Goal: Information Seeking & Learning: Learn about a topic

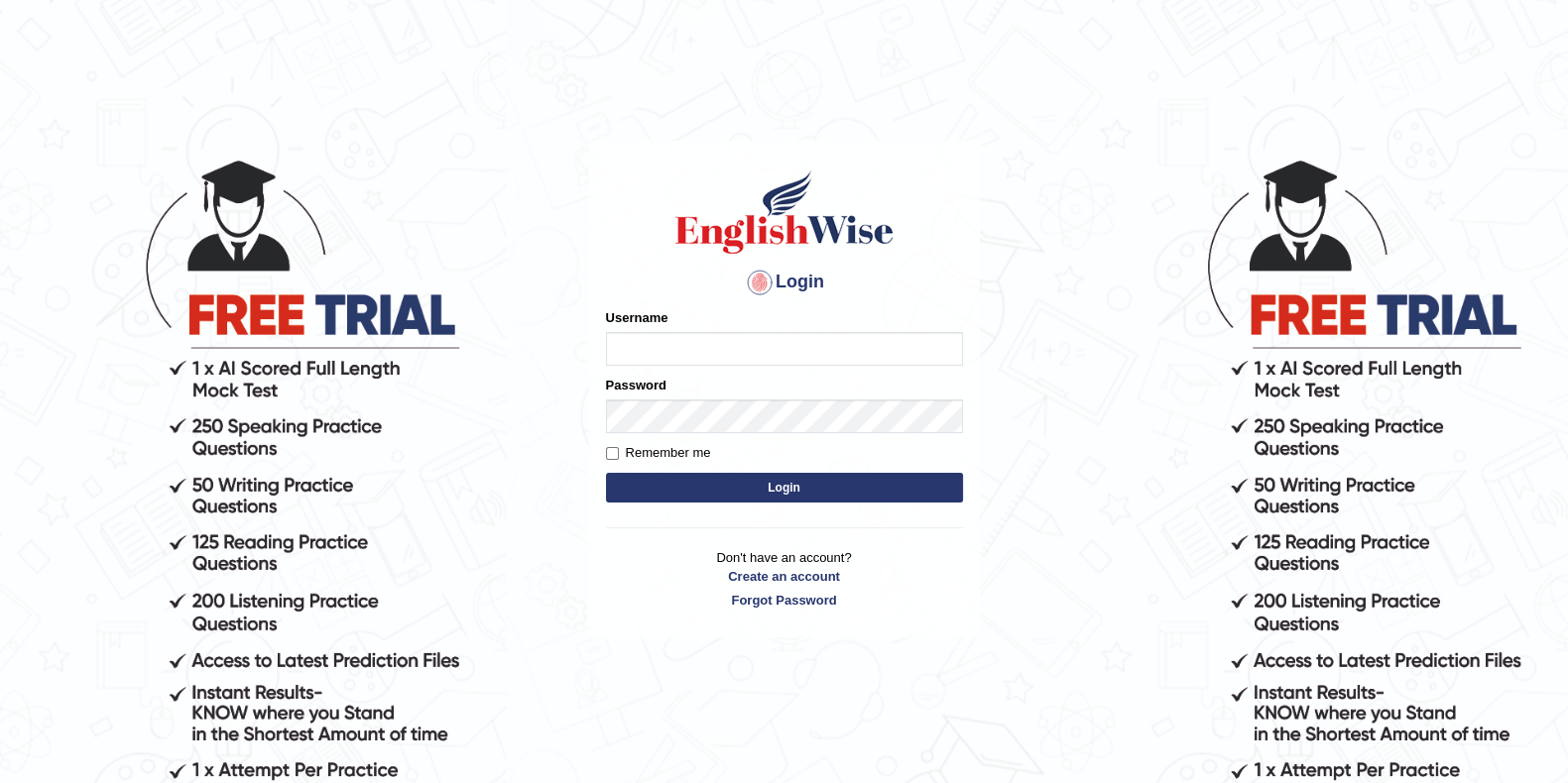
click at [666, 353] on input "Username" at bounding box center [784, 349] width 357 height 34
type input "Lanzas"
click at [722, 493] on button "Login" at bounding box center [784, 488] width 357 height 30
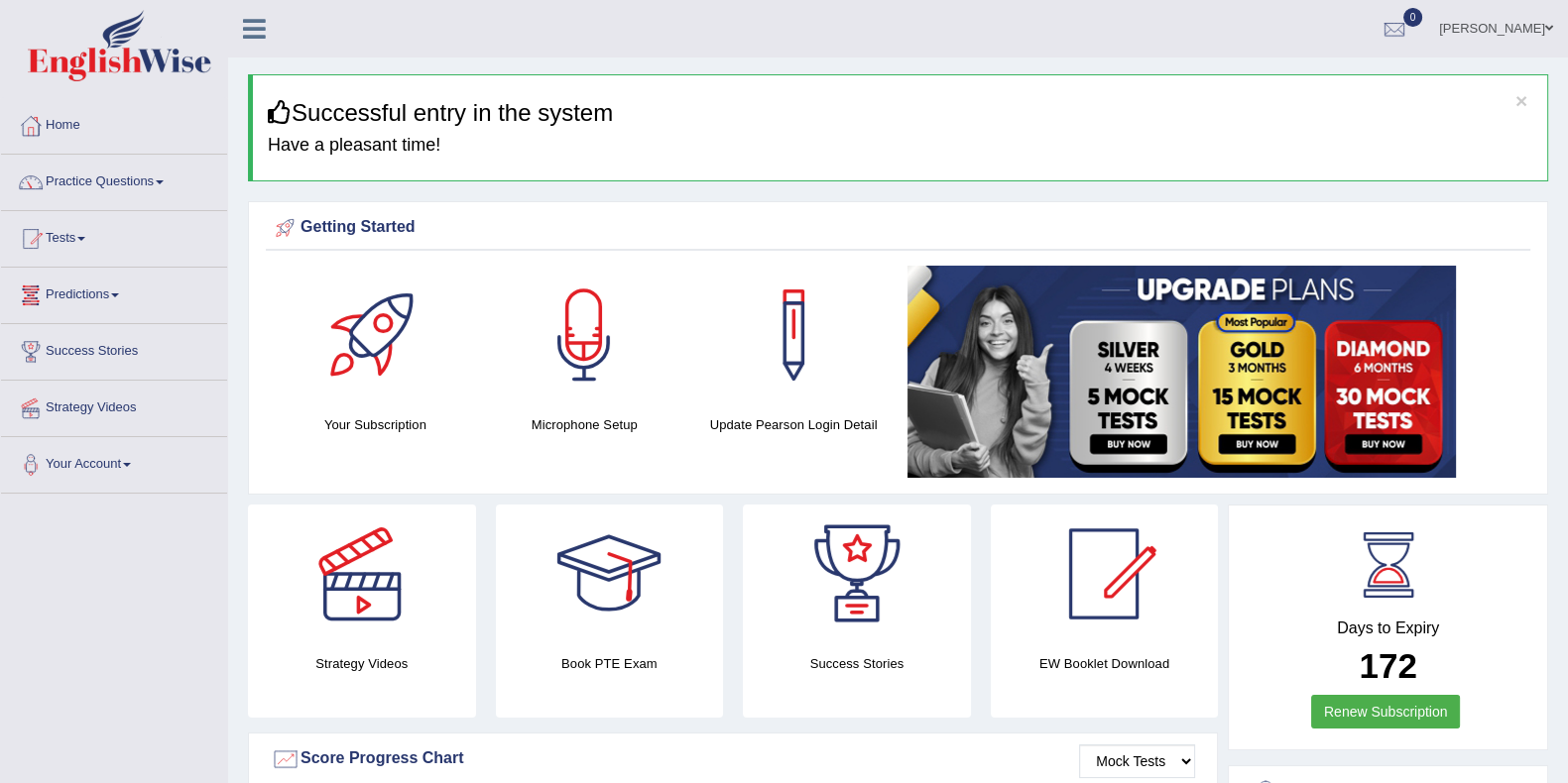
click at [1093, 77] on div "× Successful entry in the system Have a pleasant time!" at bounding box center [898, 128] width 1300 height 107
click at [1156, 47] on ul "Salvatore Lanza Toggle navigation Username: LanzaS Access Type: Online Subscrip…" at bounding box center [1099, 28] width 938 height 57
click at [1011, 141] on h4 "Have a pleasant time!" at bounding box center [900, 145] width 1264 height 20
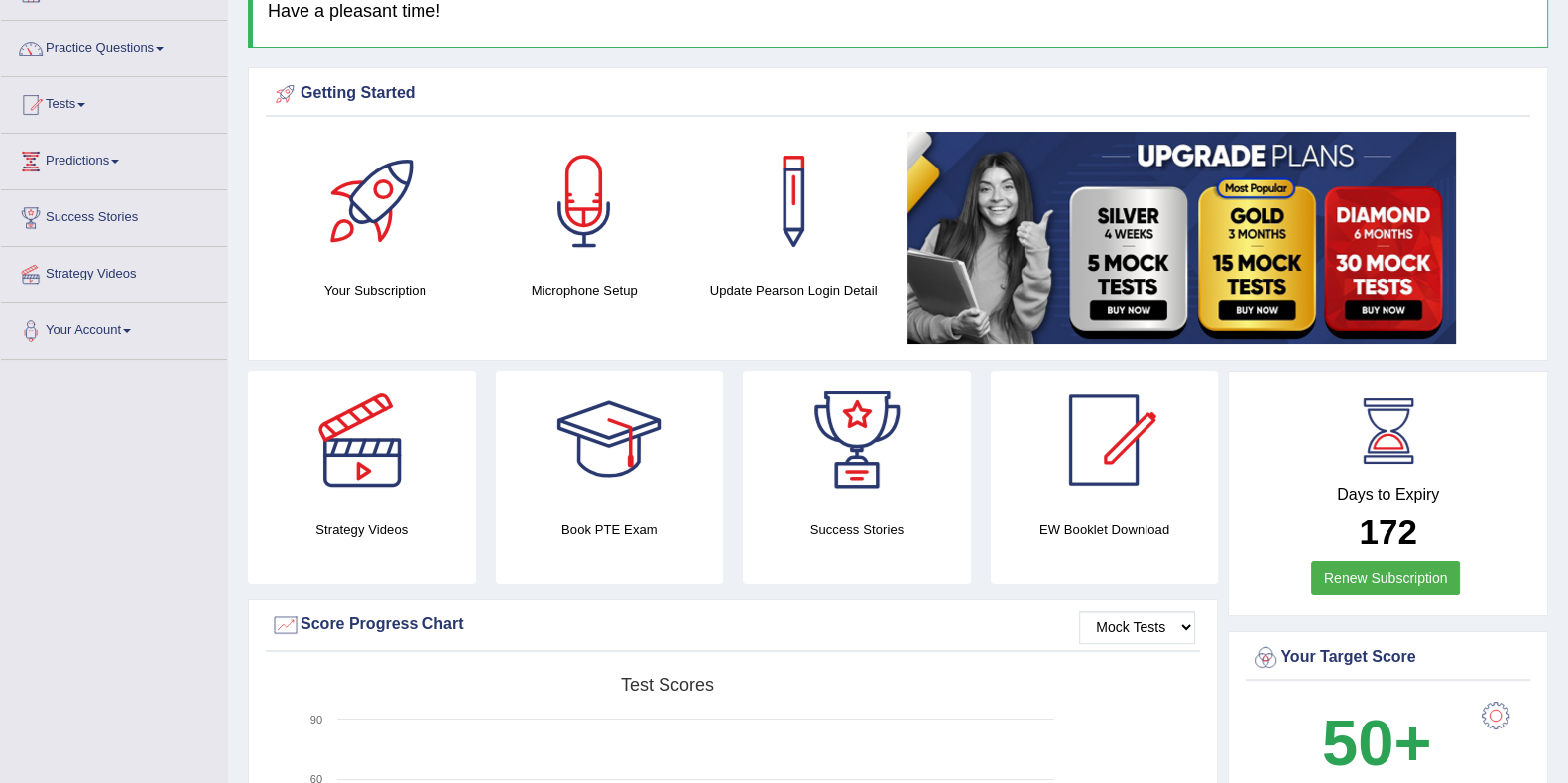
scroll to position [123, 0]
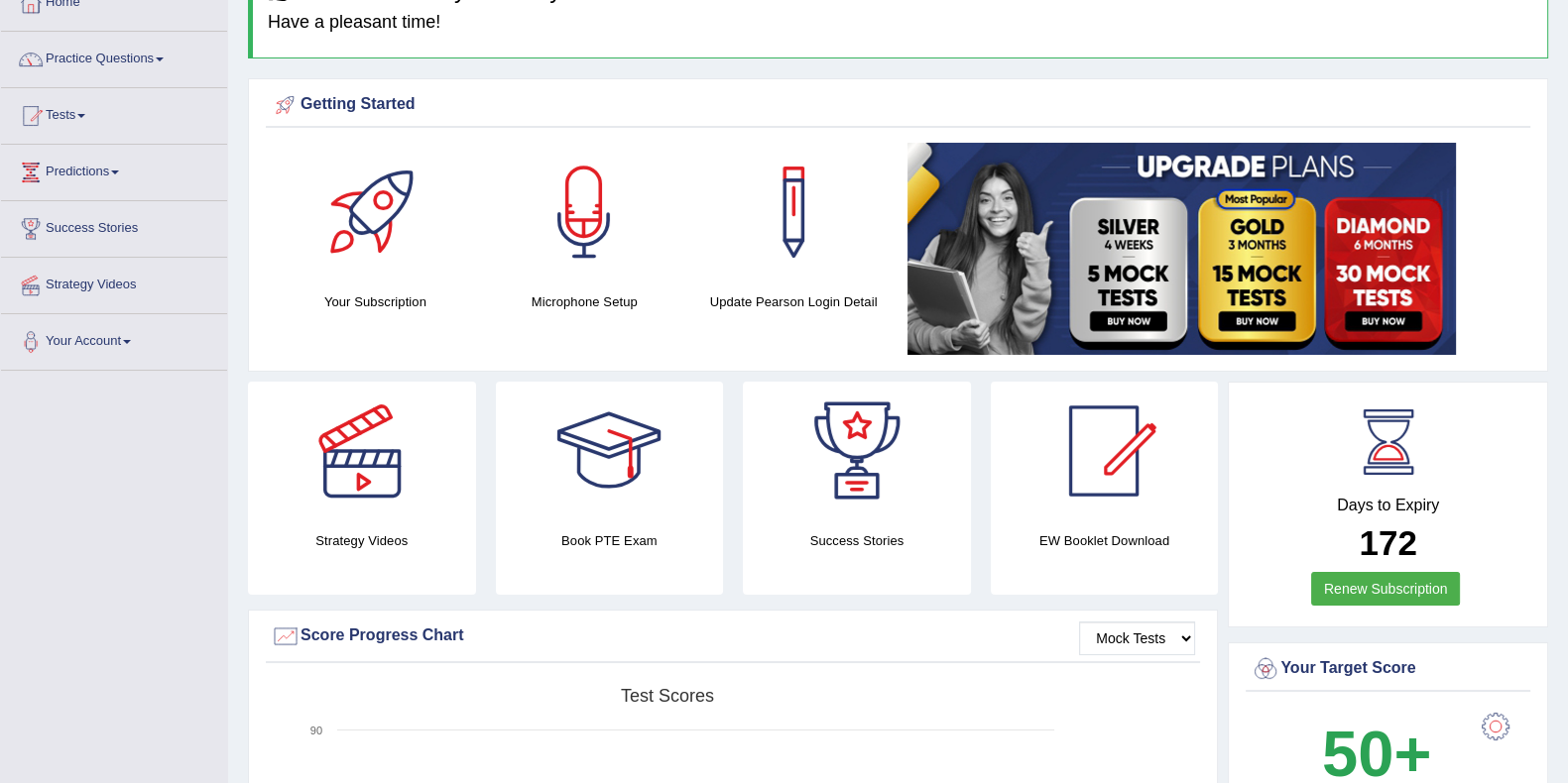
click at [1145, 311] on img at bounding box center [1181, 248] width 548 height 212
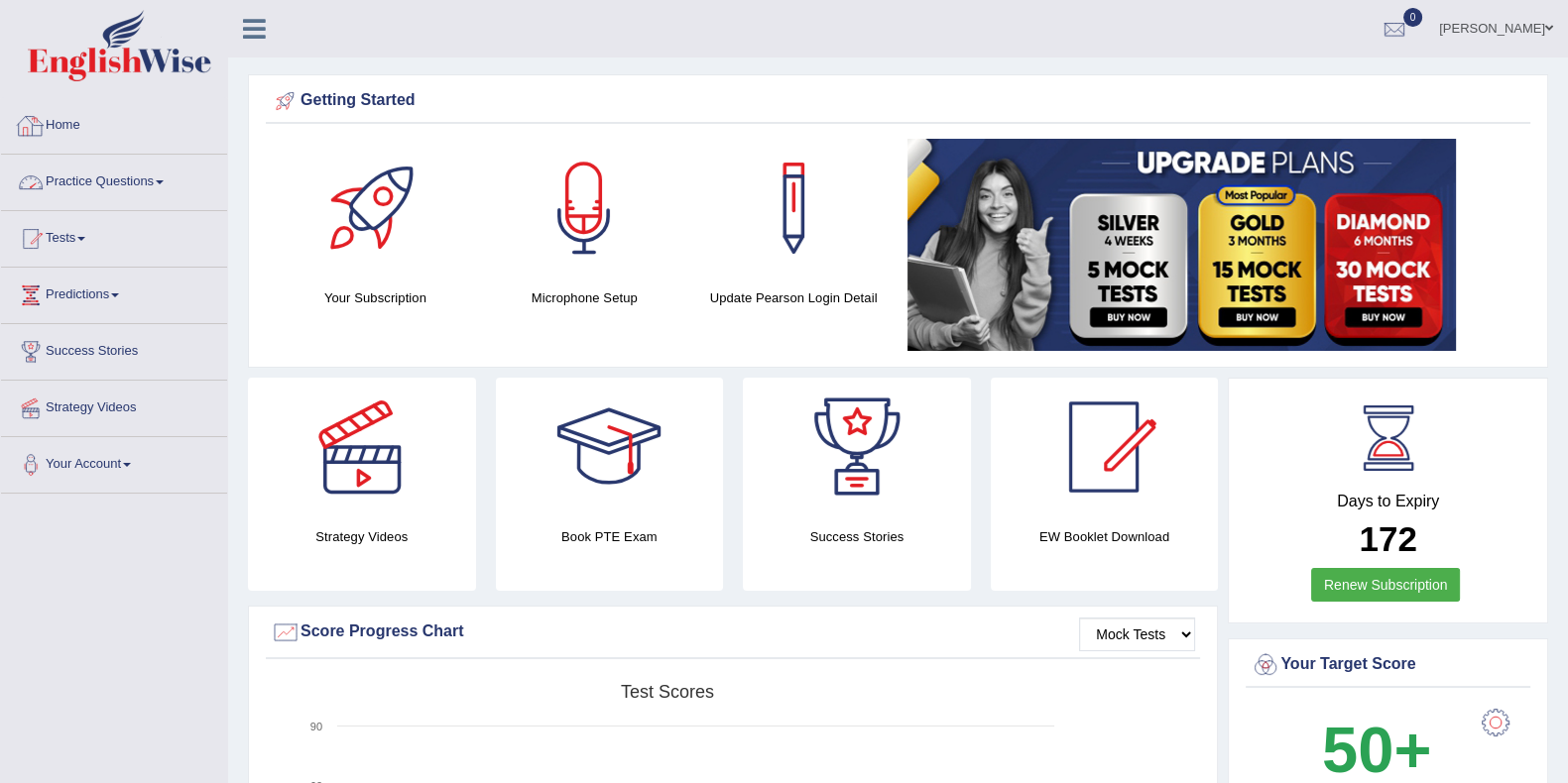
click at [129, 177] on link "Practice Questions" at bounding box center [114, 179] width 226 height 50
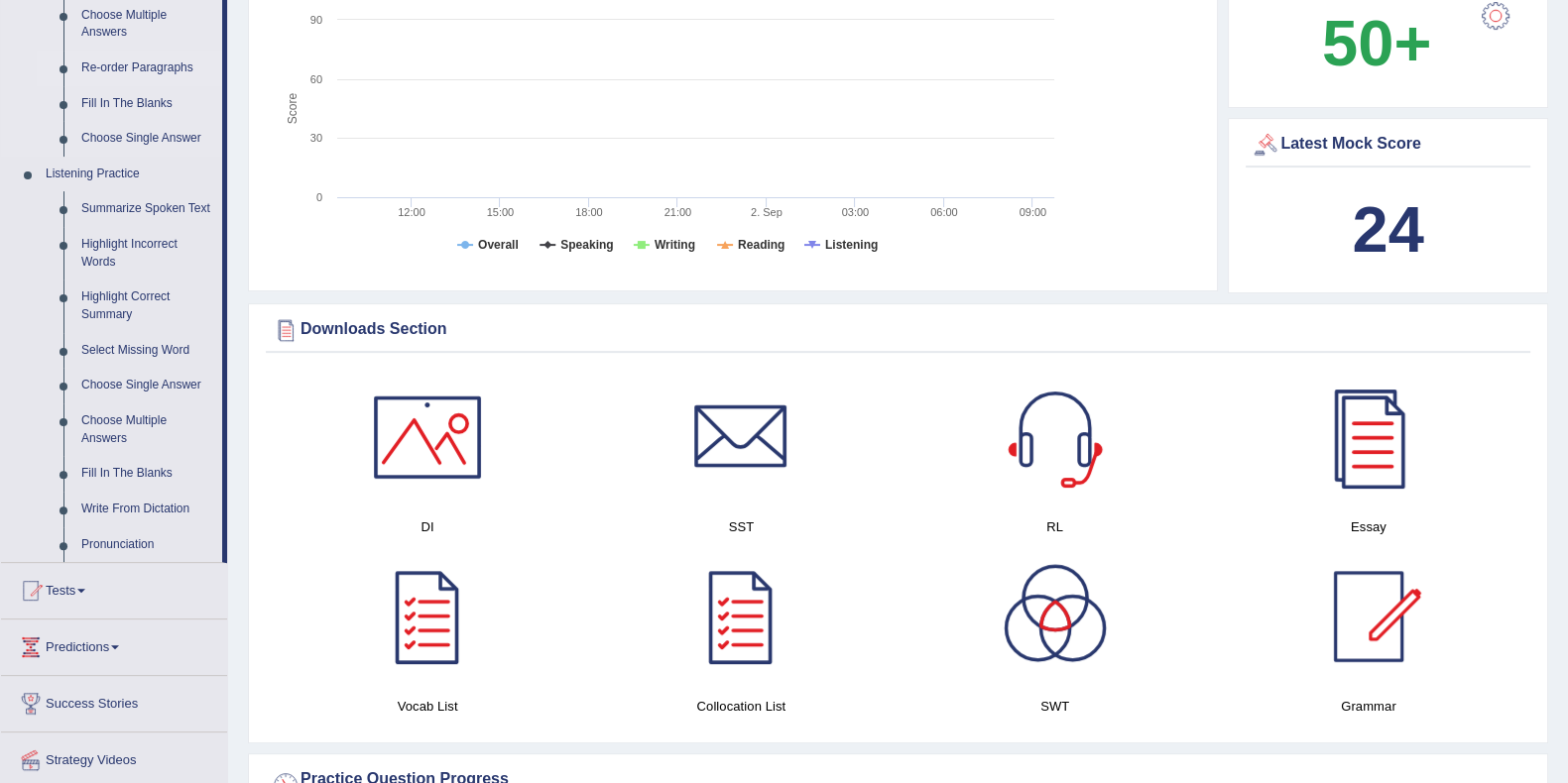
scroll to position [744, 0]
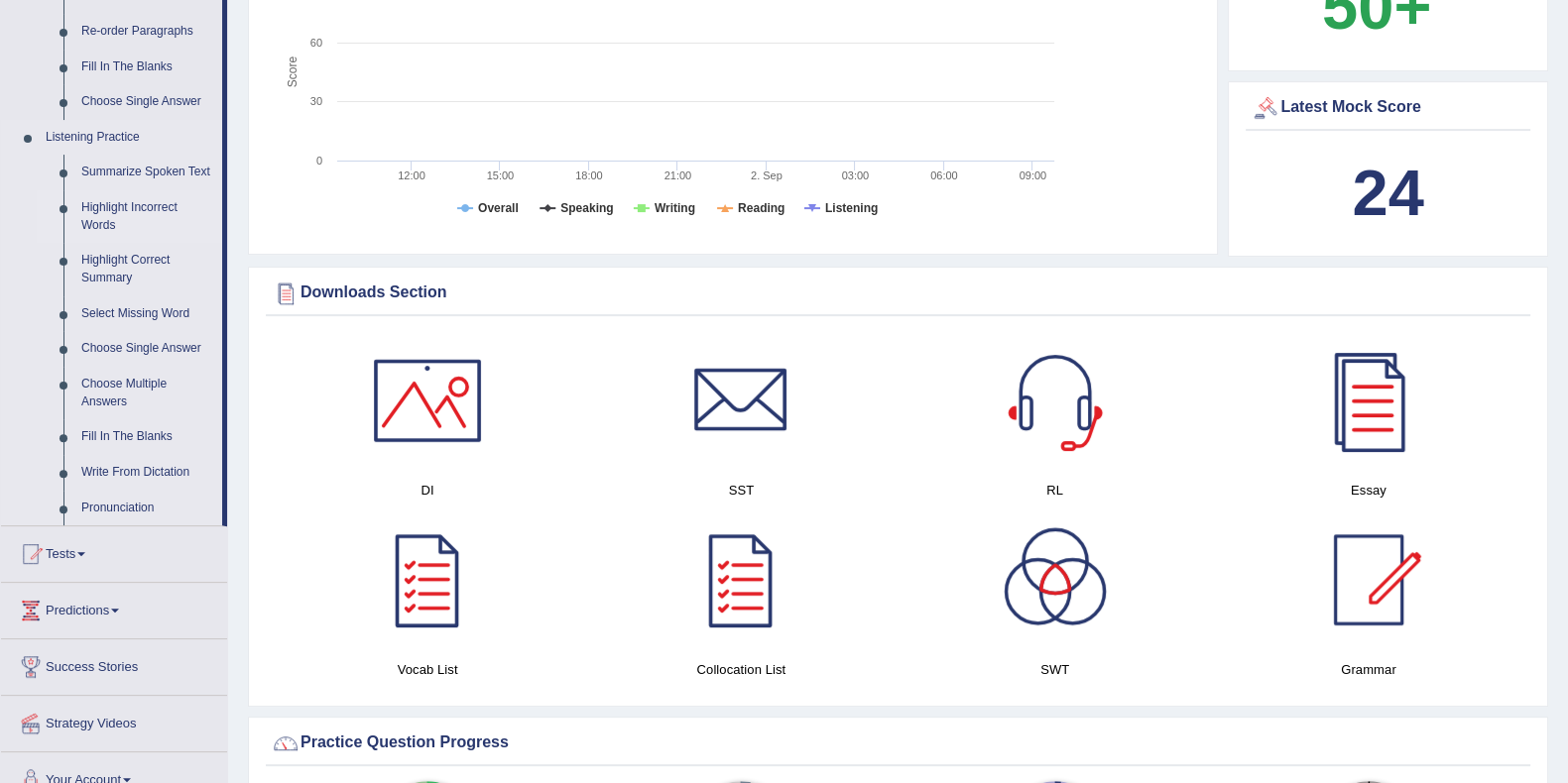
click at [138, 203] on link "Highlight Incorrect Words" at bounding box center [147, 216] width 149 height 53
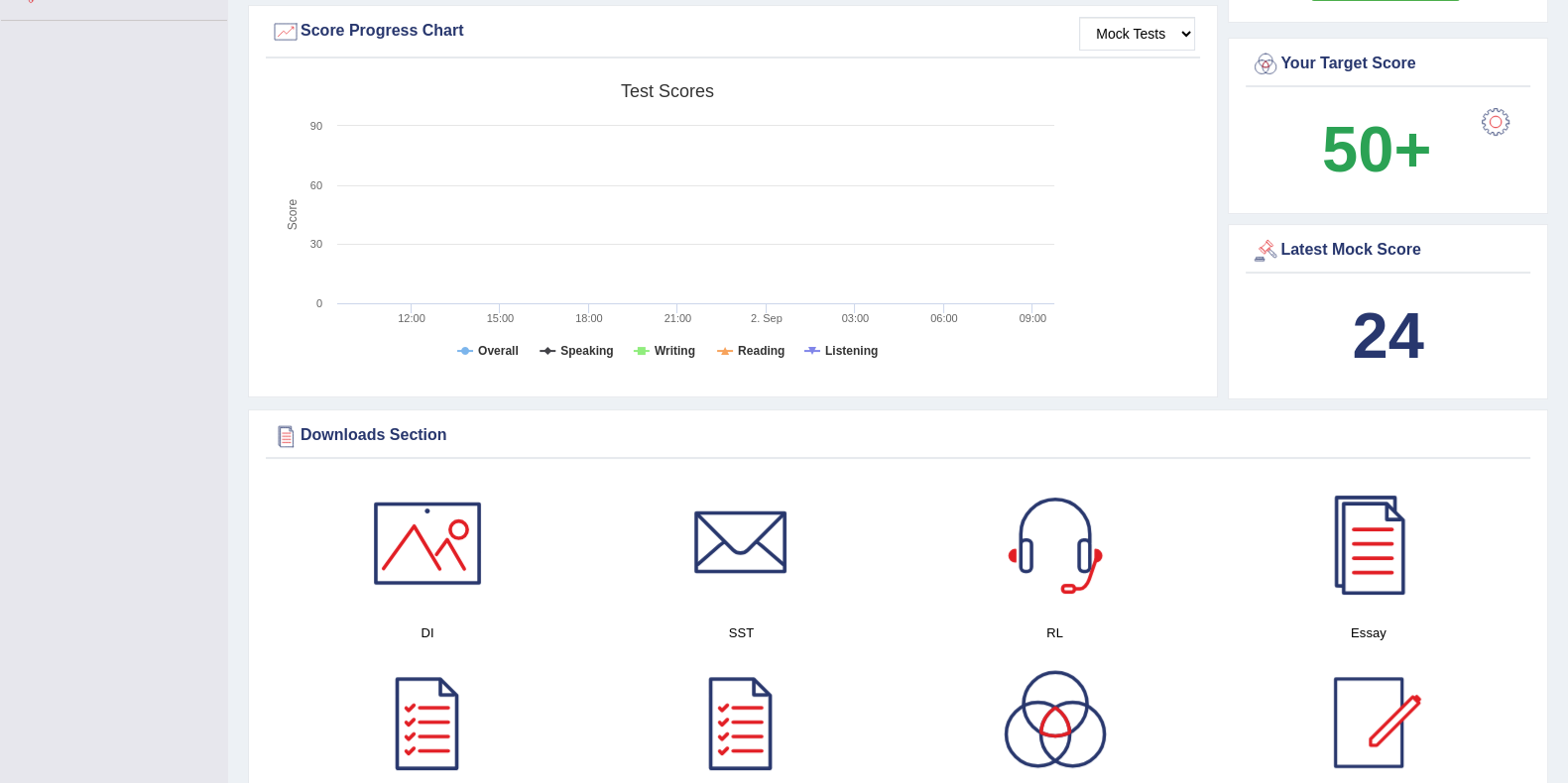
scroll to position [731, 0]
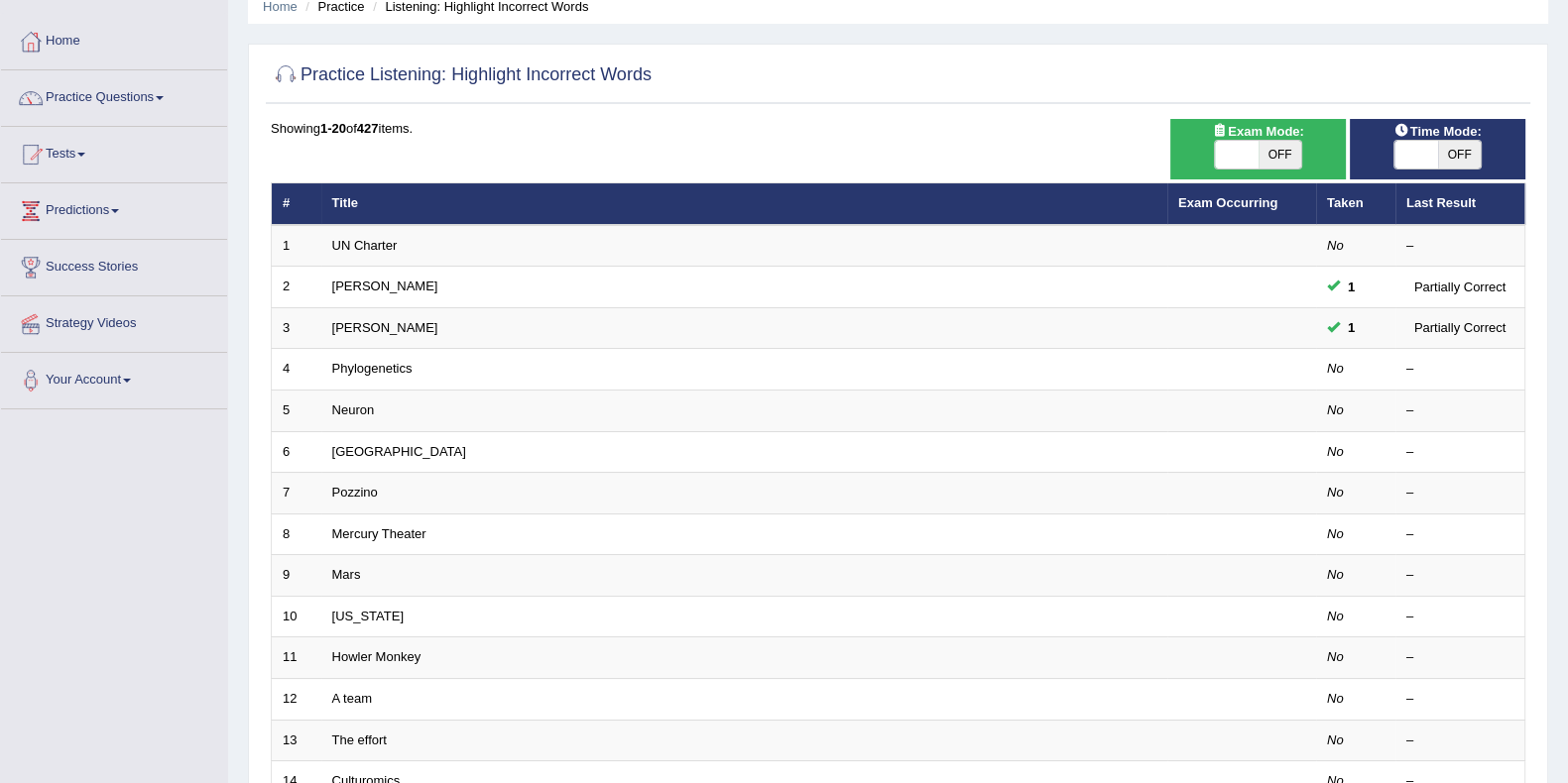
scroll to position [123, 0]
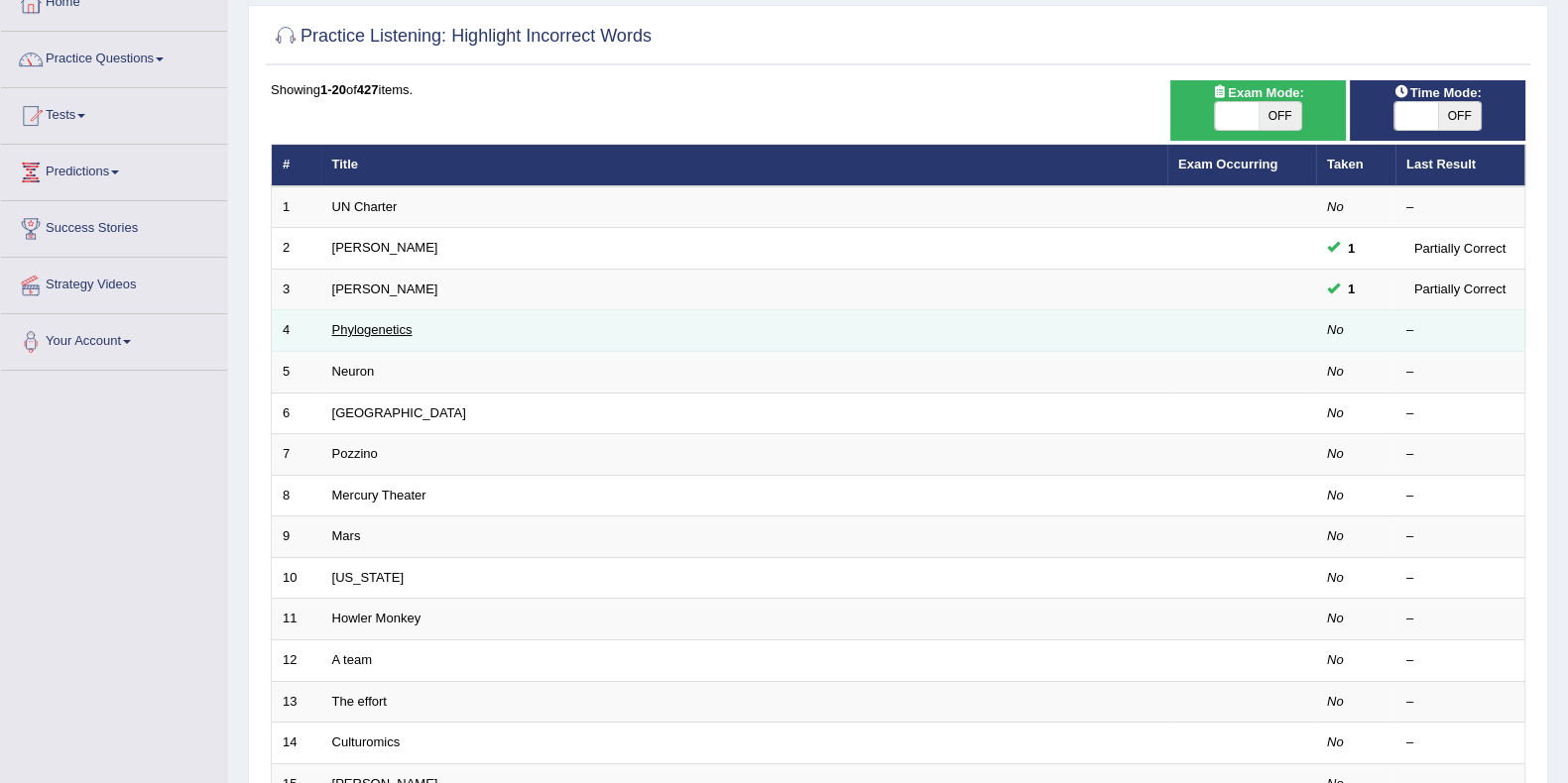
click at [356, 324] on link "Phylogenetics" at bounding box center [372, 329] width 81 height 15
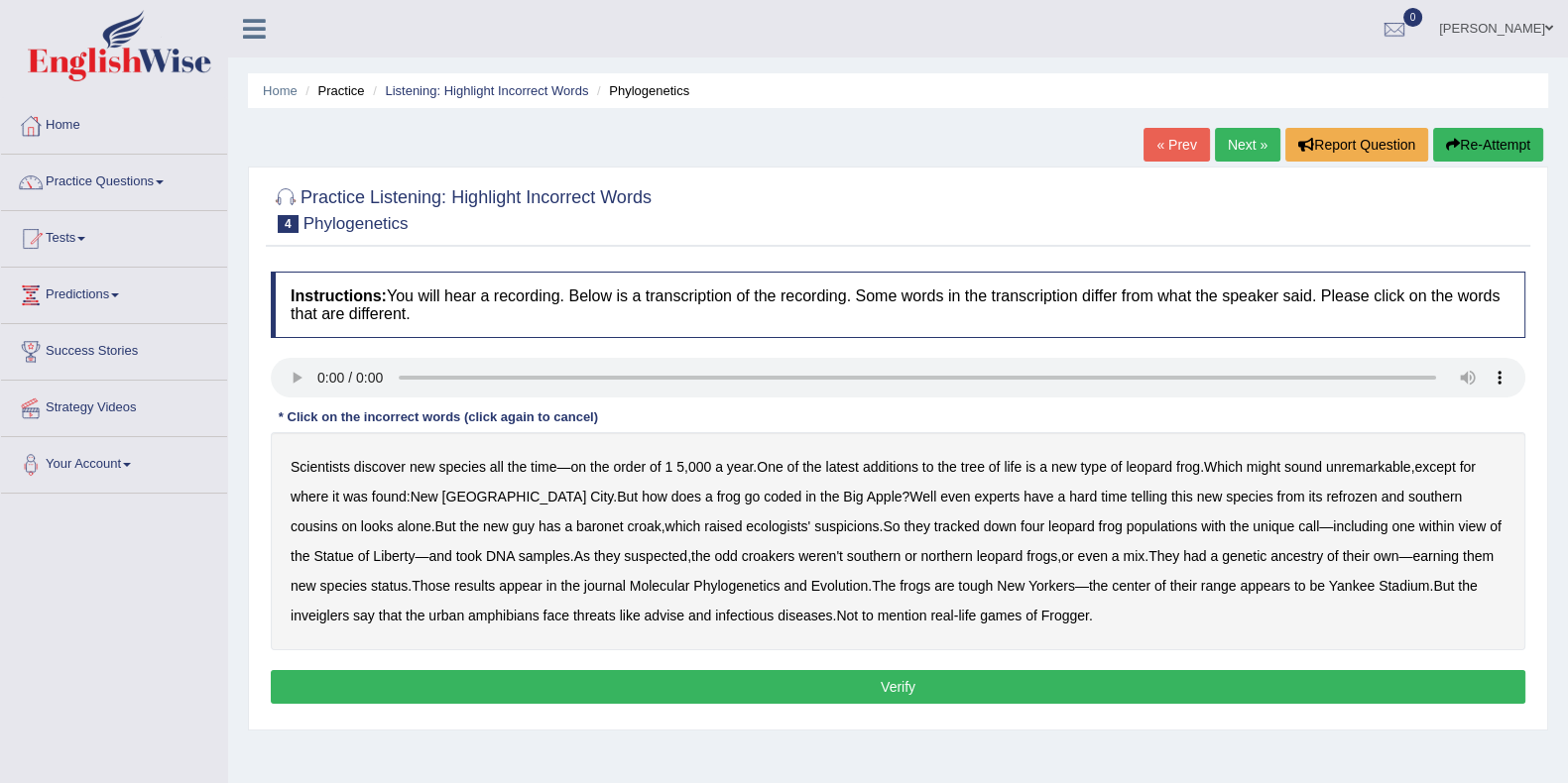
click at [576, 527] on b "baronet" at bounding box center [599, 527] width 47 height 16
click at [349, 608] on b "inveiglers" at bounding box center [320, 616] width 59 height 16
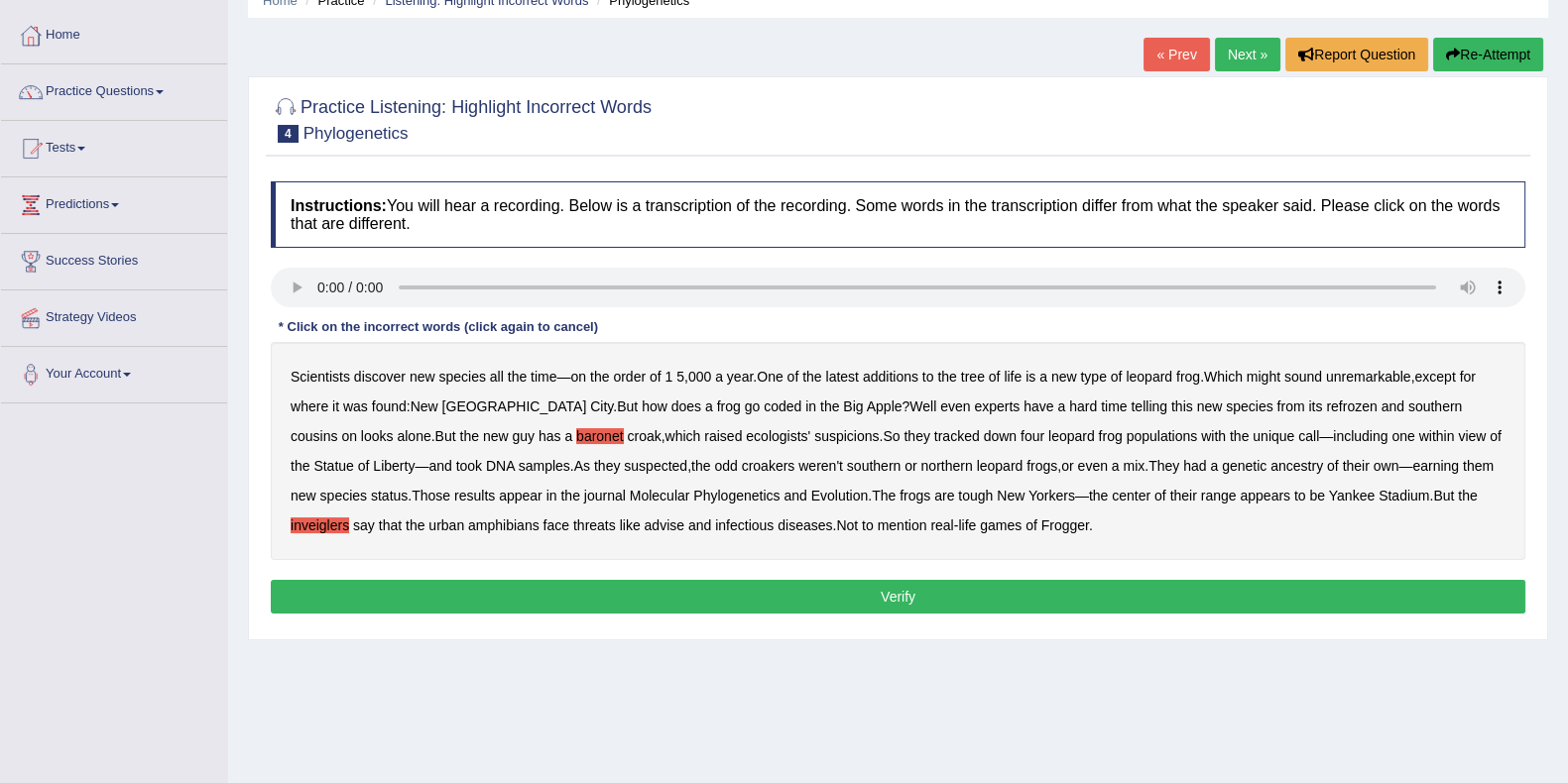
scroll to position [123, 0]
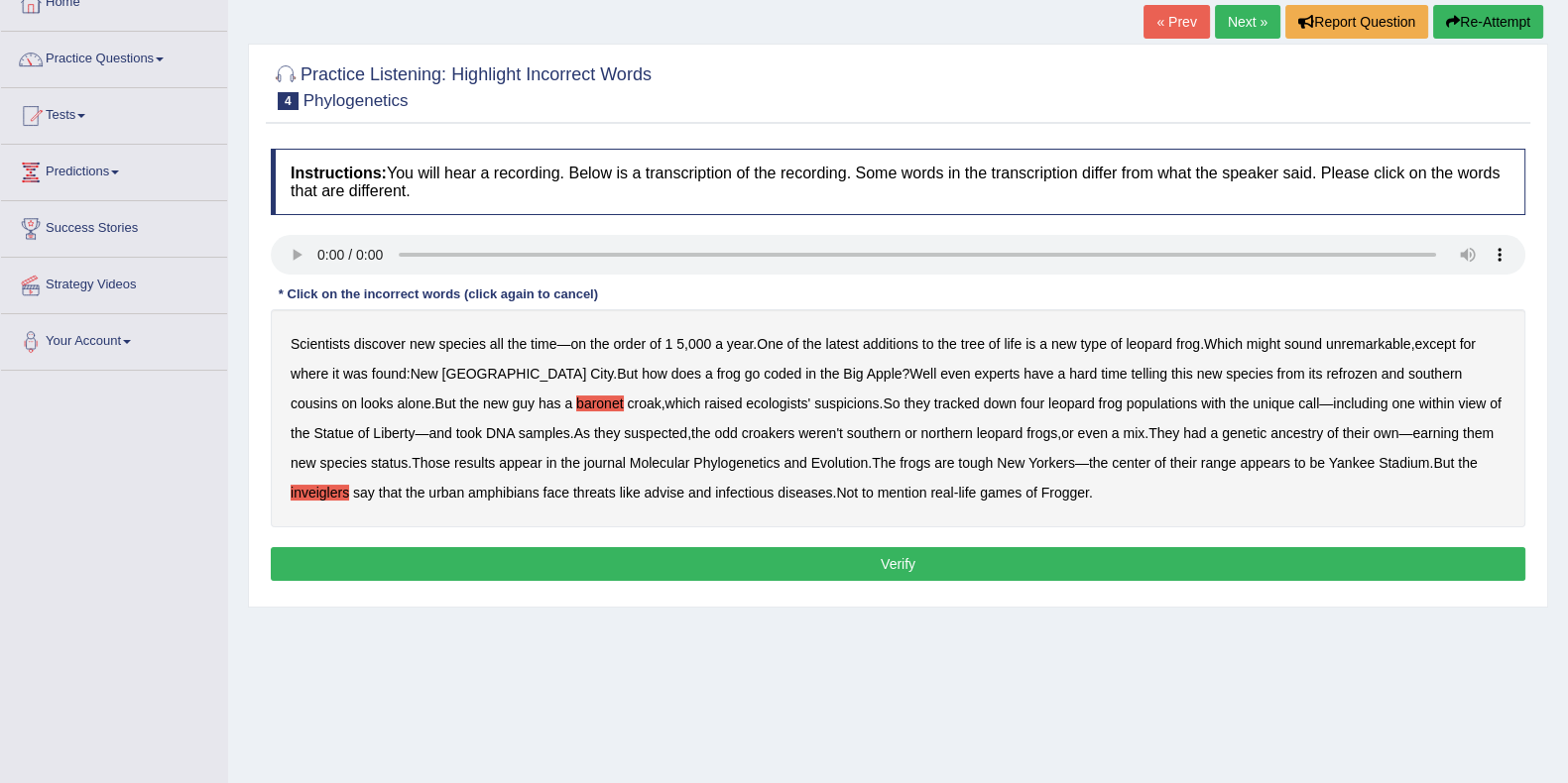
click at [580, 561] on button "Verify" at bounding box center [898, 564] width 1254 height 34
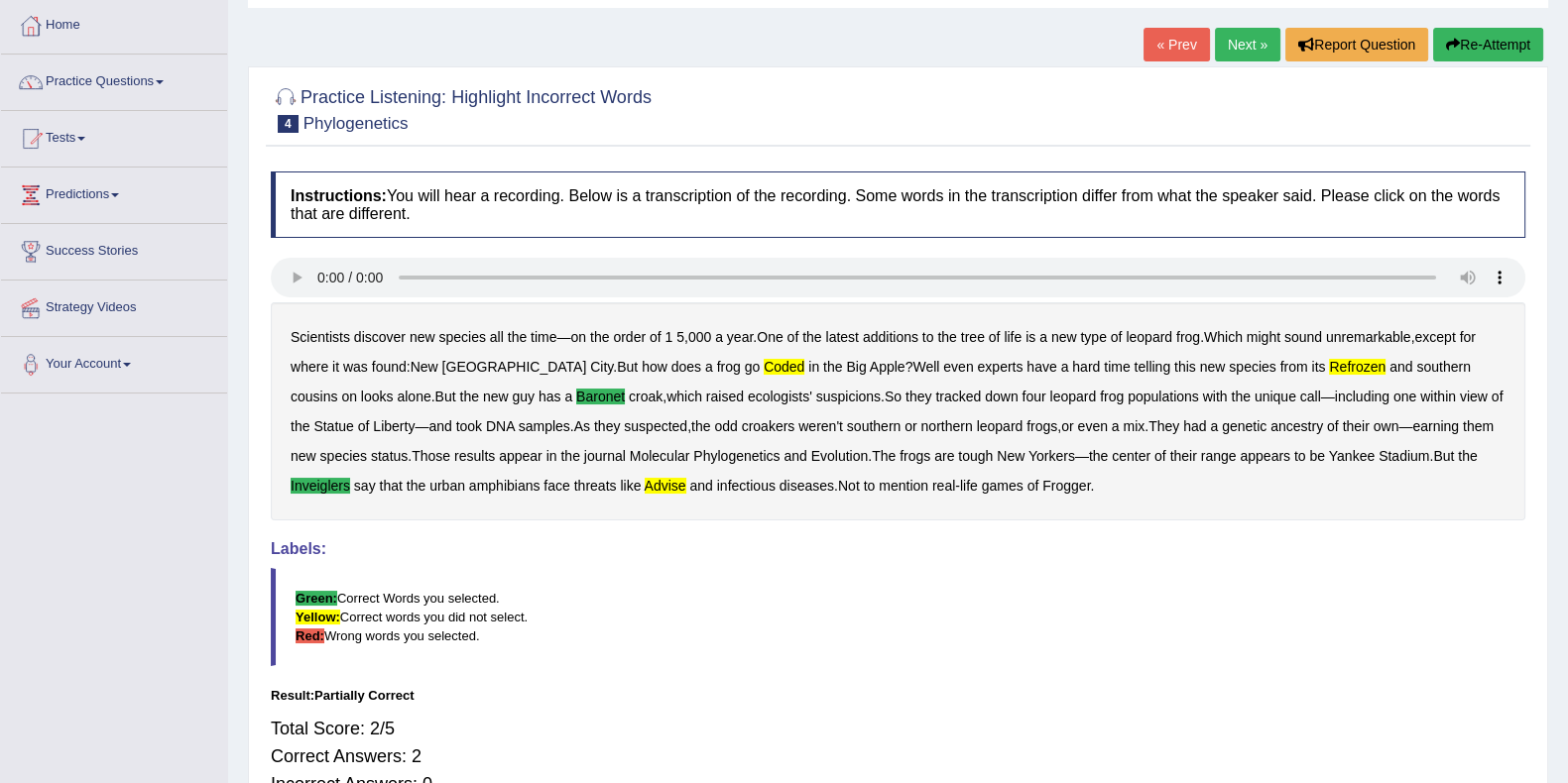
scroll to position [0, 0]
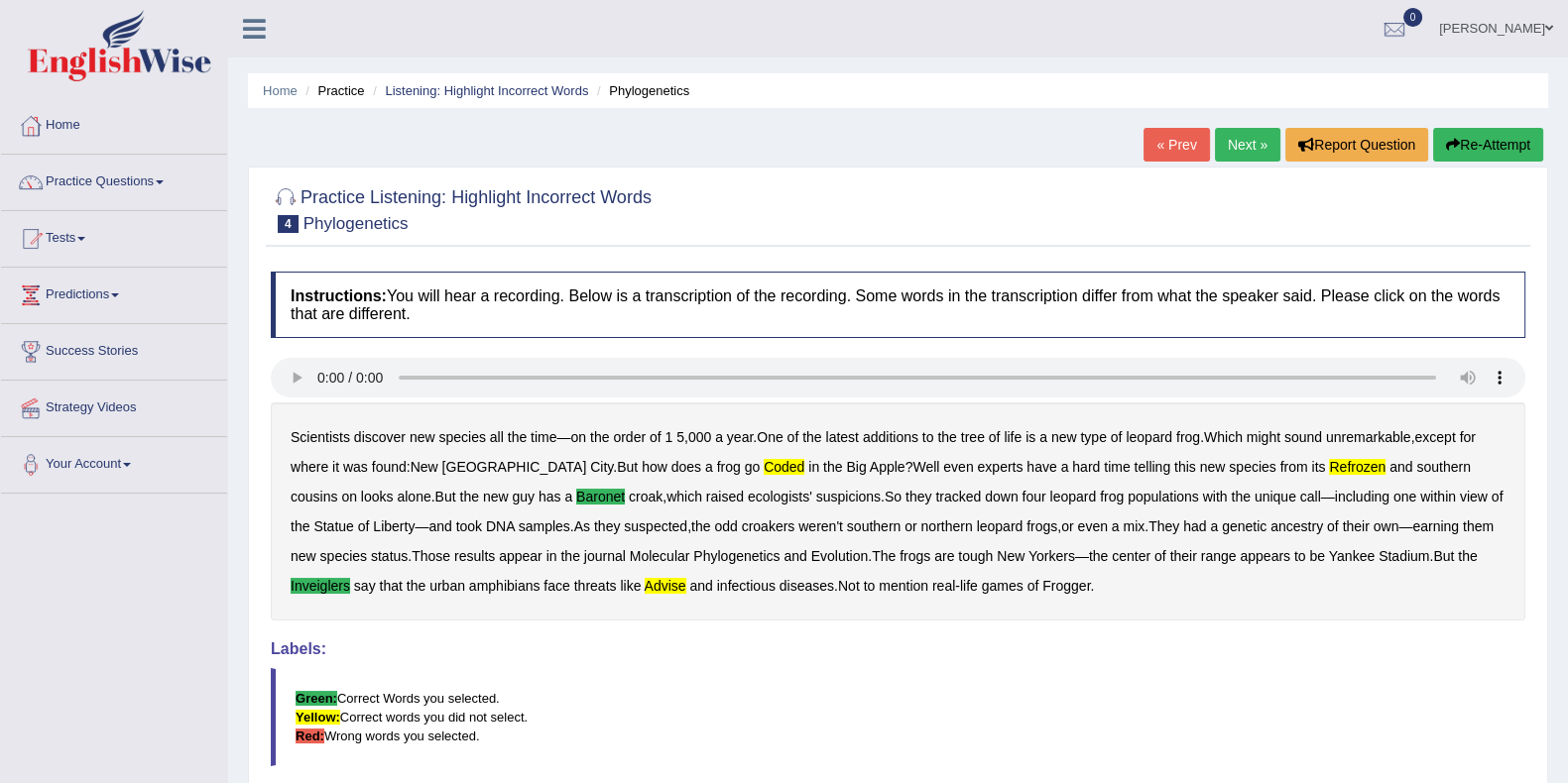
click at [1244, 134] on link "Next »" at bounding box center [1247, 144] width 66 height 34
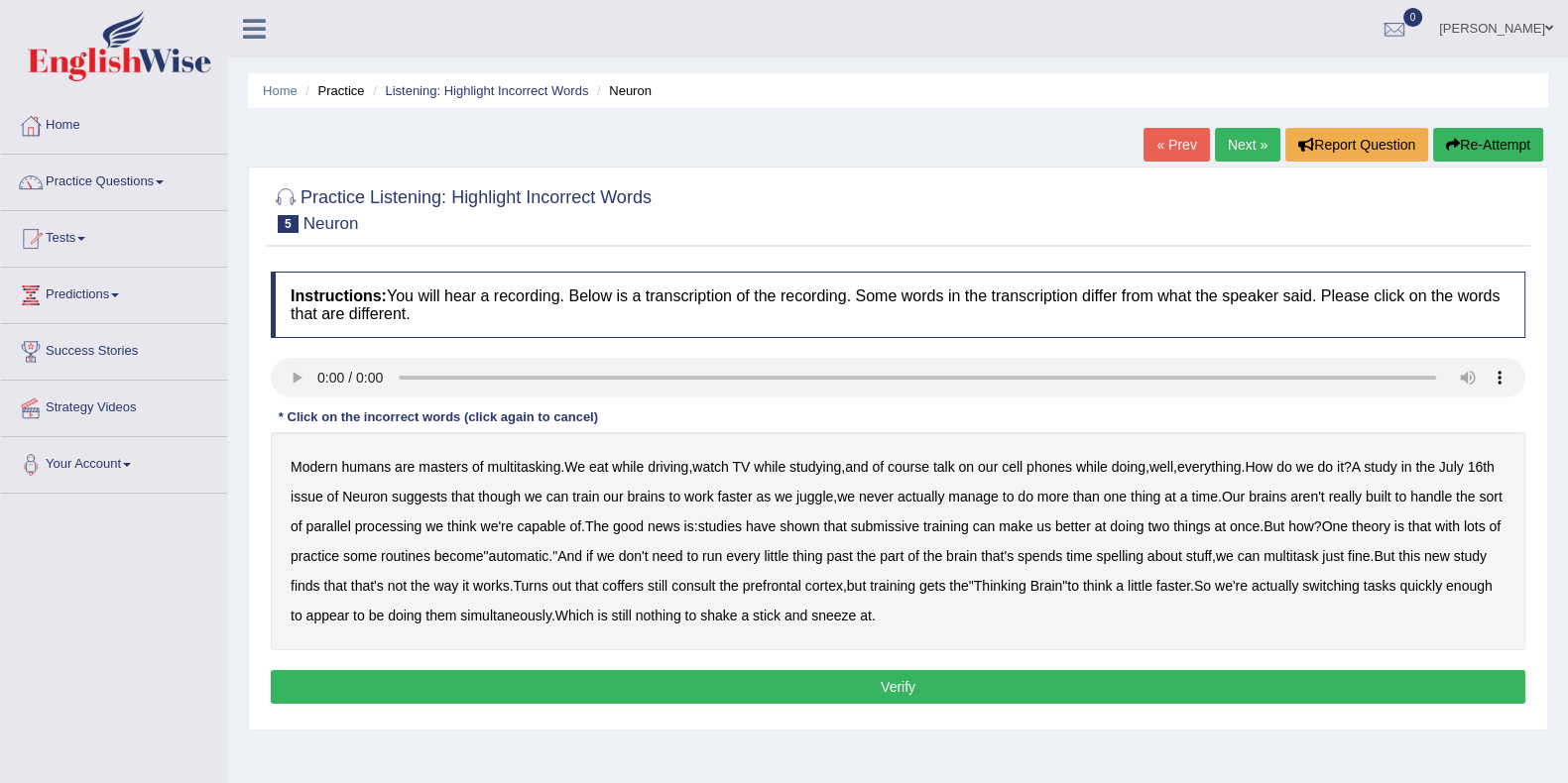
scroll to position [123, 0]
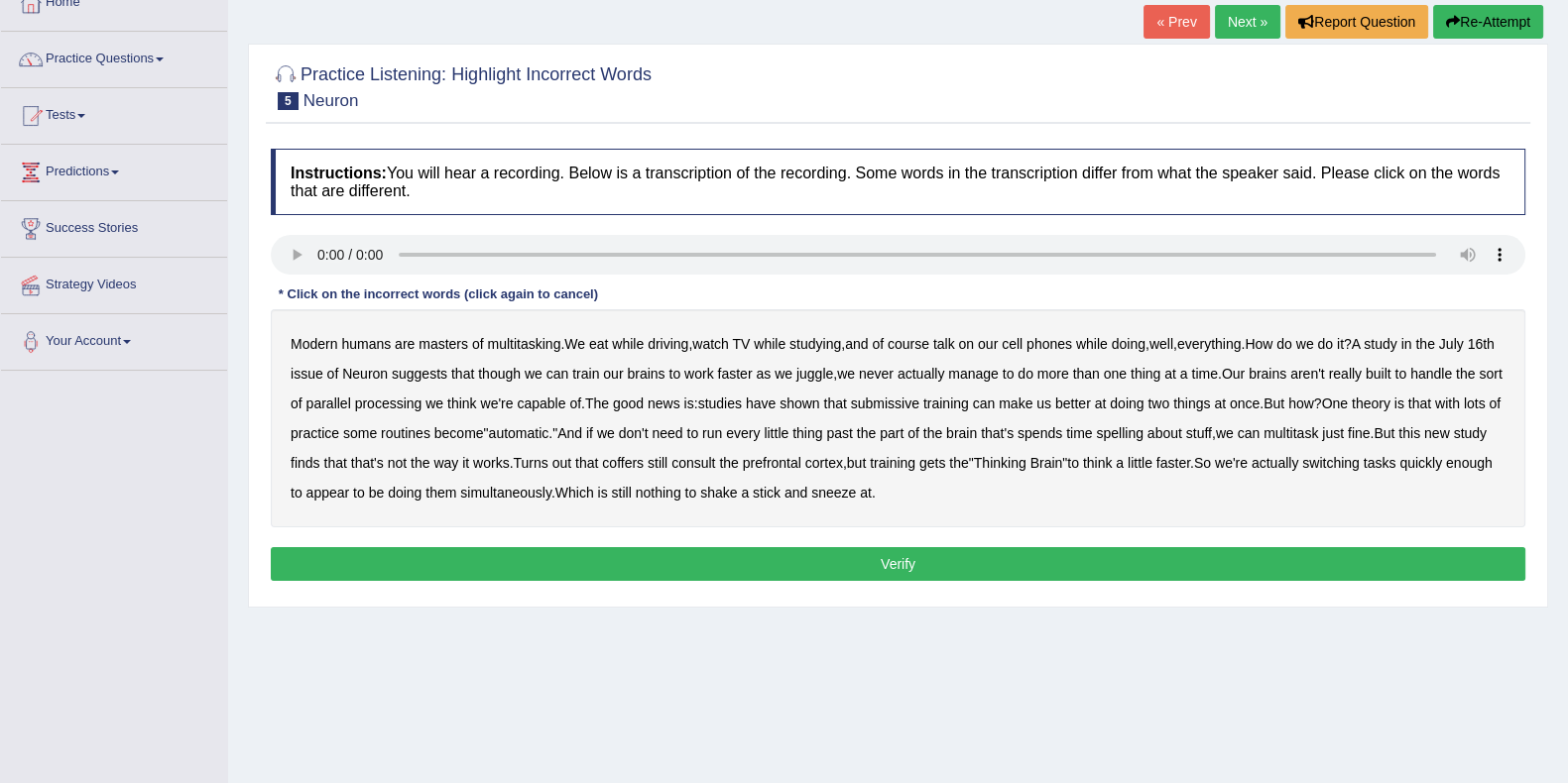
click at [913, 399] on b "submissive" at bounding box center [885, 403] width 69 height 16
click at [644, 459] on b "coffers" at bounding box center [623, 463] width 42 height 16
click at [895, 556] on button "Verify" at bounding box center [898, 564] width 1254 height 34
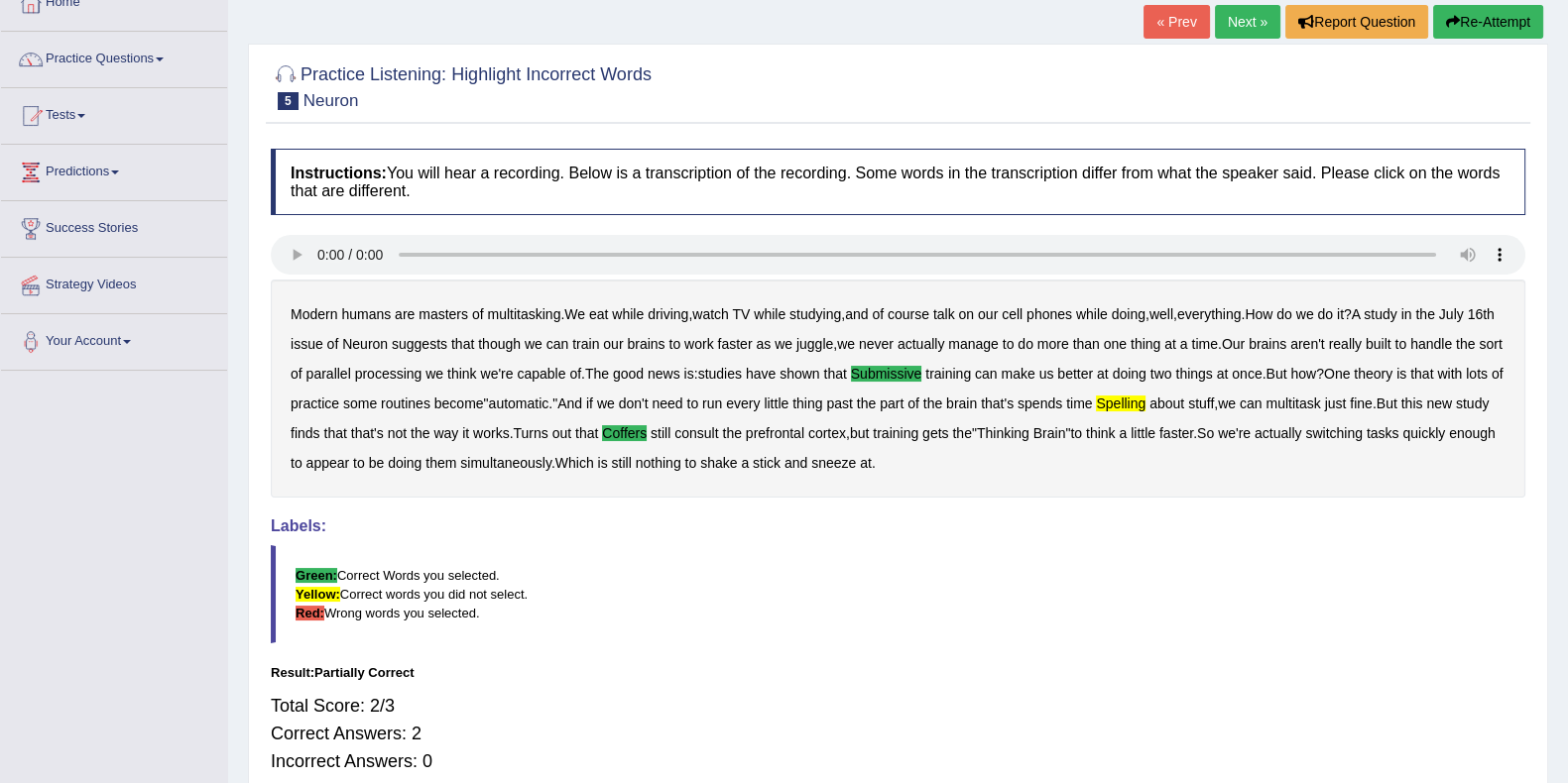
click at [1234, 18] on link "Next »" at bounding box center [1247, 22] width 66 height 34
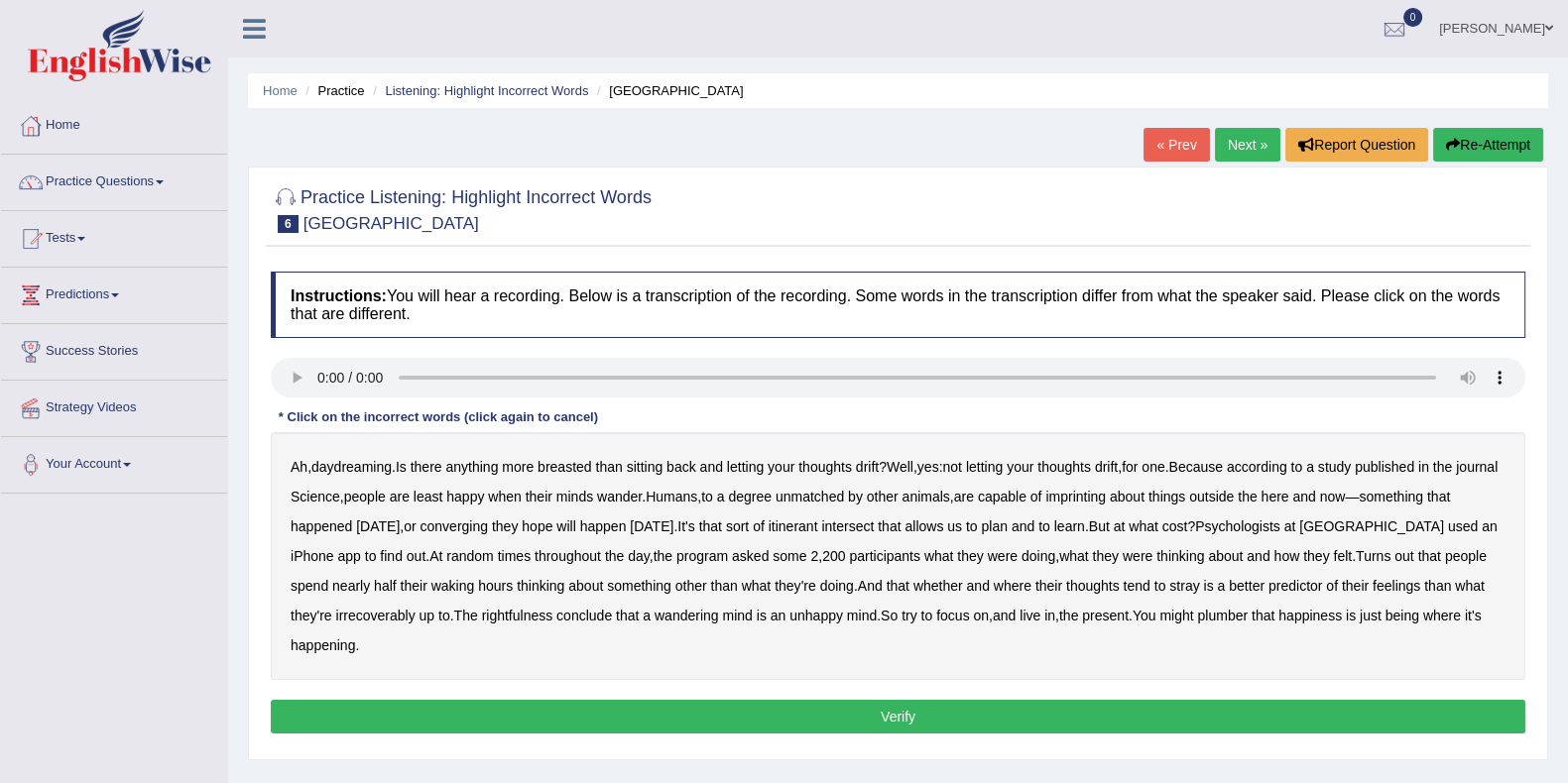
click at [582, 463] on b "breasted" at bounding box center [564, 467] width 54 height 16
click at [489, 532] on b "converging" at bounding box center [454, 527] width 69 height 16
click at [376, 619] on b "irrecoverably" at bounding box center [375, 616] width 80 height 16
click at [1242, 610] on b "plumber" at bounding box center [1221, 616] width 51 height 16
click at [515, 720] on button "Verify" at bounding box center [898, 717] width 1254 height 34
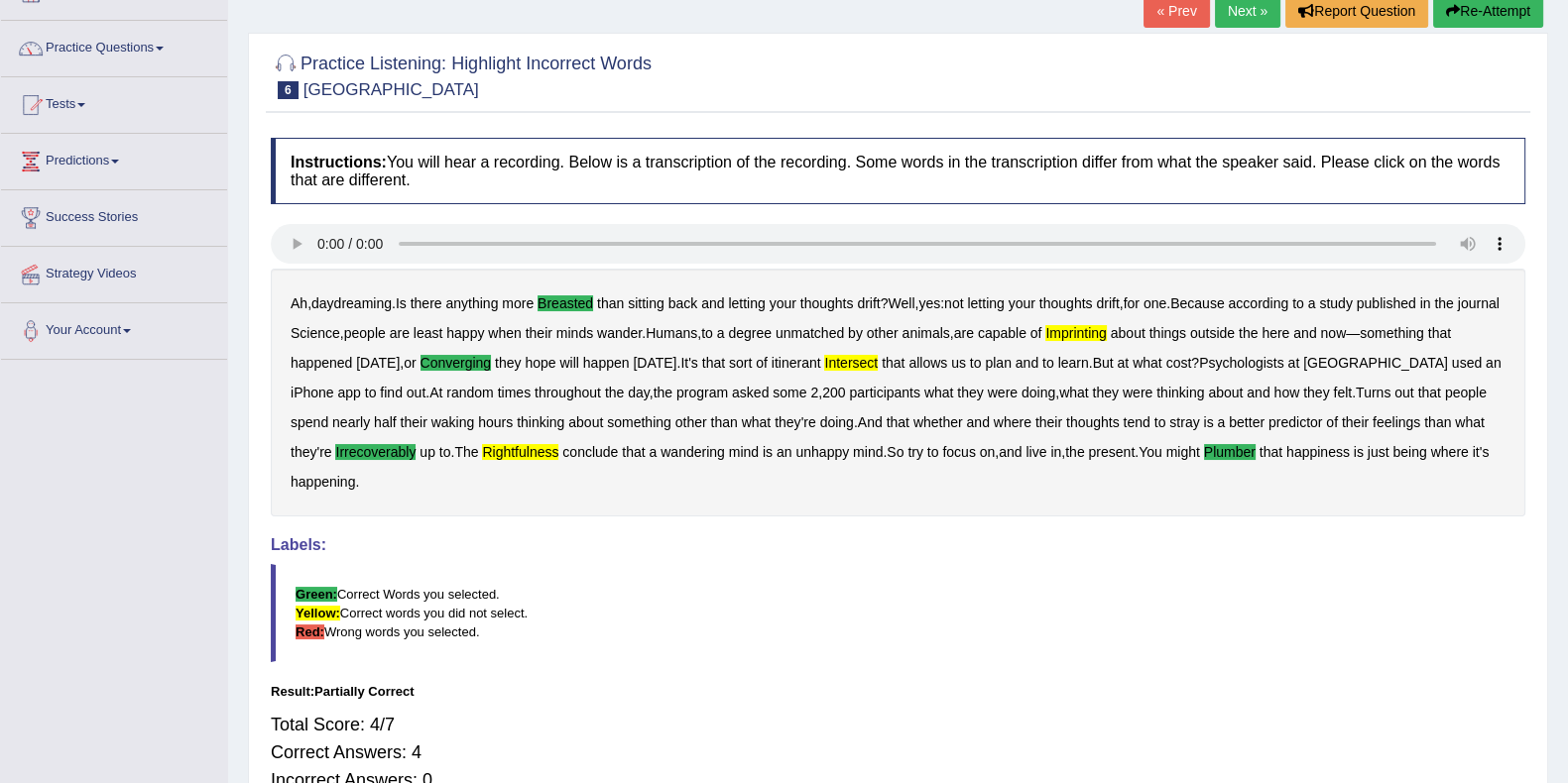
scroll to position [10, 0]
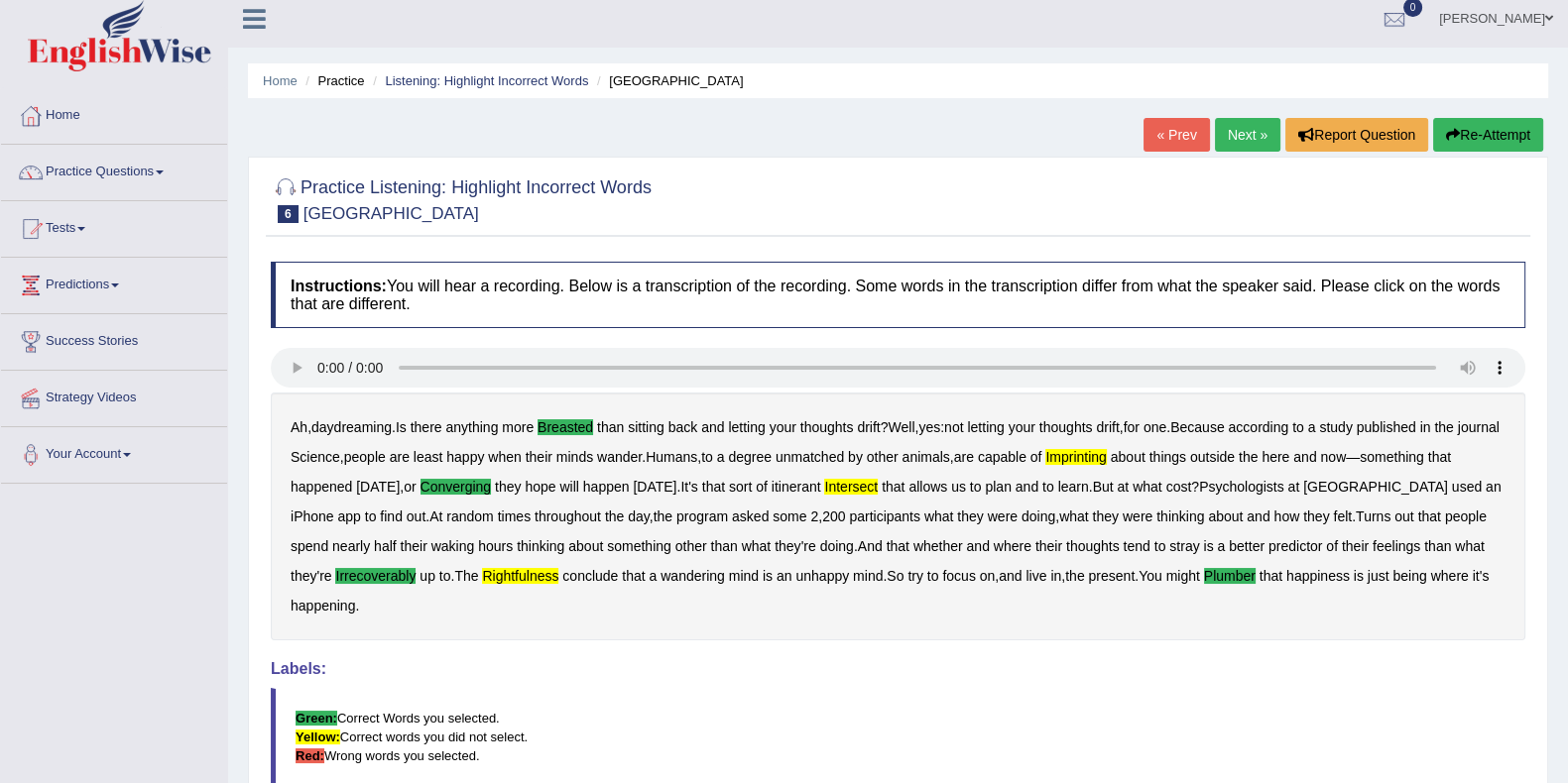
click at [1244, 126] on link "Next »" at bounding box center [1247, 134] width 66 height 34
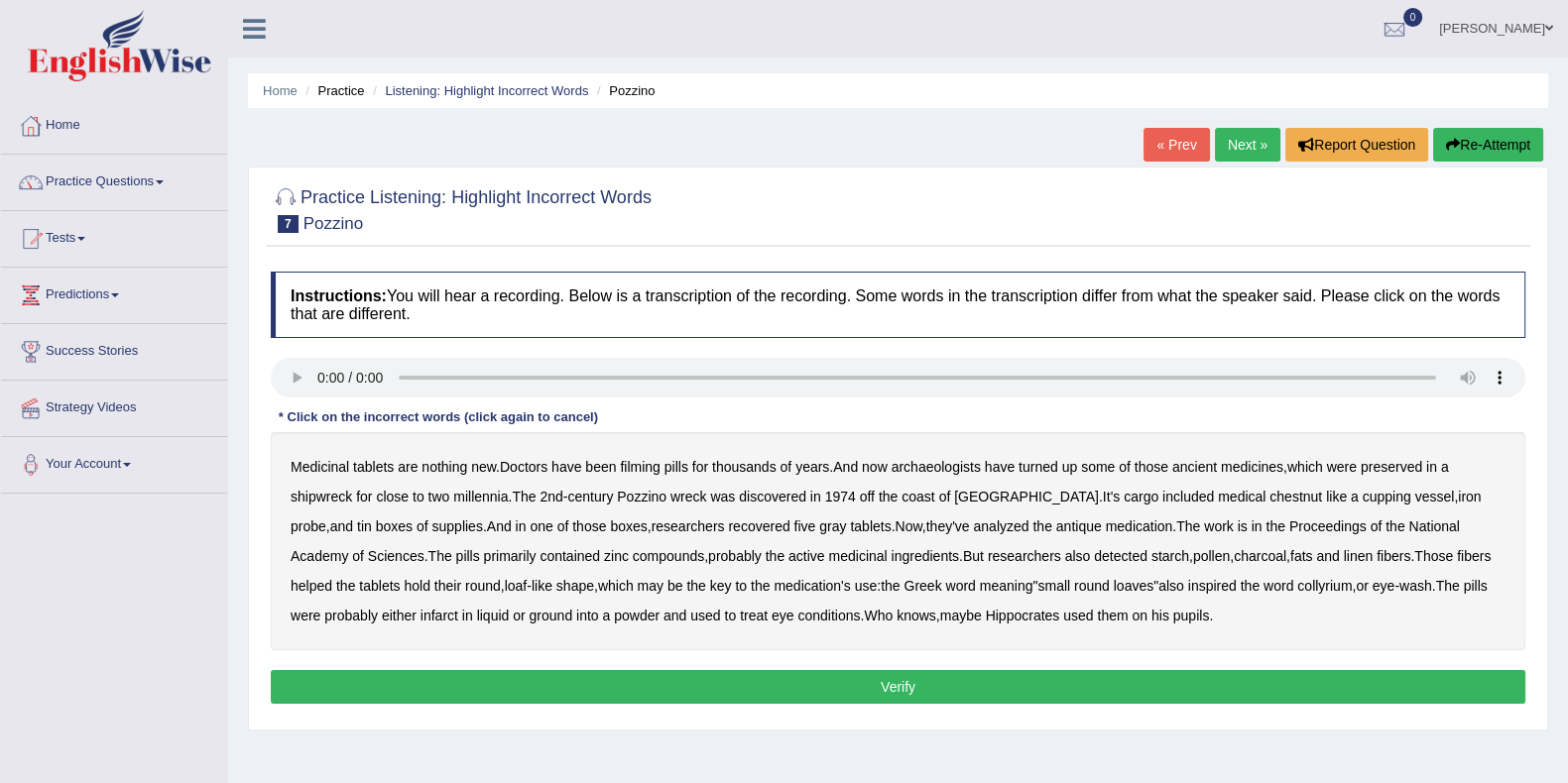
click at [630, 472] on b "filming" at bounding box center [640, 467] width 40 height 16
click at [1464, 132] on button "Re-Attempt" at bounding box center [1487, 144] width 110 height 34
click at [1269, 496] on b "chestnut" at bounding box center [1295, 497] width 53 height 16
click at [1056, 520] on b "antique" at bounding box center [1079, 527] width 46 height 16
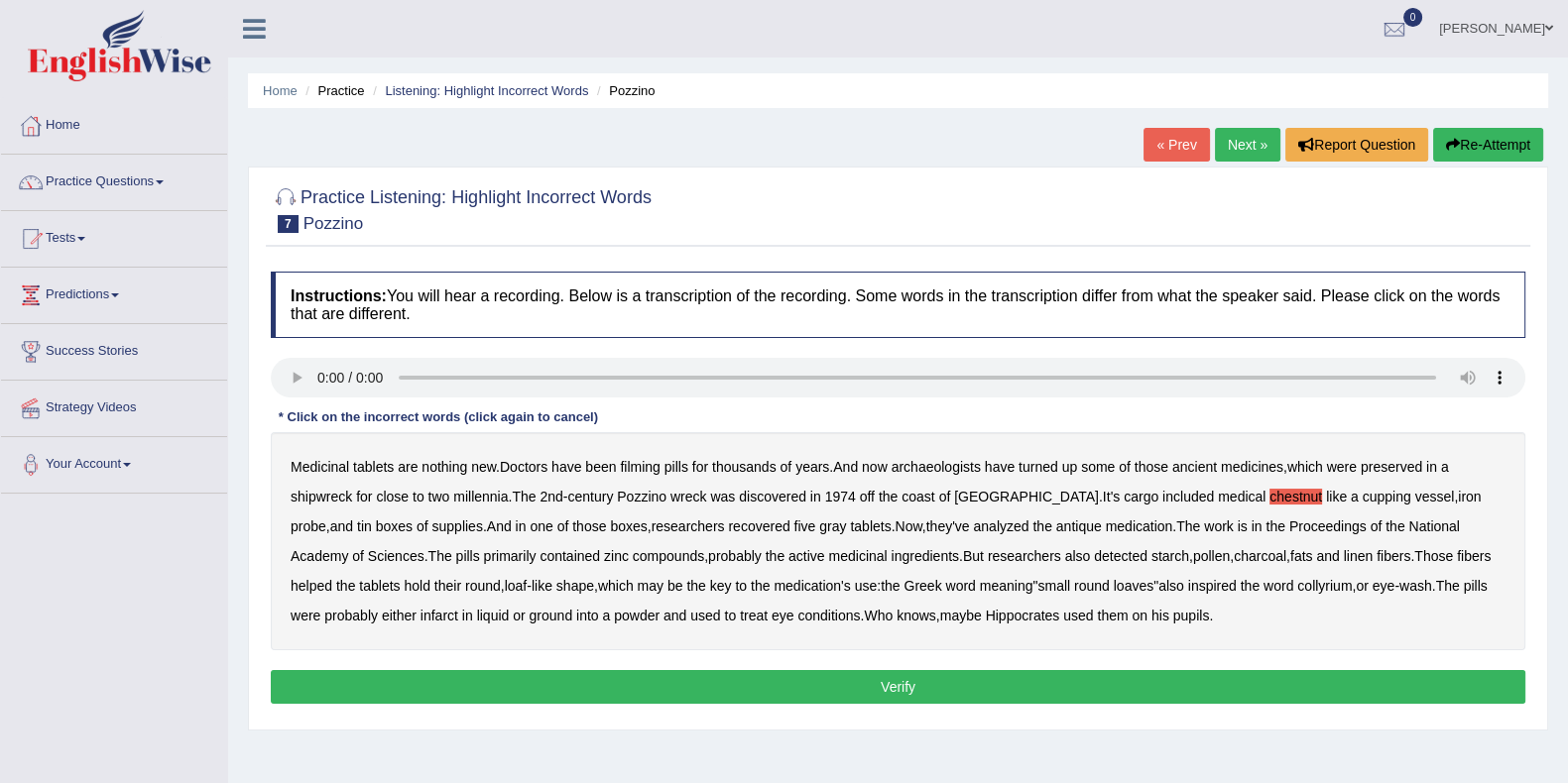
click at [420, 615] on b "infarct" at bounding box center [439, 616] width 38 height 16
click at [981, 685] on button "Verify" at bounding box center [898, 687] width 1254 height 34
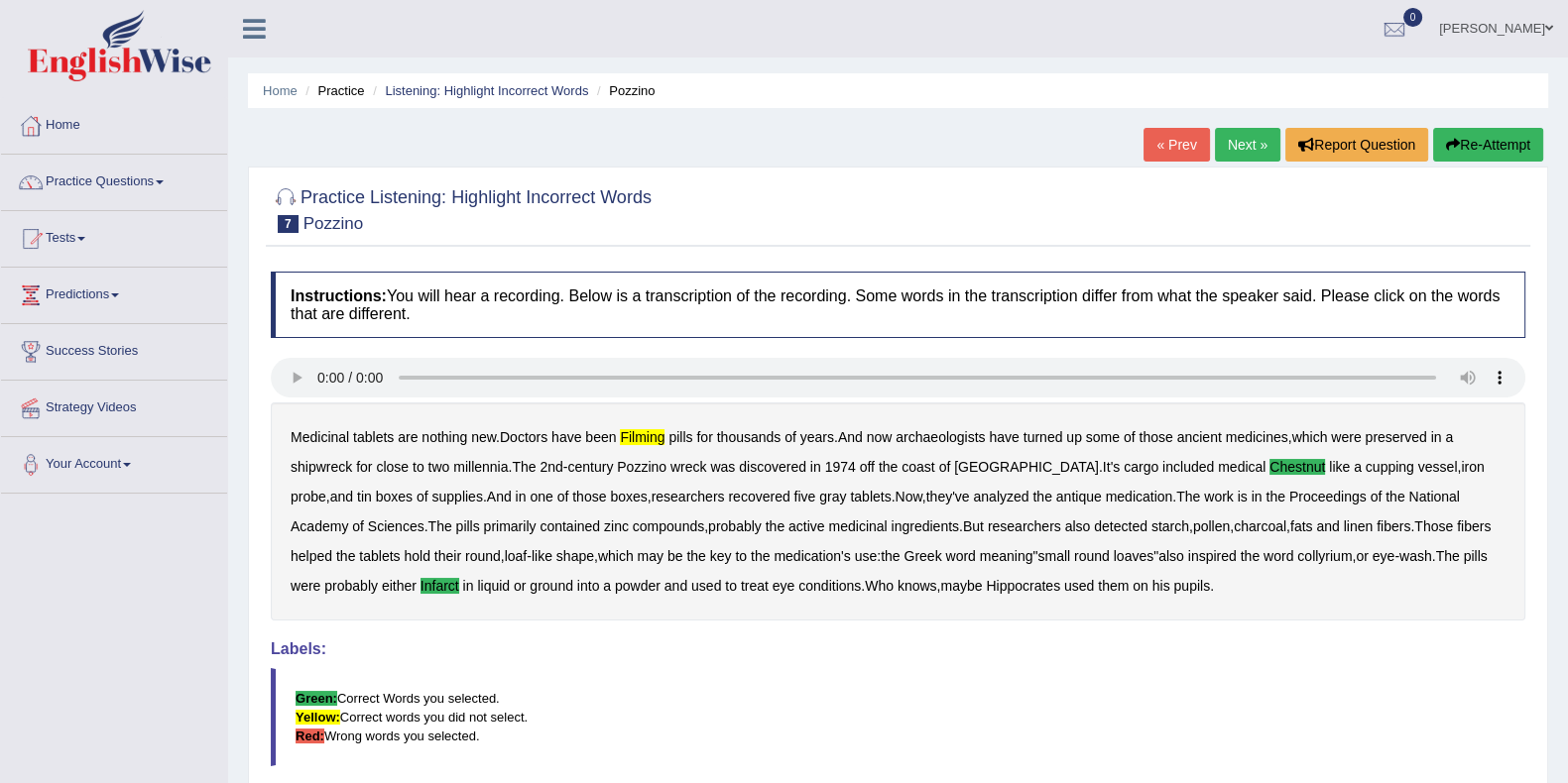
click at [1251, 149] on link "Next »" at bounding box center [1247, 144] width 66 height 34
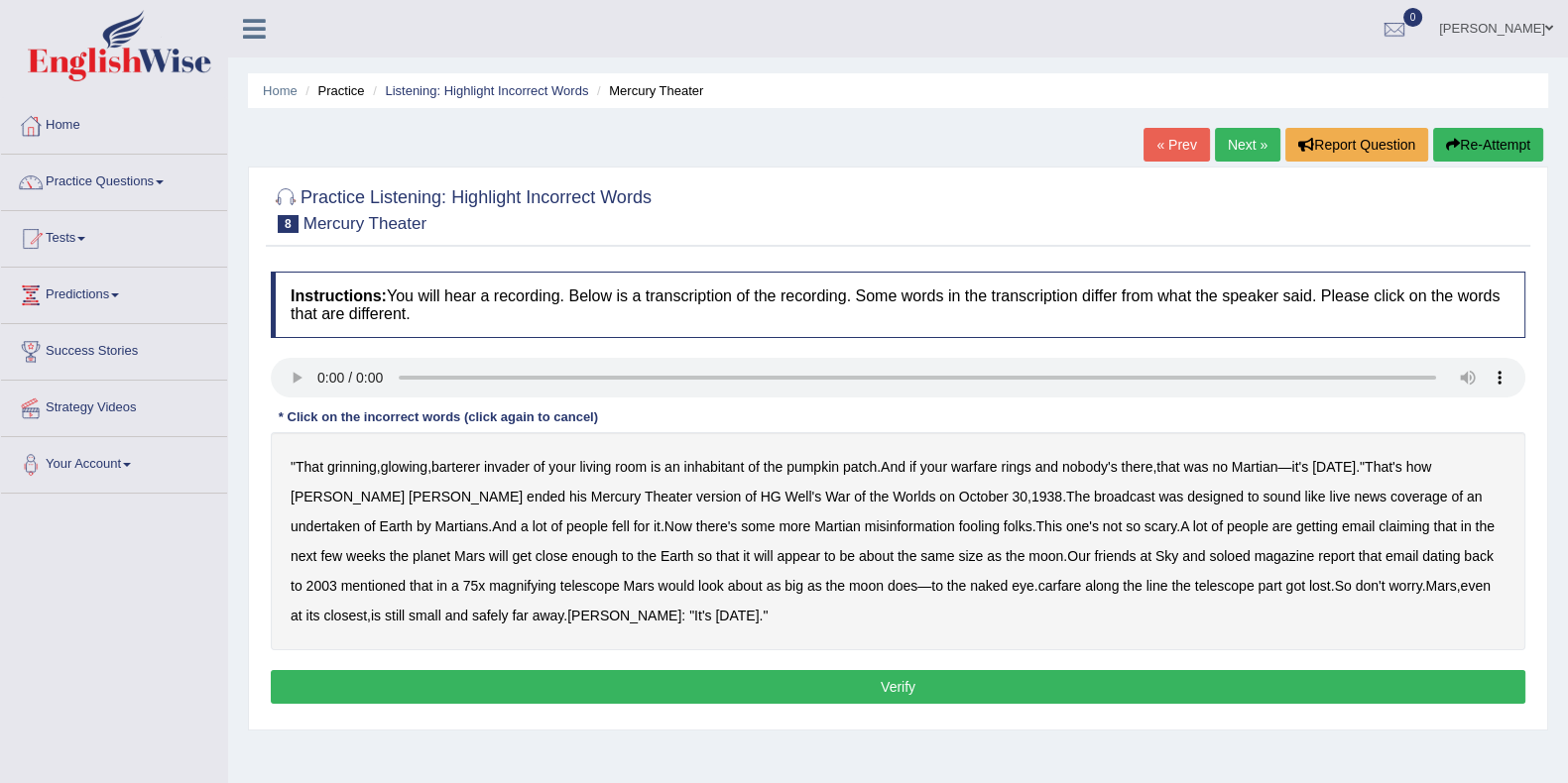
click at [585, 696] on button "Verify" at bounding box center [898, 687] width 1254 height 34
click at [466, 469] on b "barterer" at bounding box center [455, 467] width 49 height 16
click at [360, 519] on b "undertaken" at bounding box center [326, 527] width 70 height 16
drag, startPoint x: 1120, startPoint y: 554, endPoint x: 1136, endPoint y: 555, distance: 16.0
click at [1208, 554] on b "soloed" at bounding box center [1228, 556] width 41 height 16
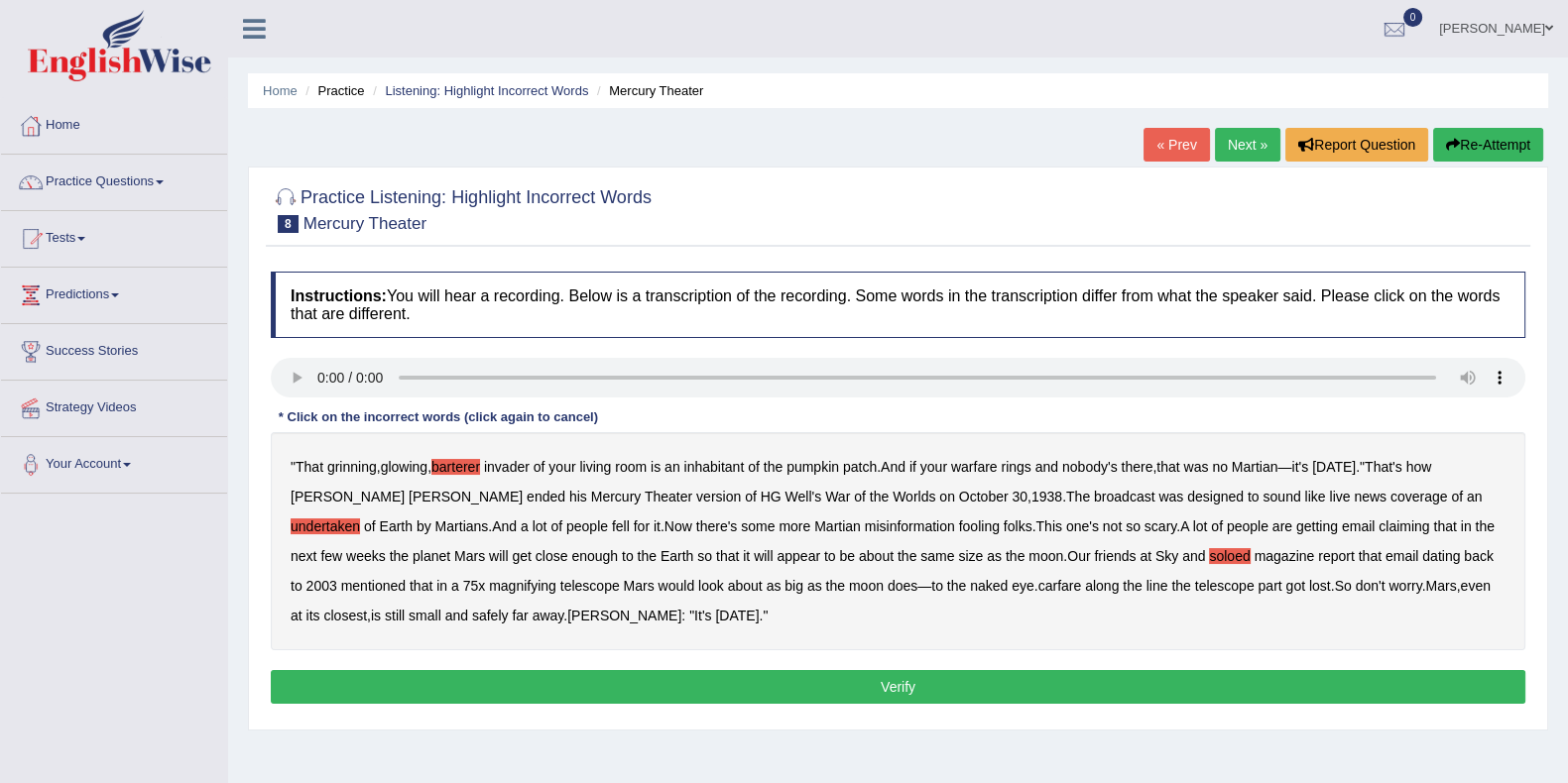
click at [489, 586] on b "magnifying" at bounding box center [523, 586] width 68 height 16
click at [601, 682] on button "Verify" at bounding box center [898, 687] width 1254 height 34
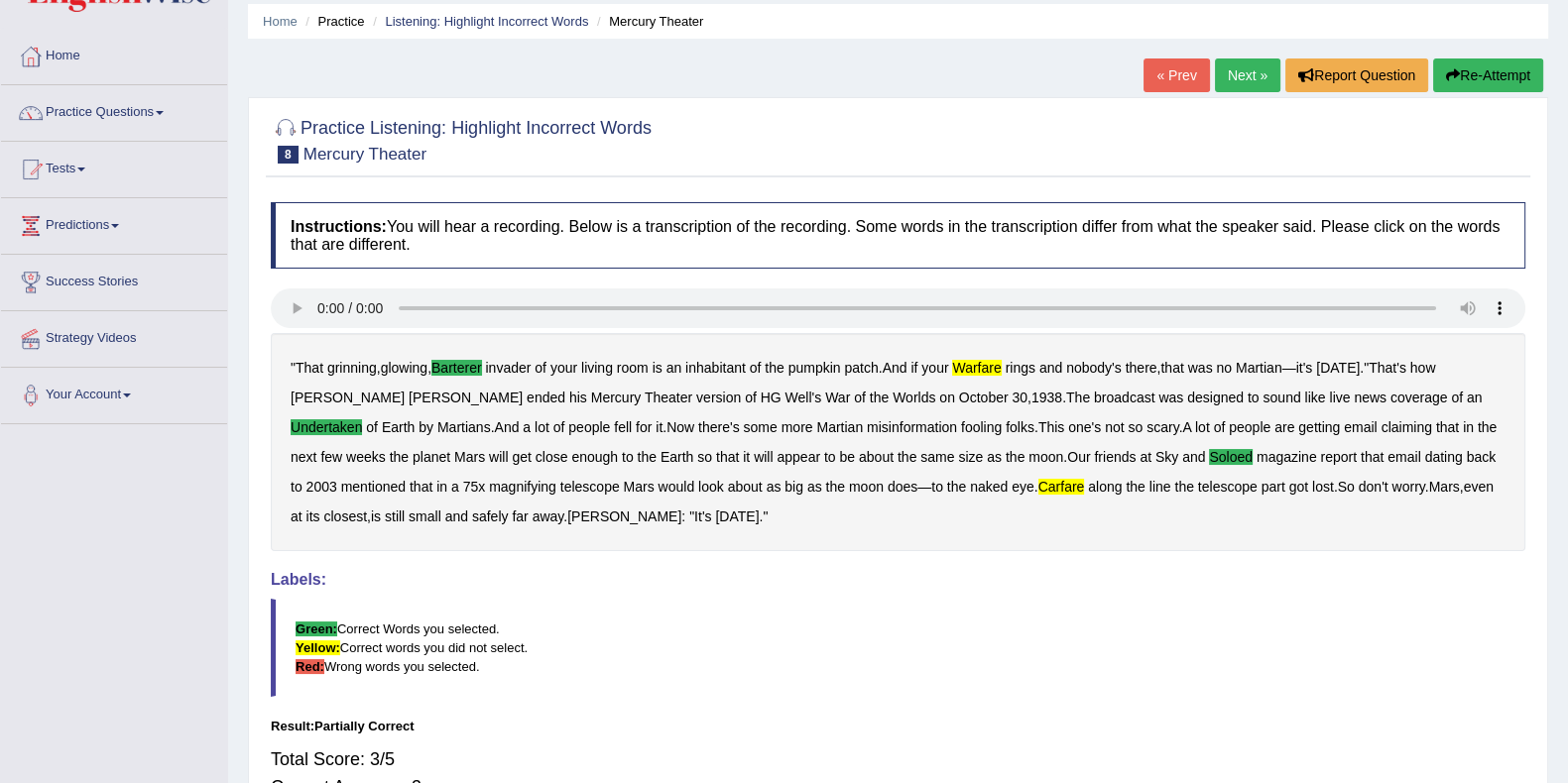
scroll to position [123, 0]
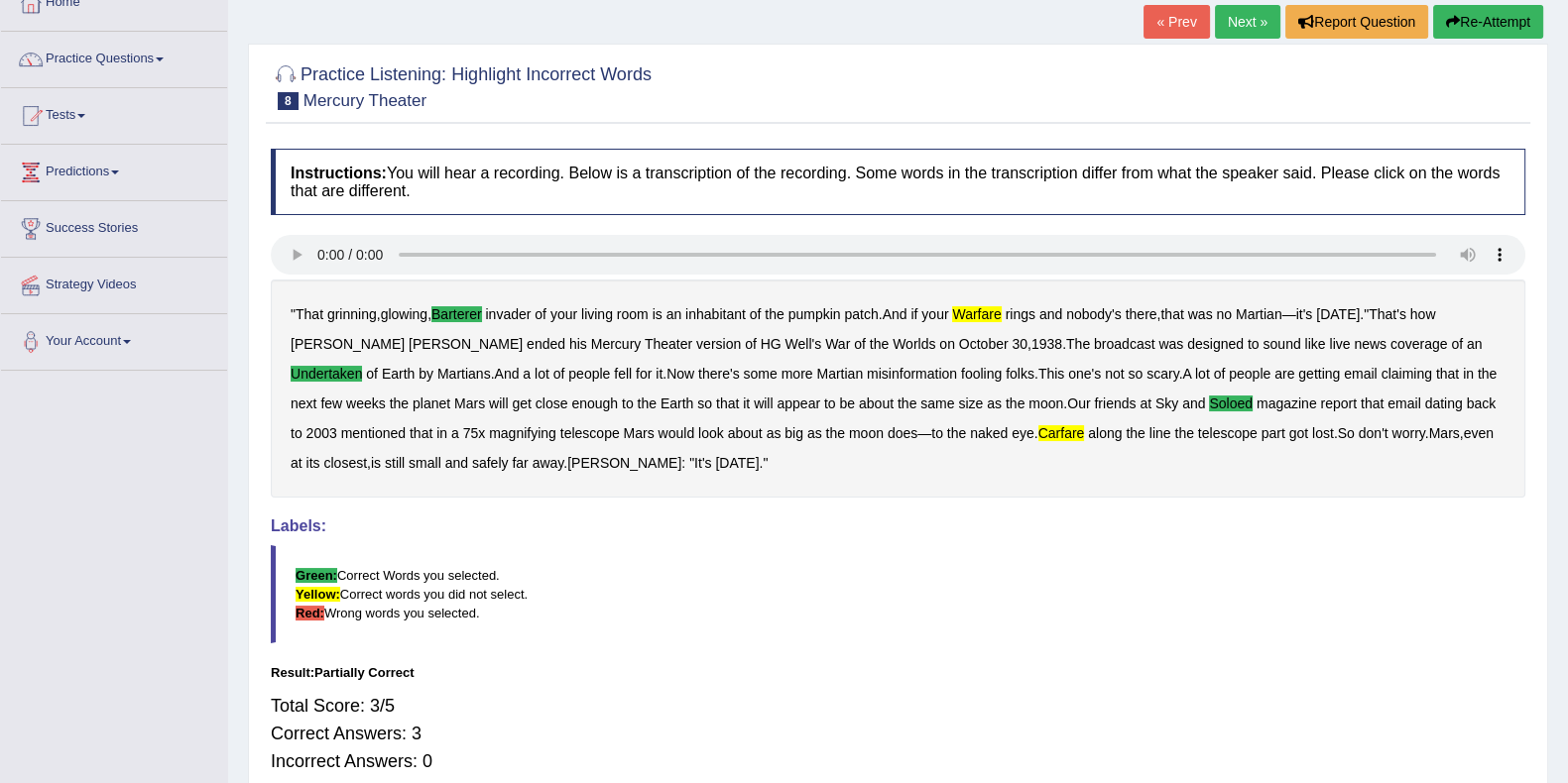
click at [988, 315] on b "warfare" at bounding box center [976, 315] width 49 height 16
click at [983, 313] on b "warfare" at bounding box center [976, 315] width 49 height 16
click at [1240, 27] on link "Next »" at bounding box center [1247, 22] width 66 height 34
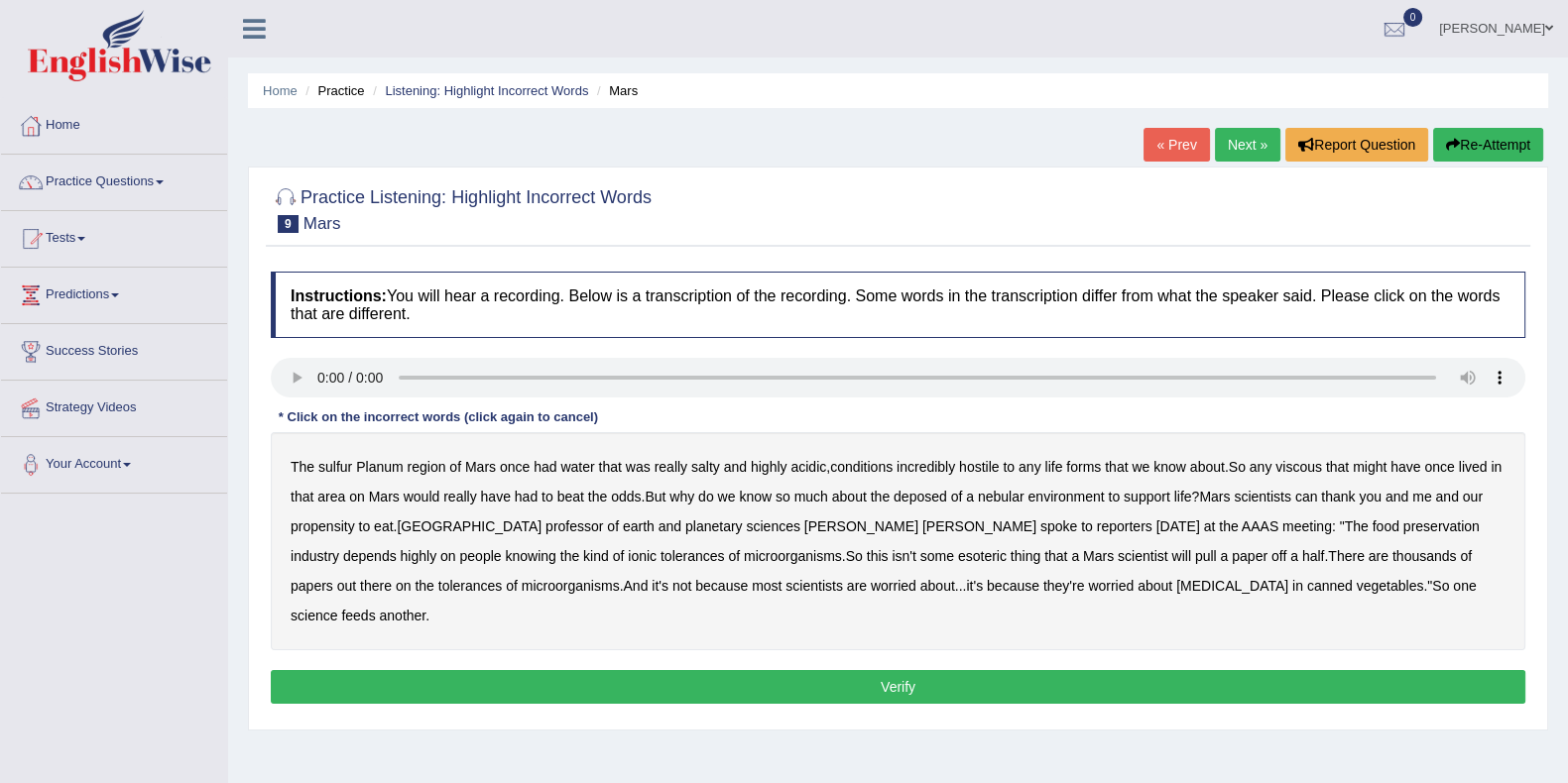
scroll to position [123, 0]
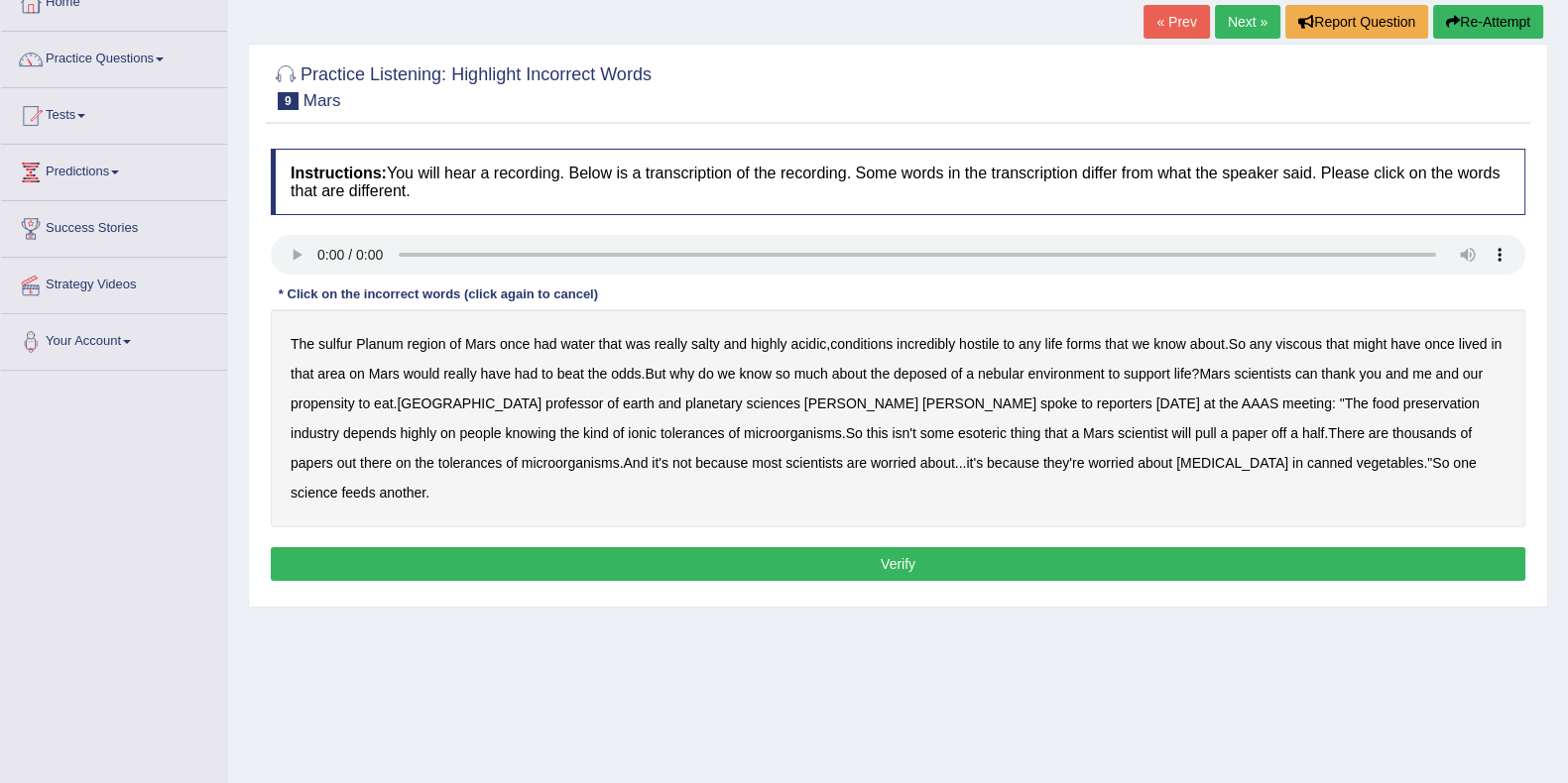
click at [477, 547] on button "Verify" at bounding box center [898, 564] width 1254 height 34
click at [342, 340] on b "sulfur" at bounding box center [336, 344] width 34 height 16
click at [1322, 339] on b "viscous" at bounding box center [1298, 344] width 47 height 16
click at [947, 371] on b "deposed" at bounding box center [920, 374] width 54 height 16
click at [660, 428] on b "tolerances" at bounding box center [692, 433] width 65 height 16
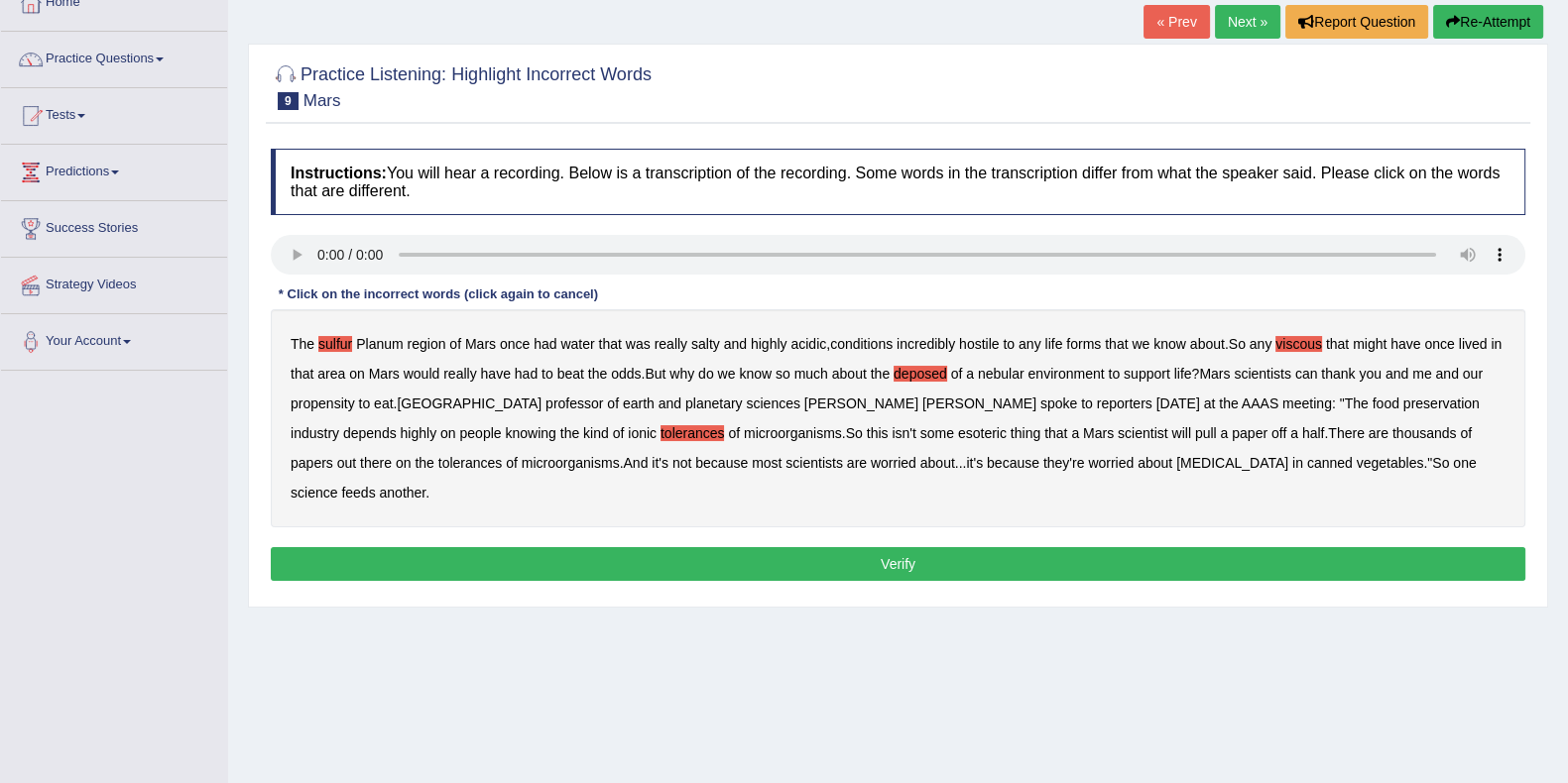
click at [660, 428] on b "tolerances" at bounding box center [692, 433] width 65 height 16
click at [1302, 437] on b "half" at bounding box center [1313, 433] width 23 height 16
click at [860, 547] on button "Verify" at bounding box center [898, 564] width 1254 height 34
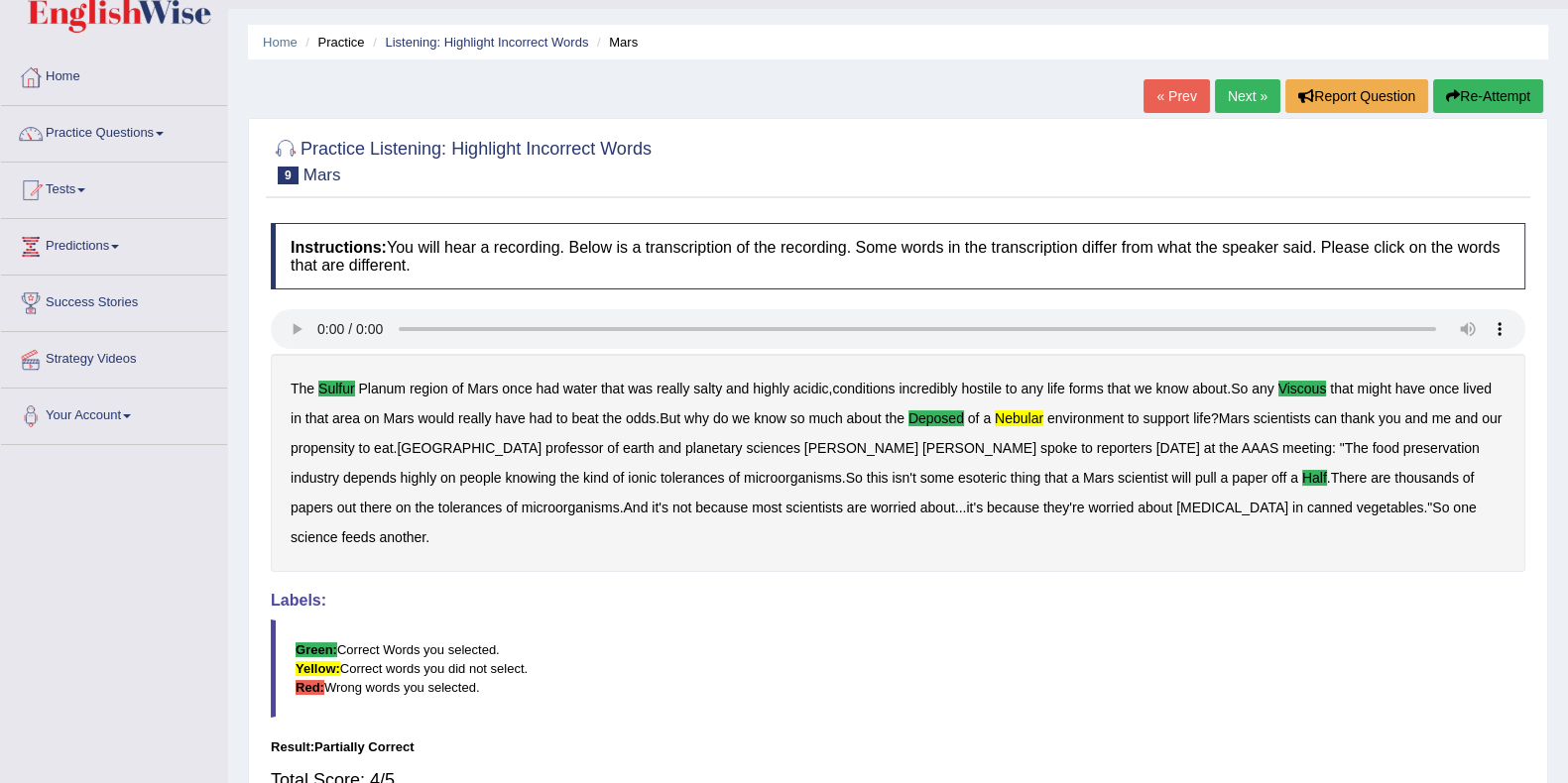
scroll to position [10, 0]
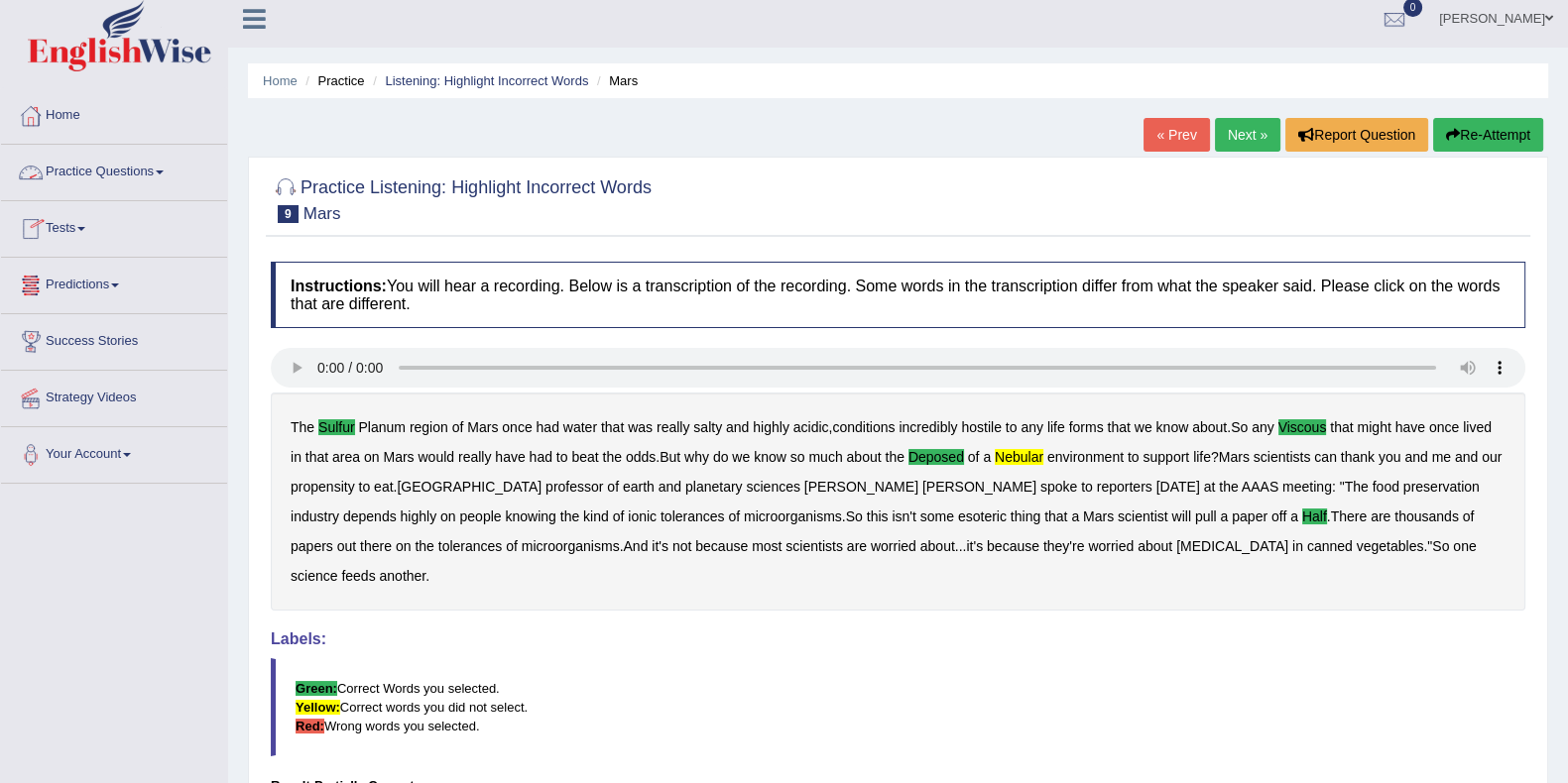
click at [126, 170] on link "Practice Questions" at bounding box center [114, 169] width 226 height 50
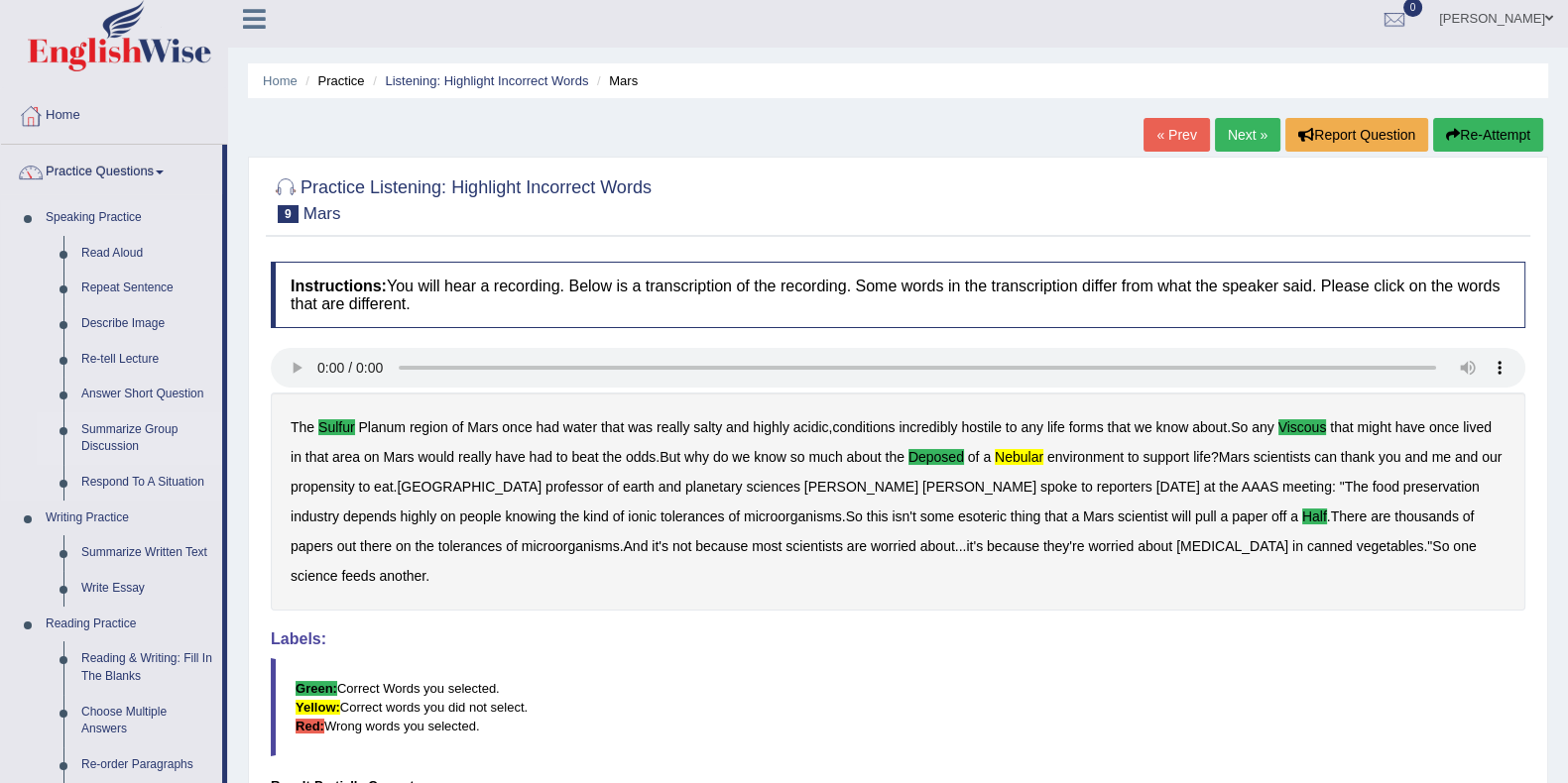
click at [137, 425] on link "Summarize Group Discussion" at bounding box center [147, 438] width 149 height 53
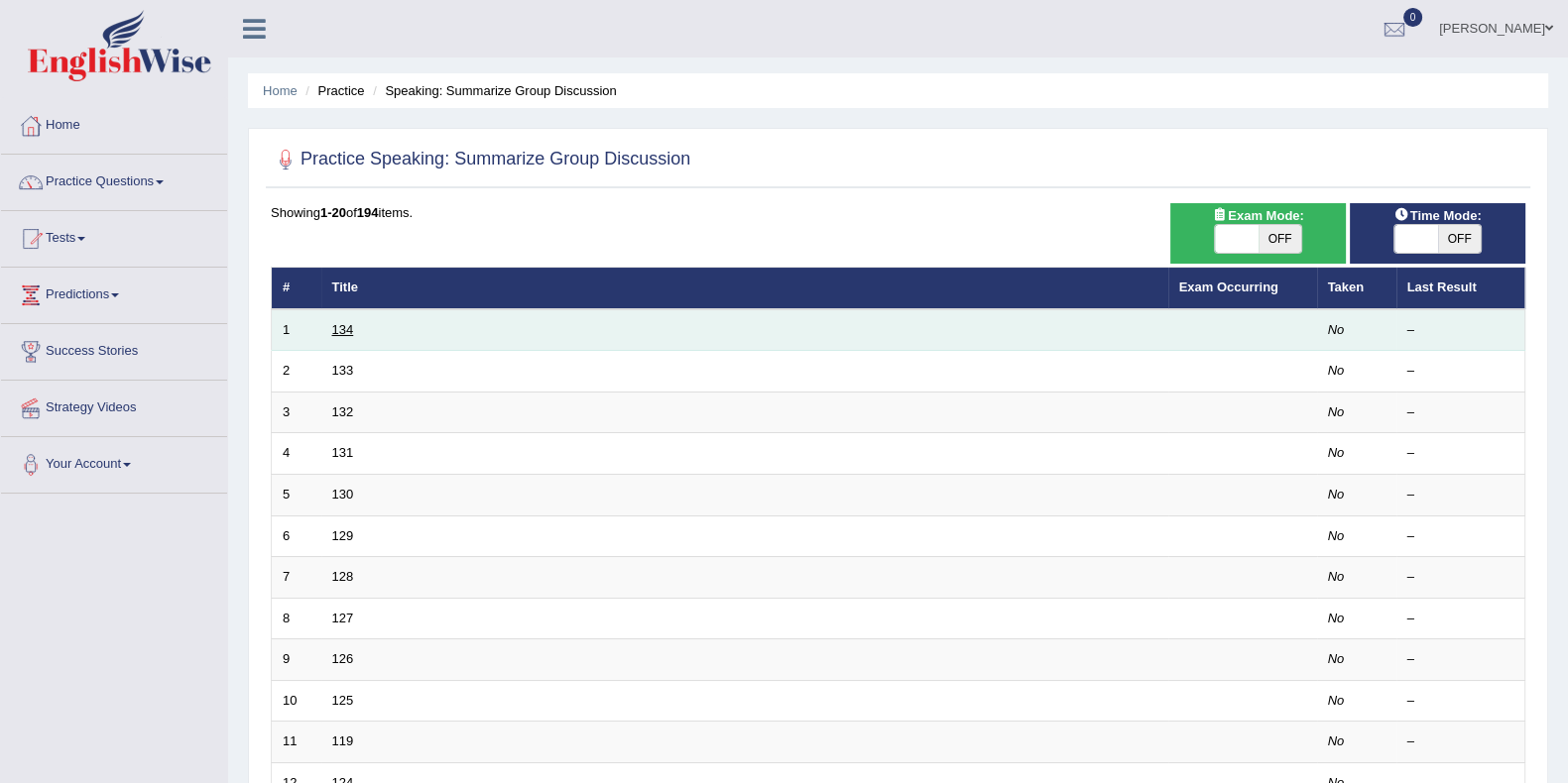
click at [338, 326] on link "134" at bounding box center [343, 329] width 22 height 15
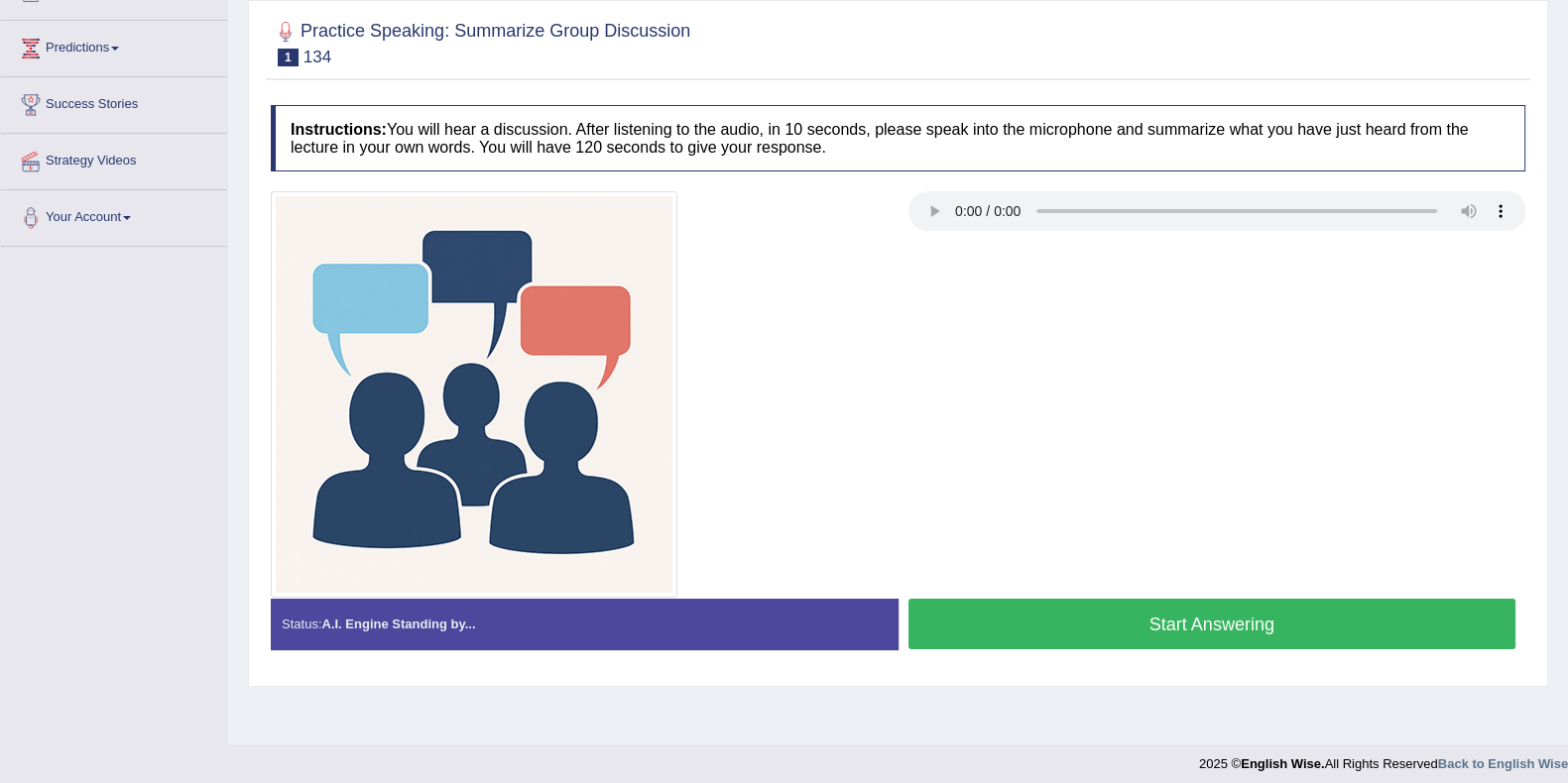
scroll to position [258, 0]
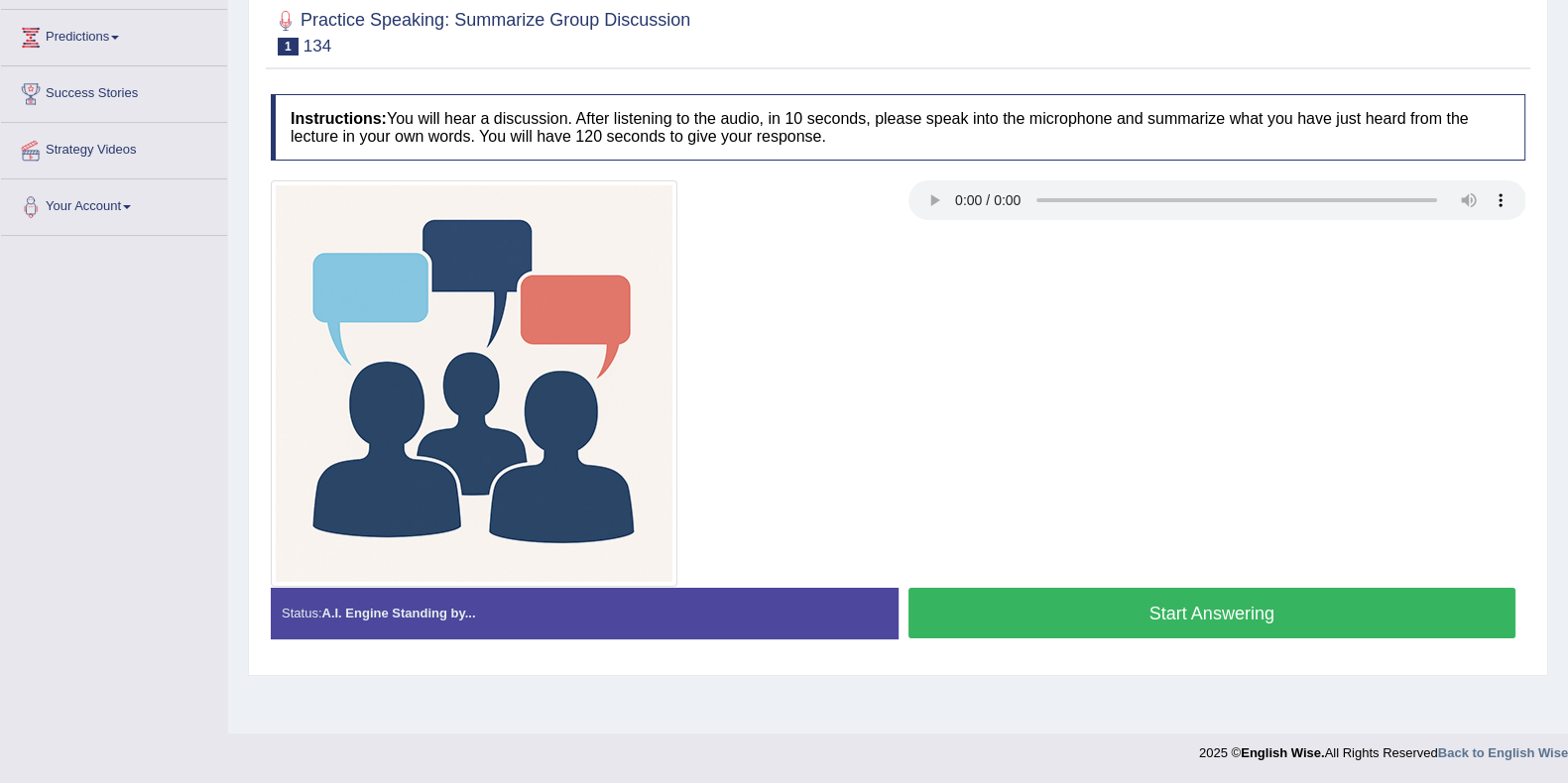
click at [1131, 607] on button "Start Answering" at bounding box center [1212, 613] width 608 height 51
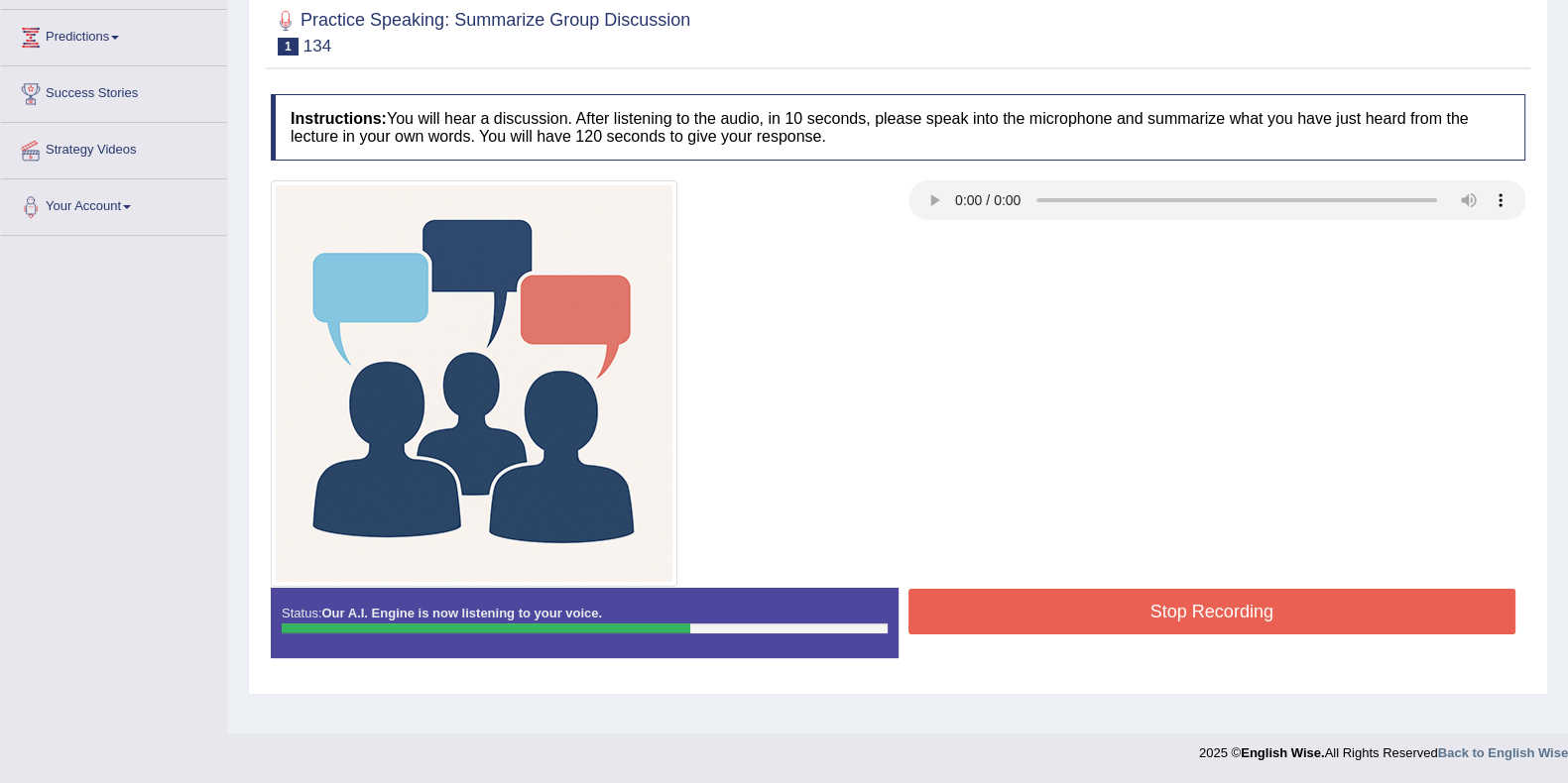
click at [1106, 608] on button "Stop Recording" at bounding box center [1212, 612] width 608 height 46
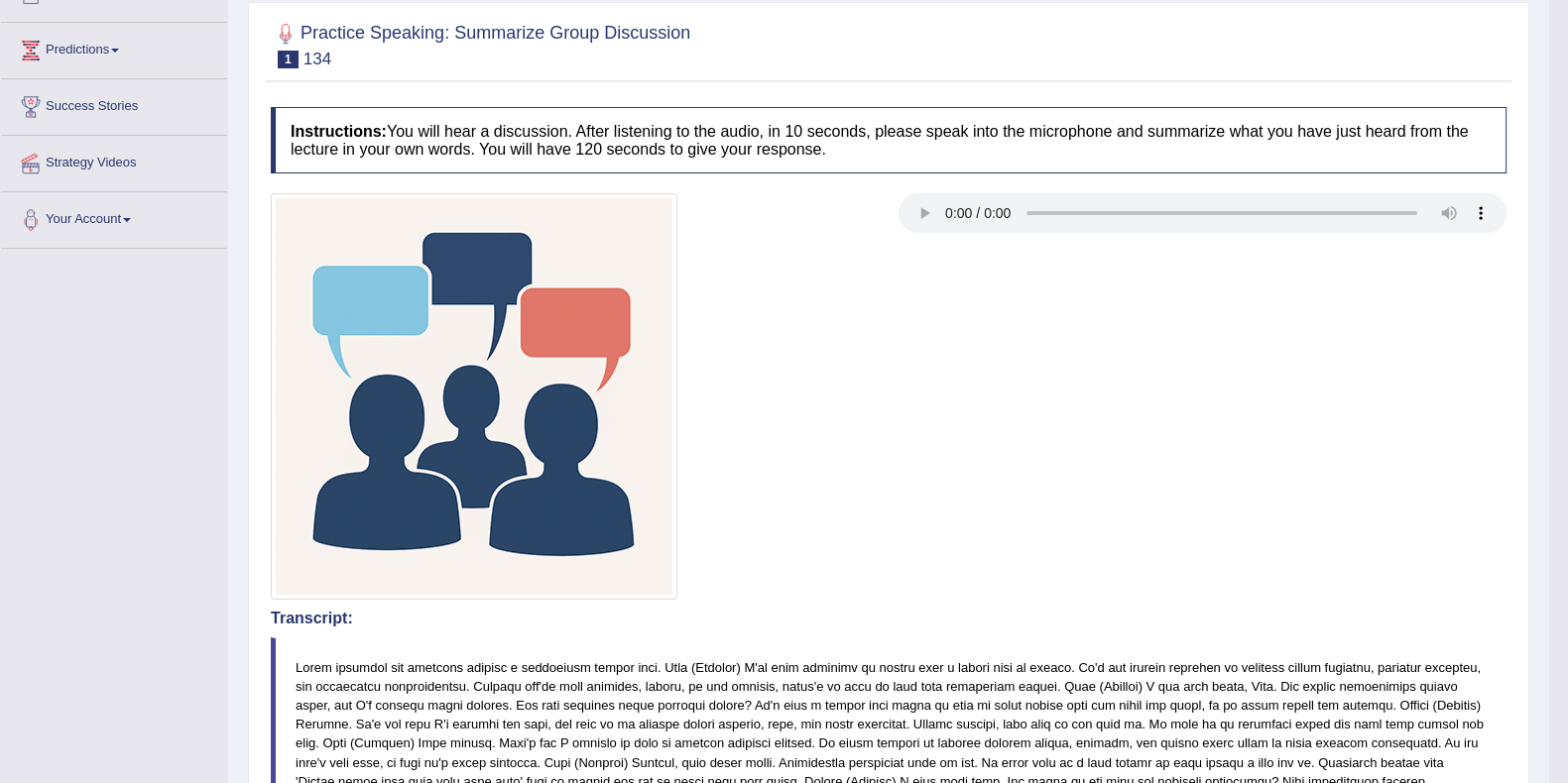
scroll to position [133, 0]
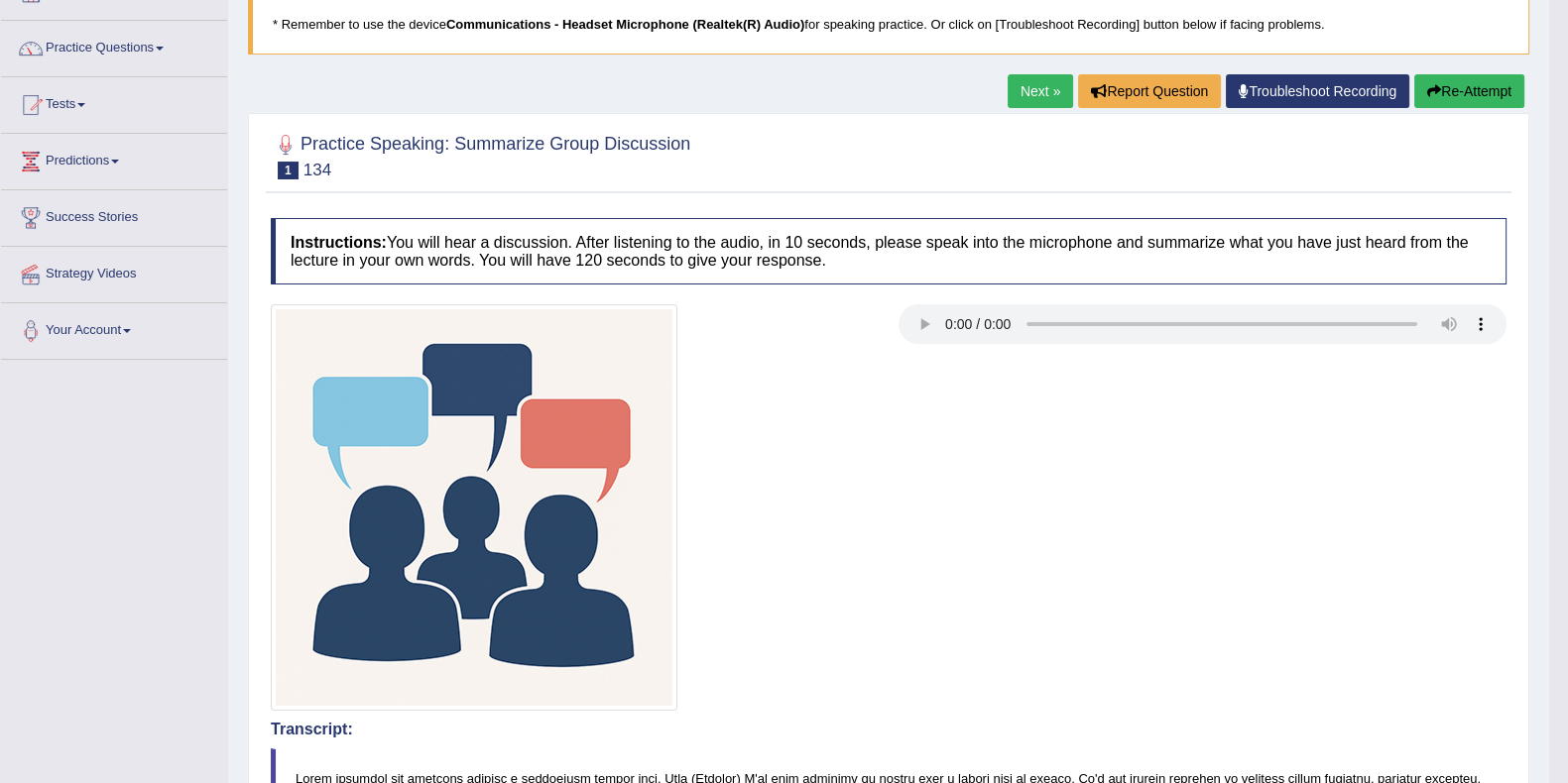
click at [1428, 80] on button "Re-Attempt" at bounding box center [1468, 92] width 110 height 34
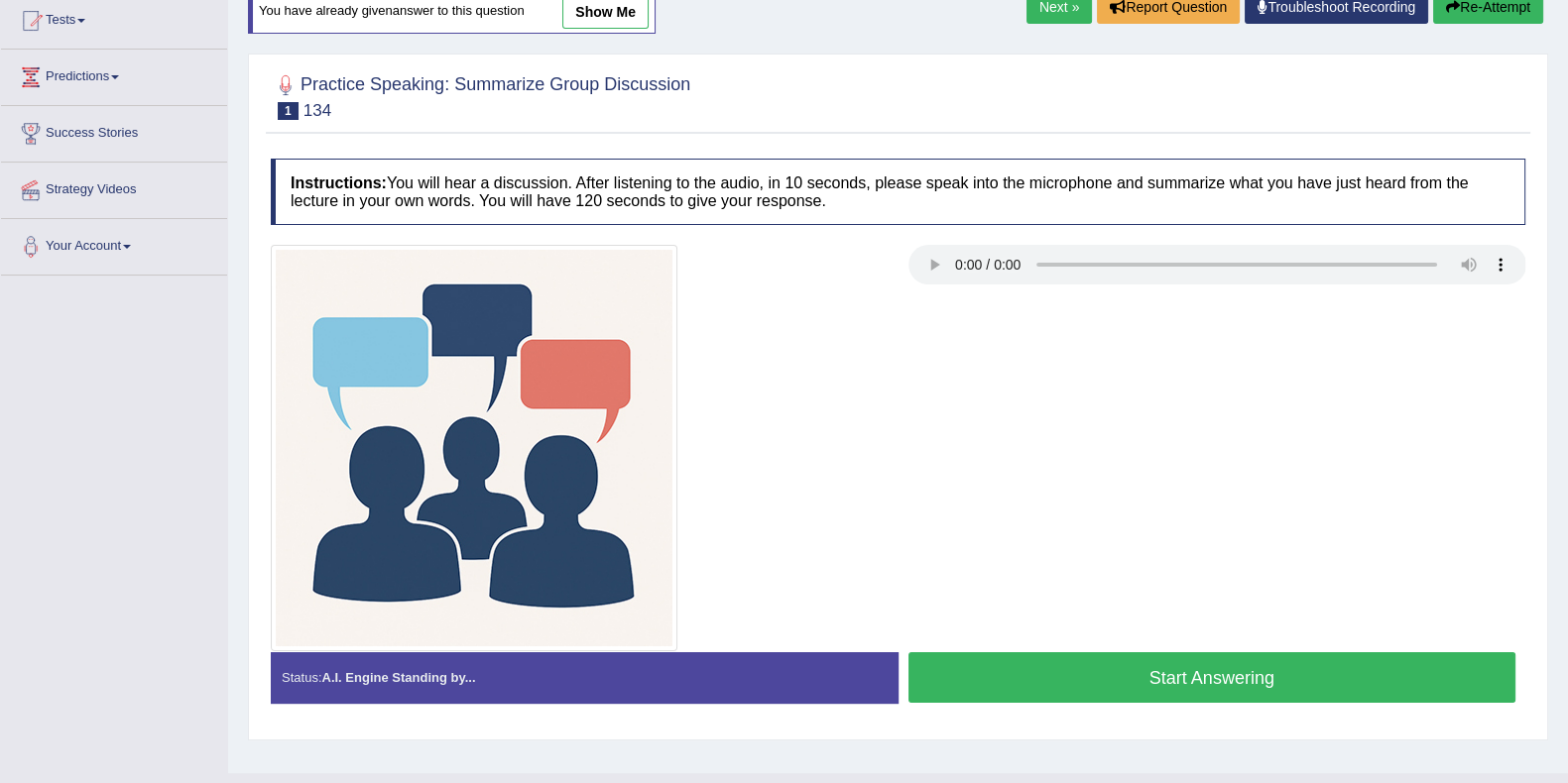
scroll to position [258, 0]
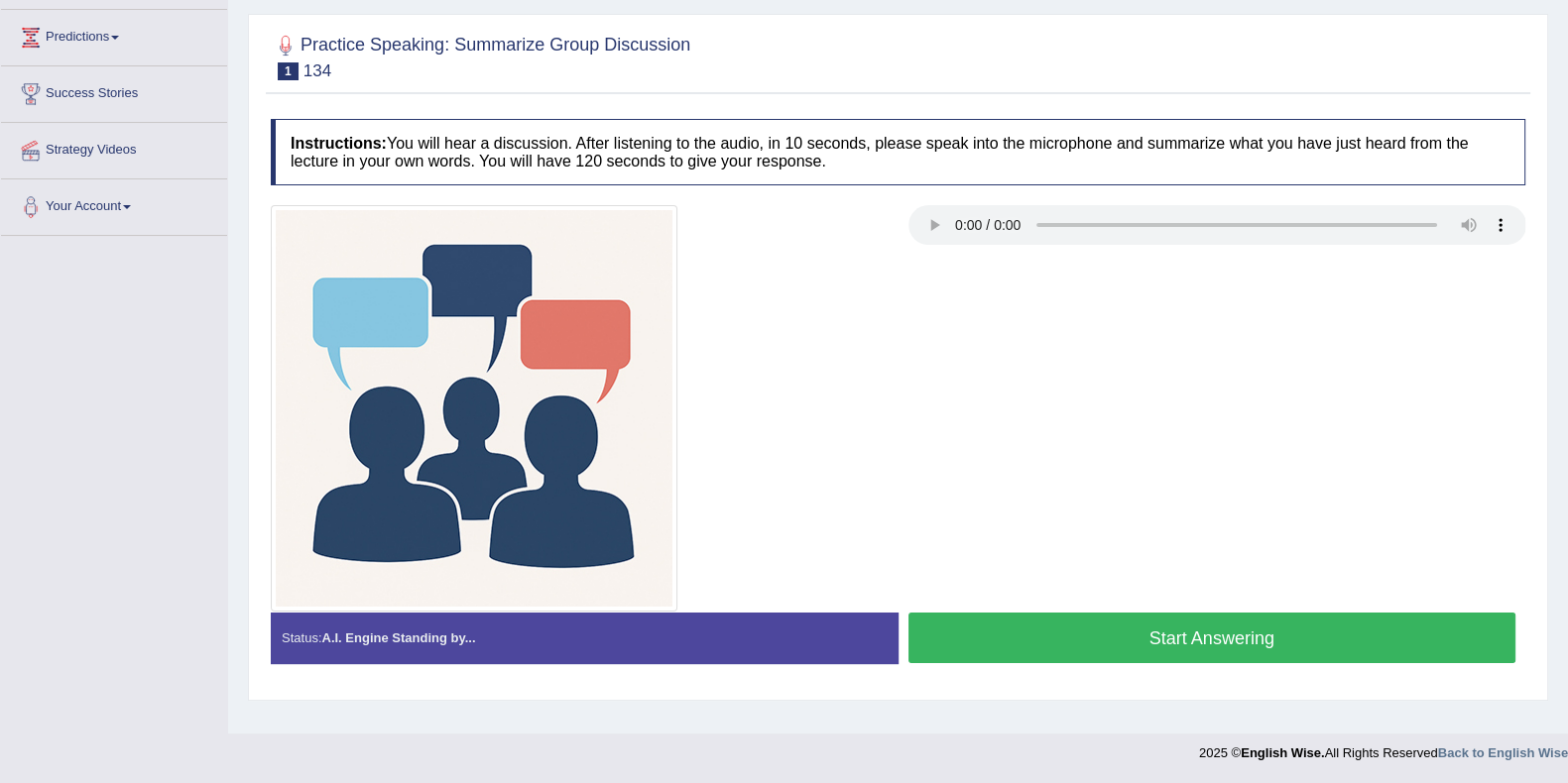
click at [1017, 642] on button "Start Answering" at bounding box center [1212, 638] width 608 height 51
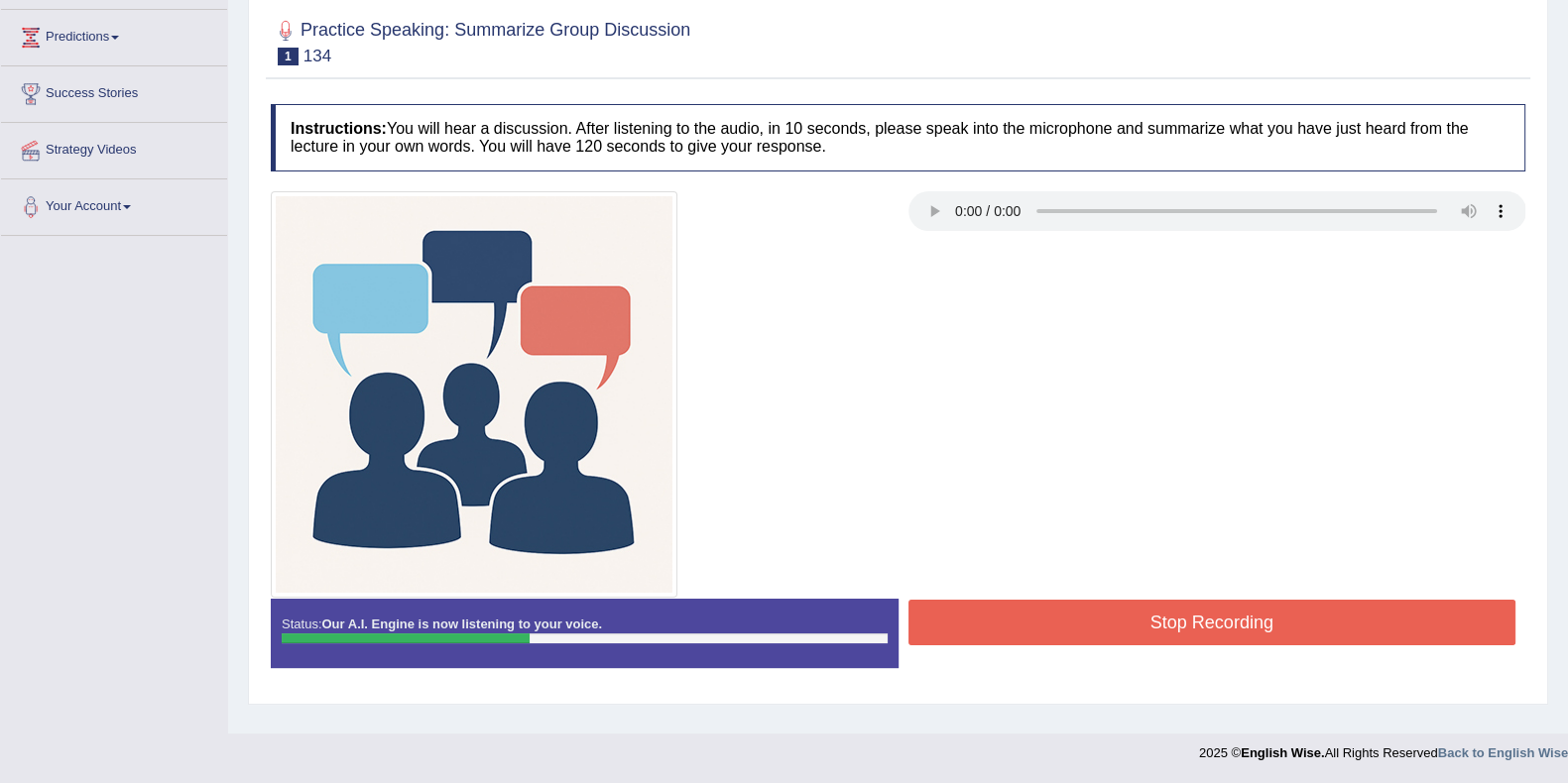
click at [1098, 632] on button "Stop Recording" at bounding box center [1212, 623] width 608 height 46
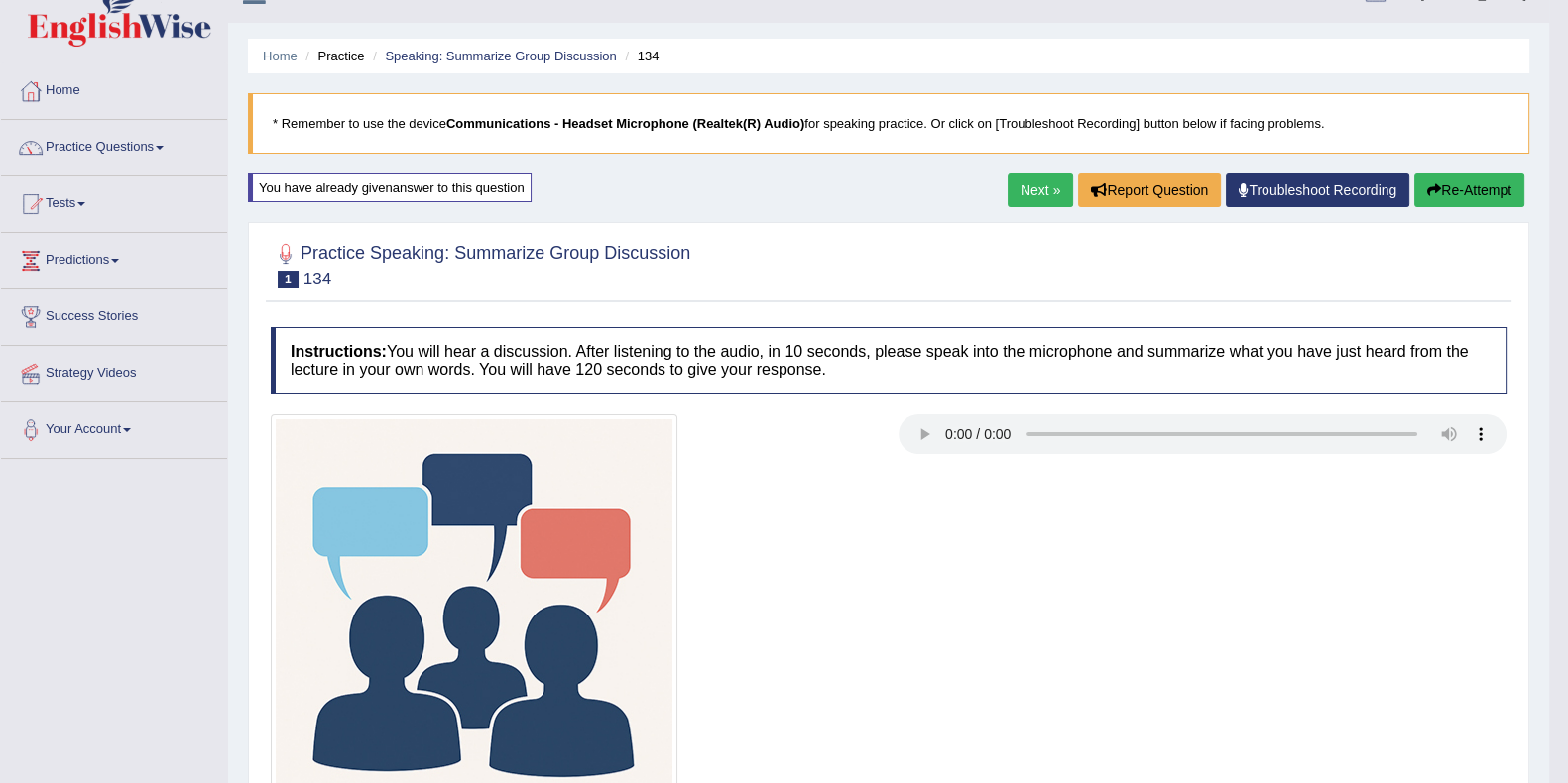
scroll to position [0, 0]
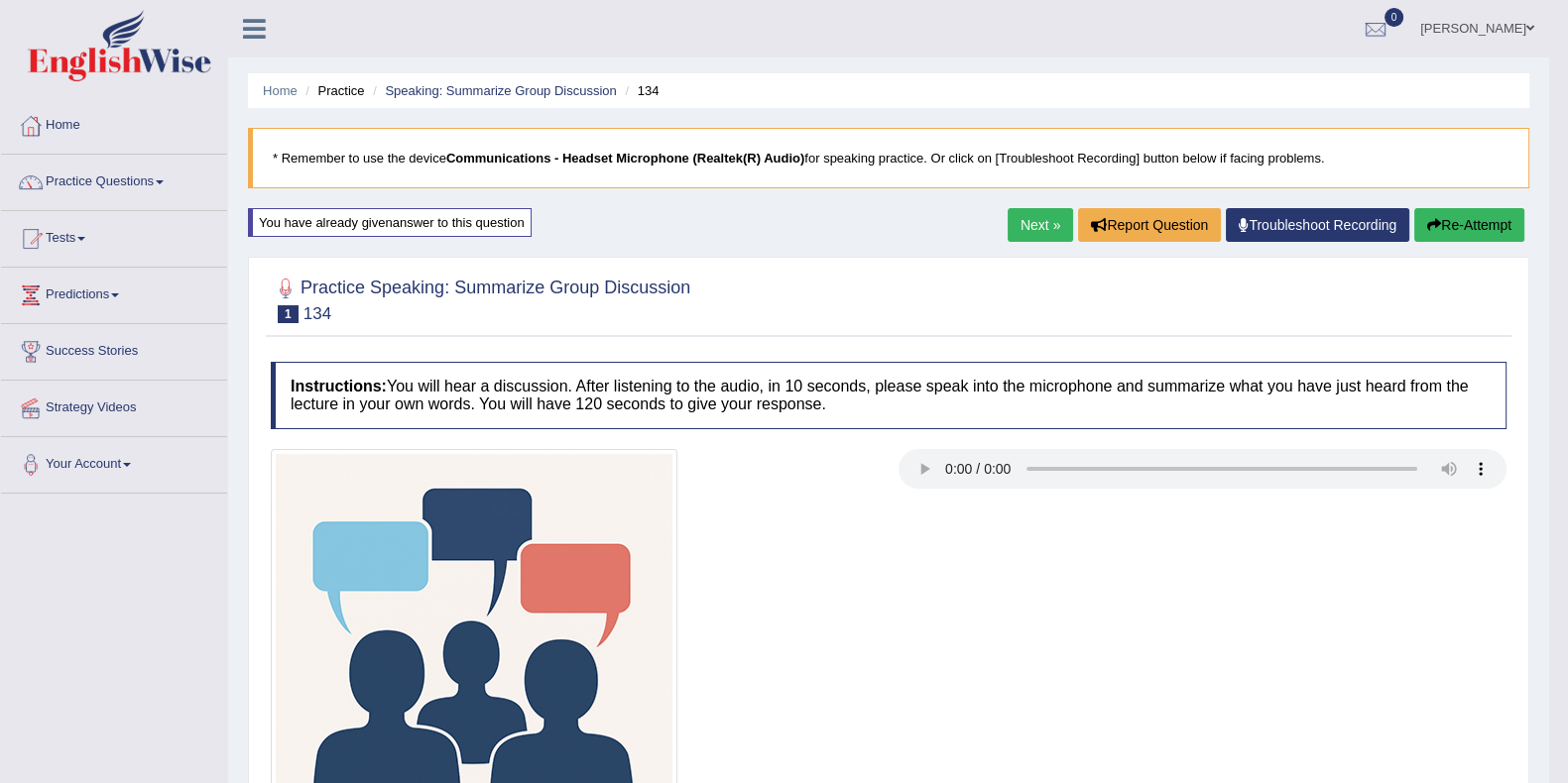
click at [1469, 235] on button "Re-Attempt" at bounding box center [1468, 225] width 110 height 34
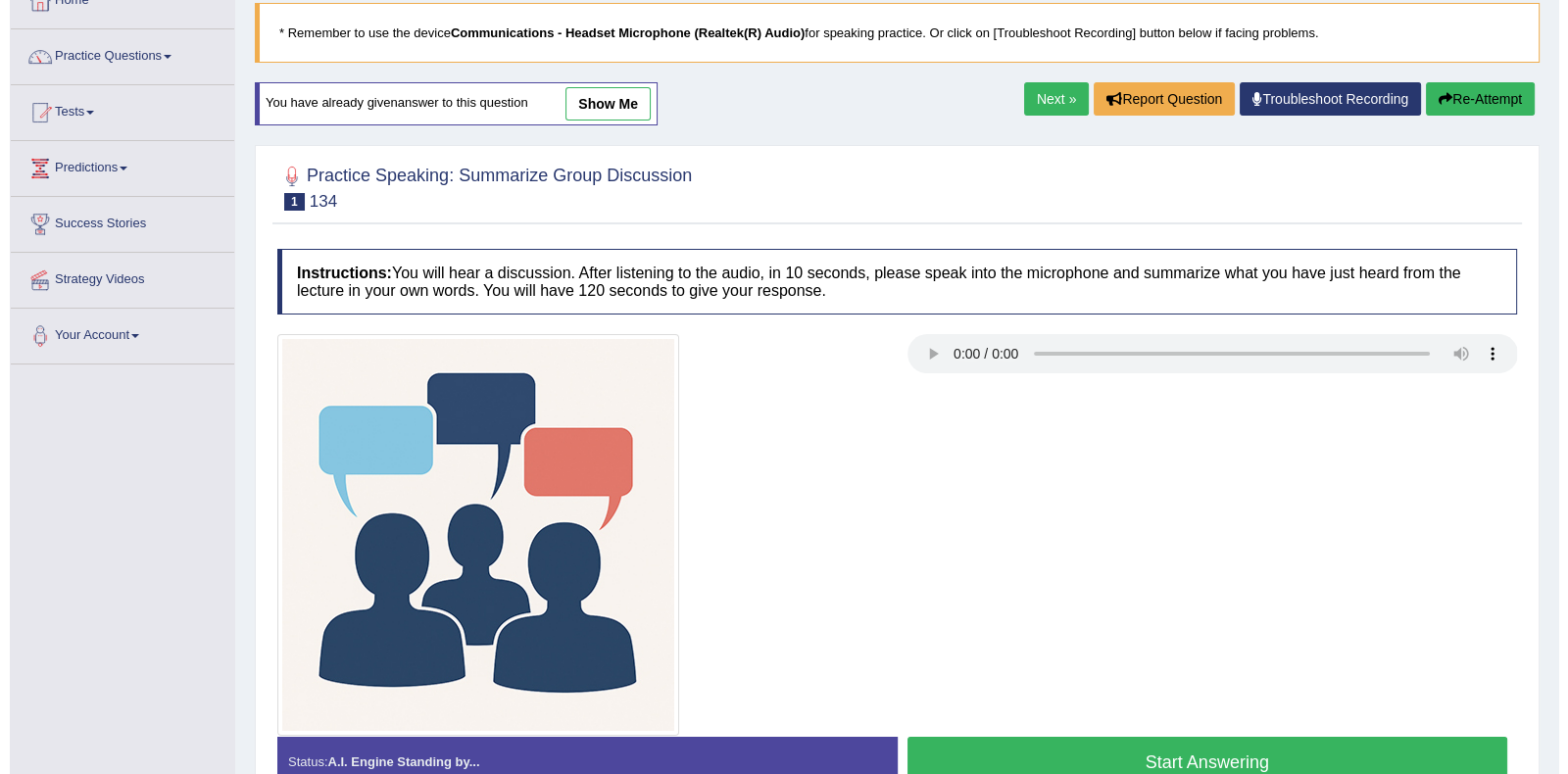
scroll to position [255, 0]
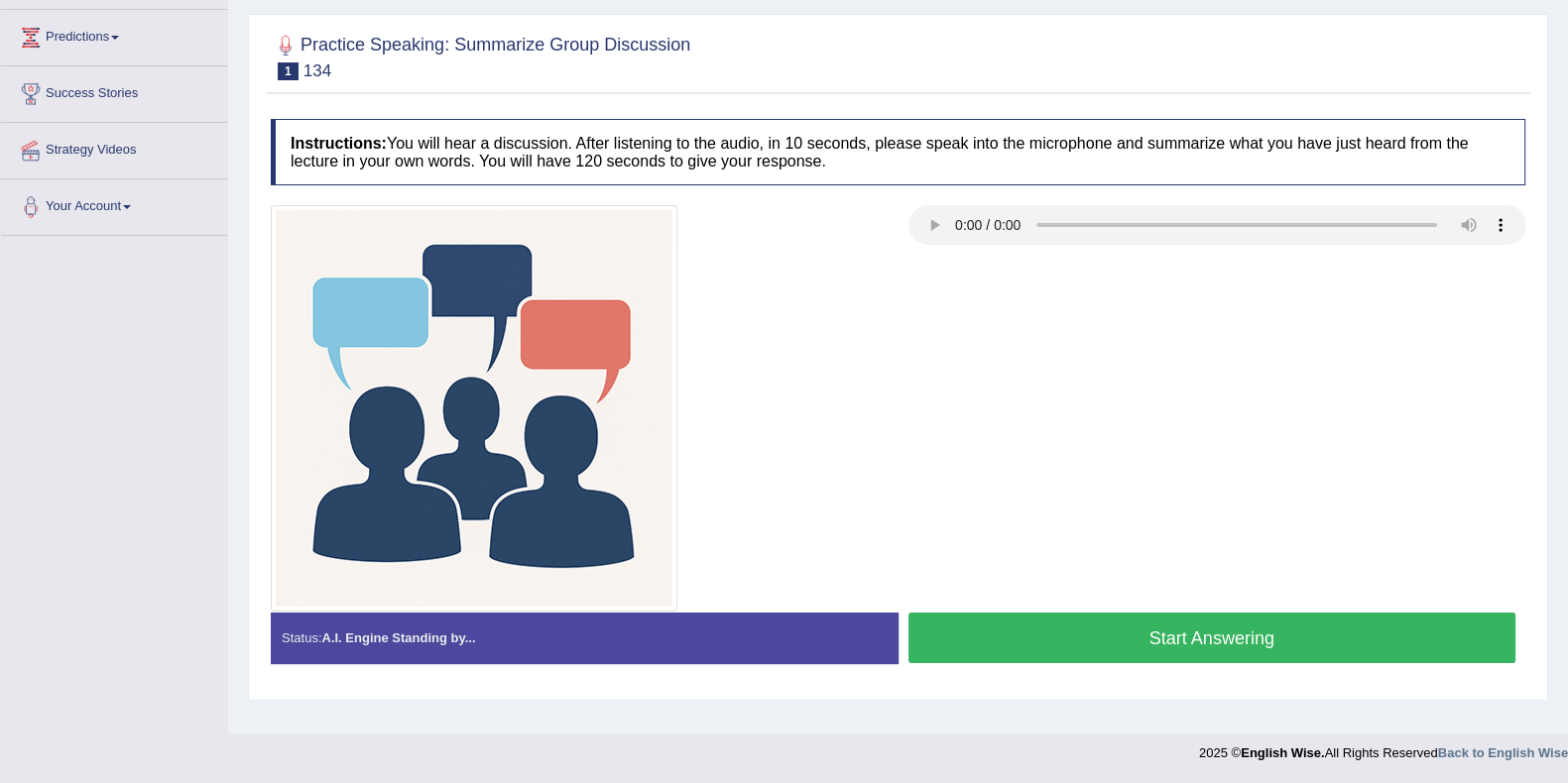
click at [1131, 643] on button "Start Answering" at bounding box center [1212, 638] width 608 height 51
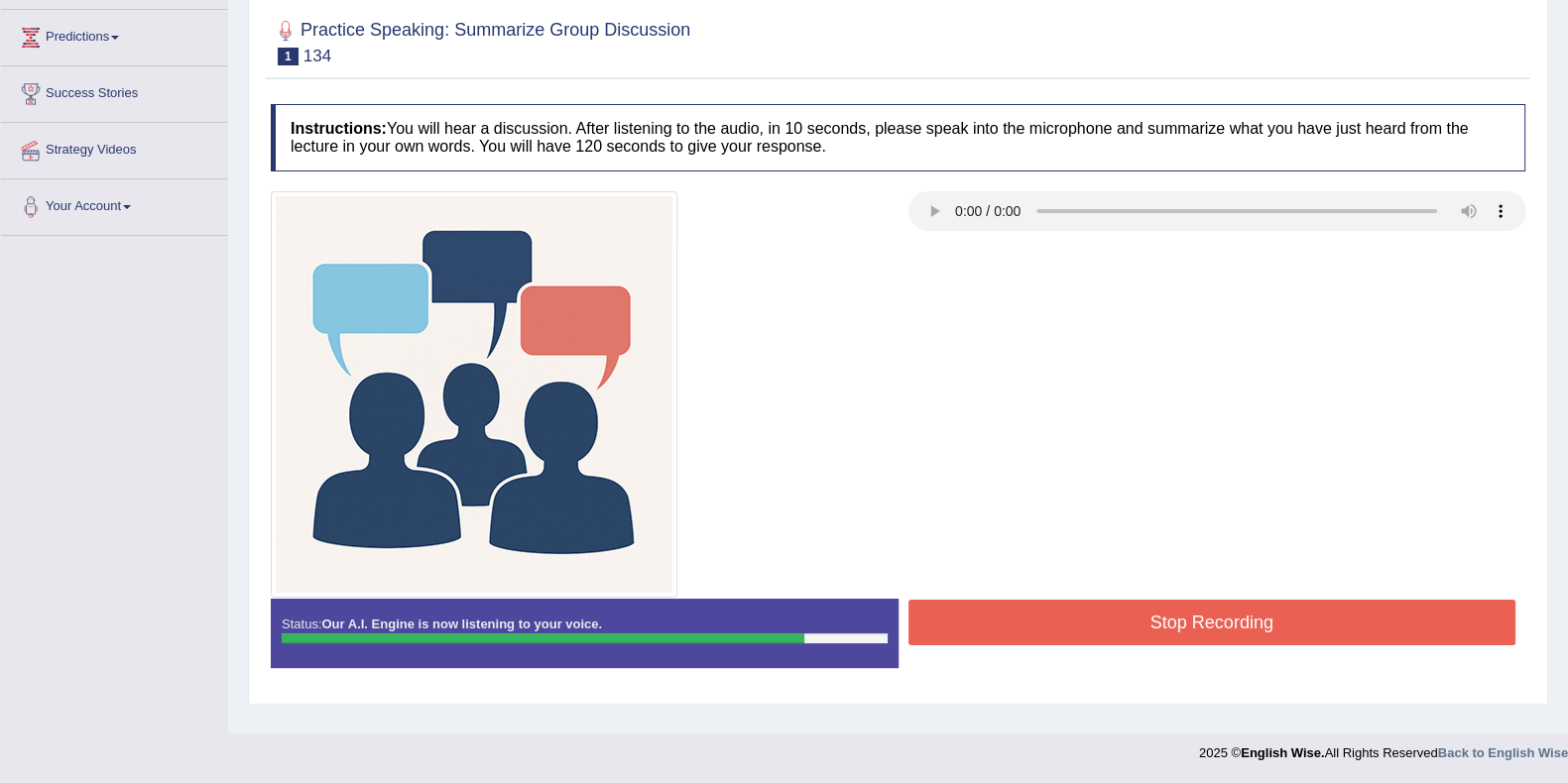
click at [1121, 634] on button "Stop Recording" at bounding box center [1212, 623] width 608 height 46
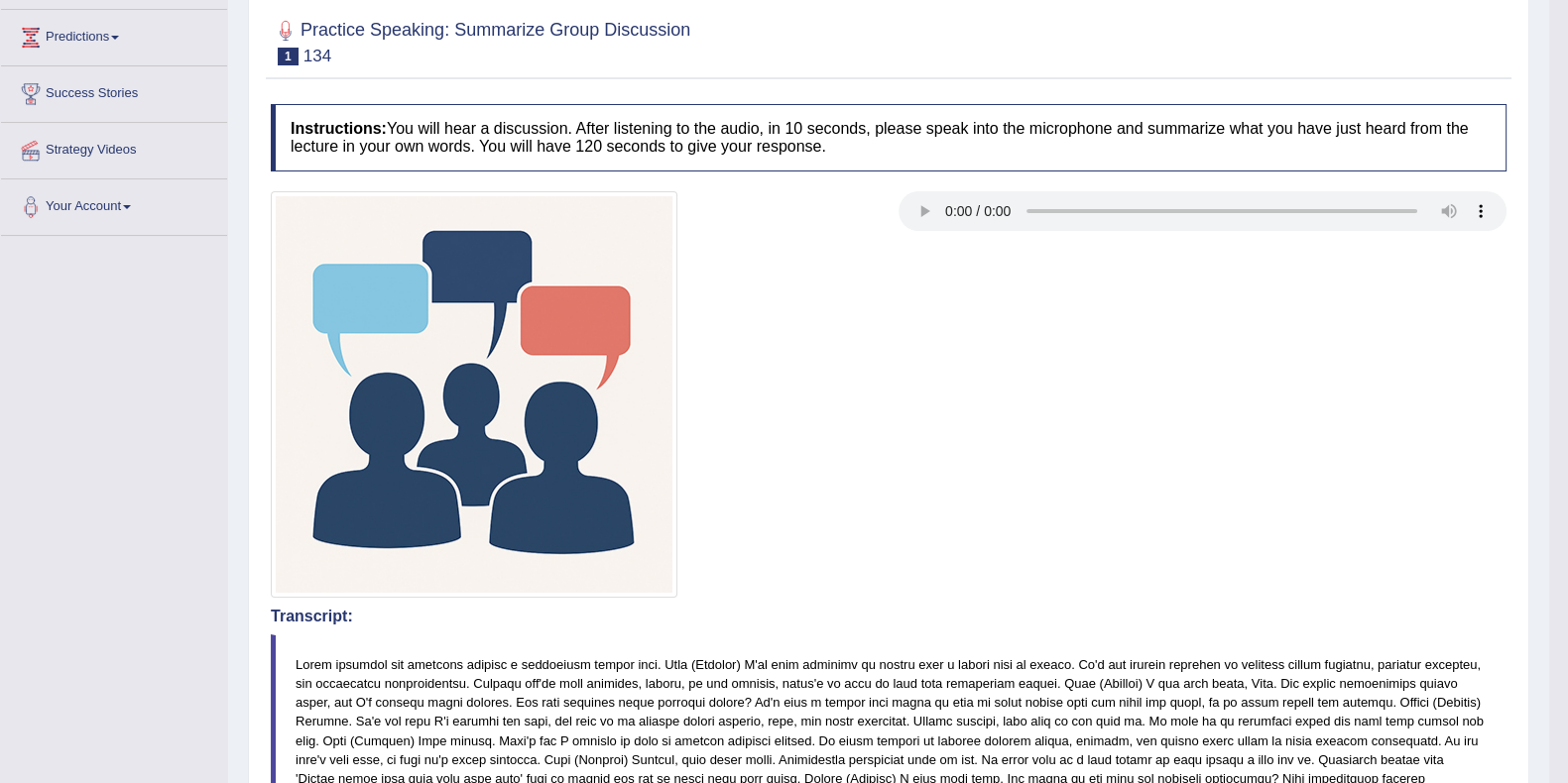
scroll to position [0, 0]
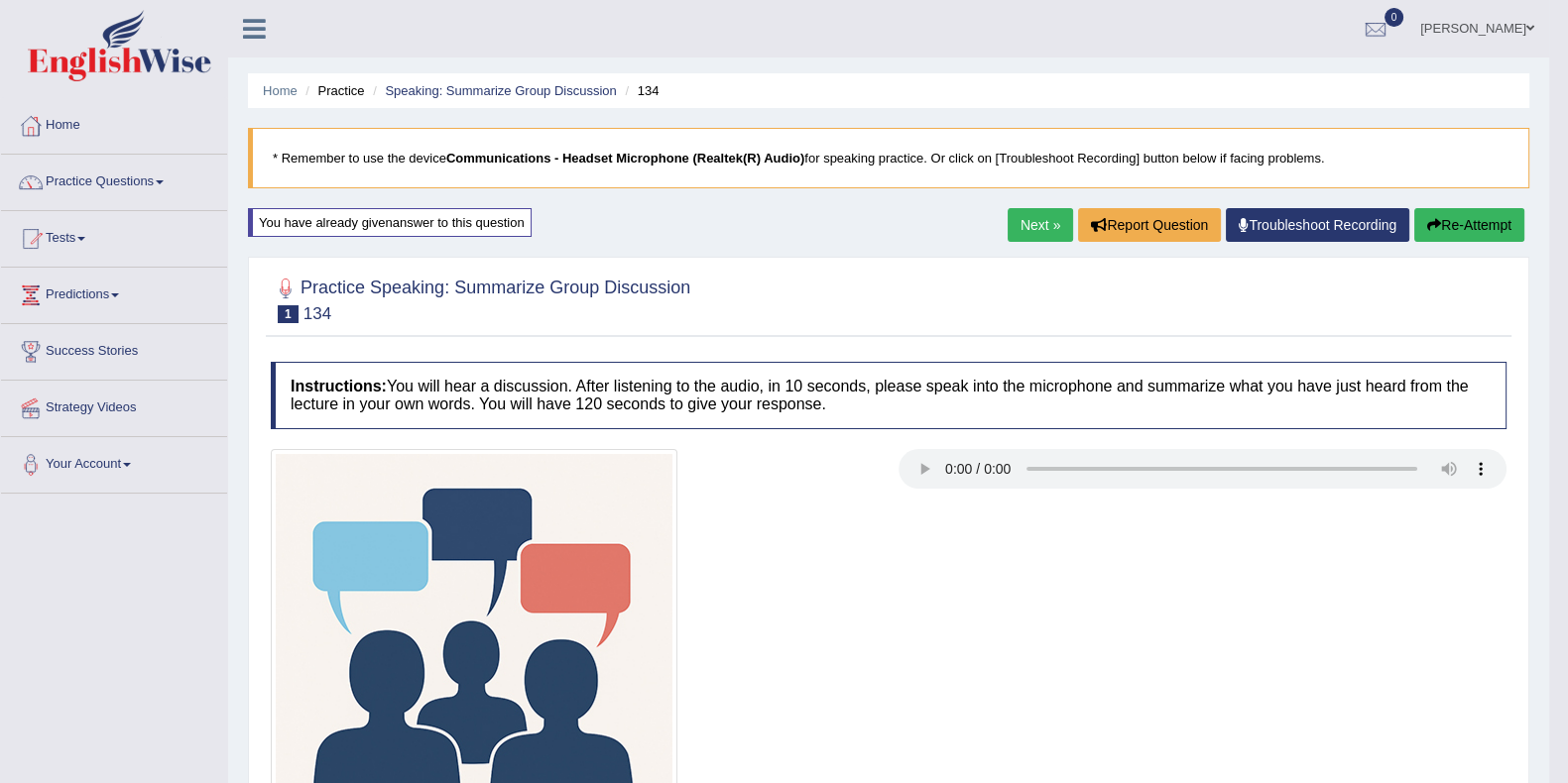
click at [1038, 227] on link "Next »" at bounding box center [1040, 225] width 66 height 34
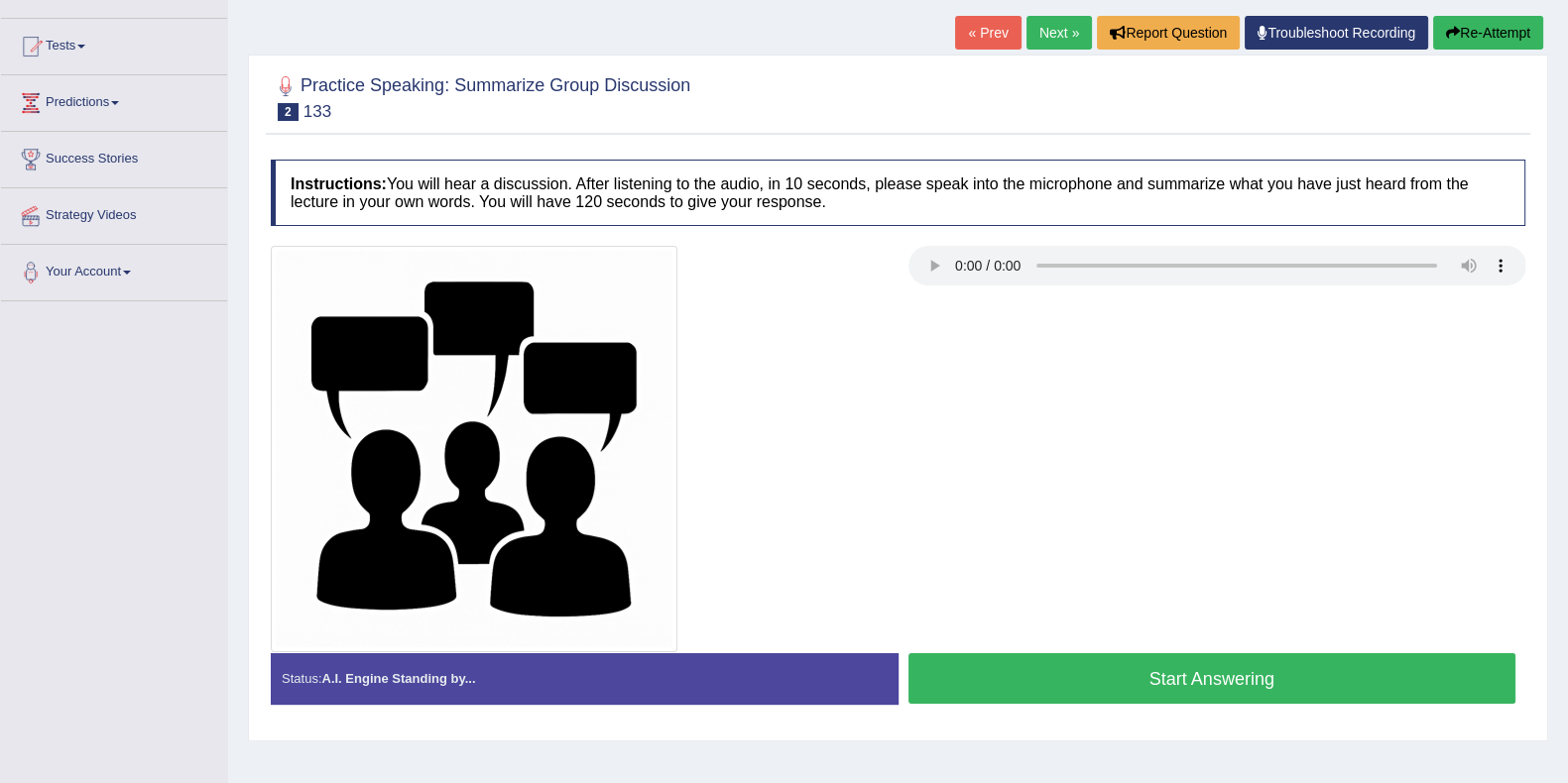
scroll to position [247, 0]
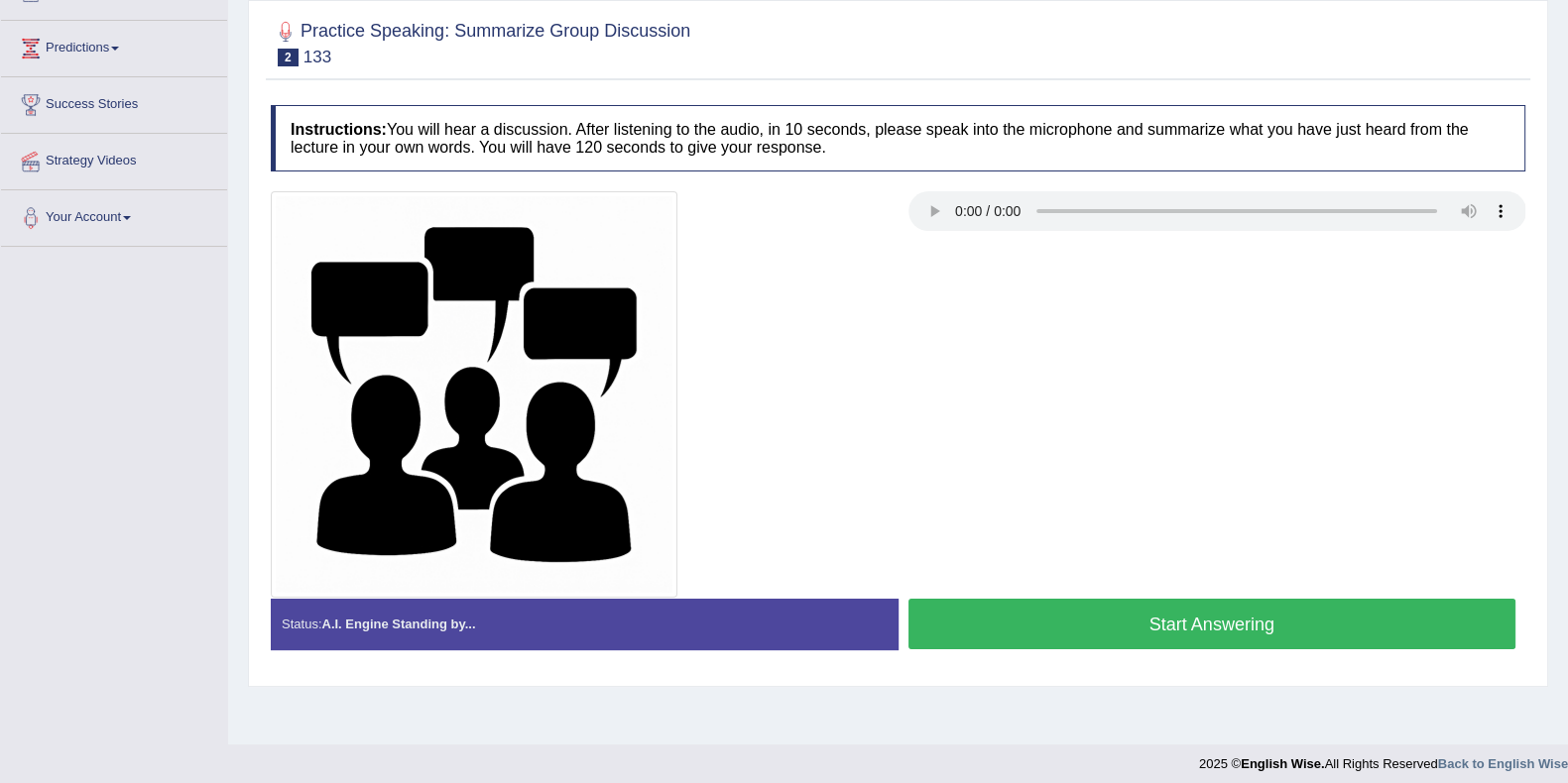
click at [1169, 616] on button "Start Answering" at bounding box center [1212, 624] width 608 height 51
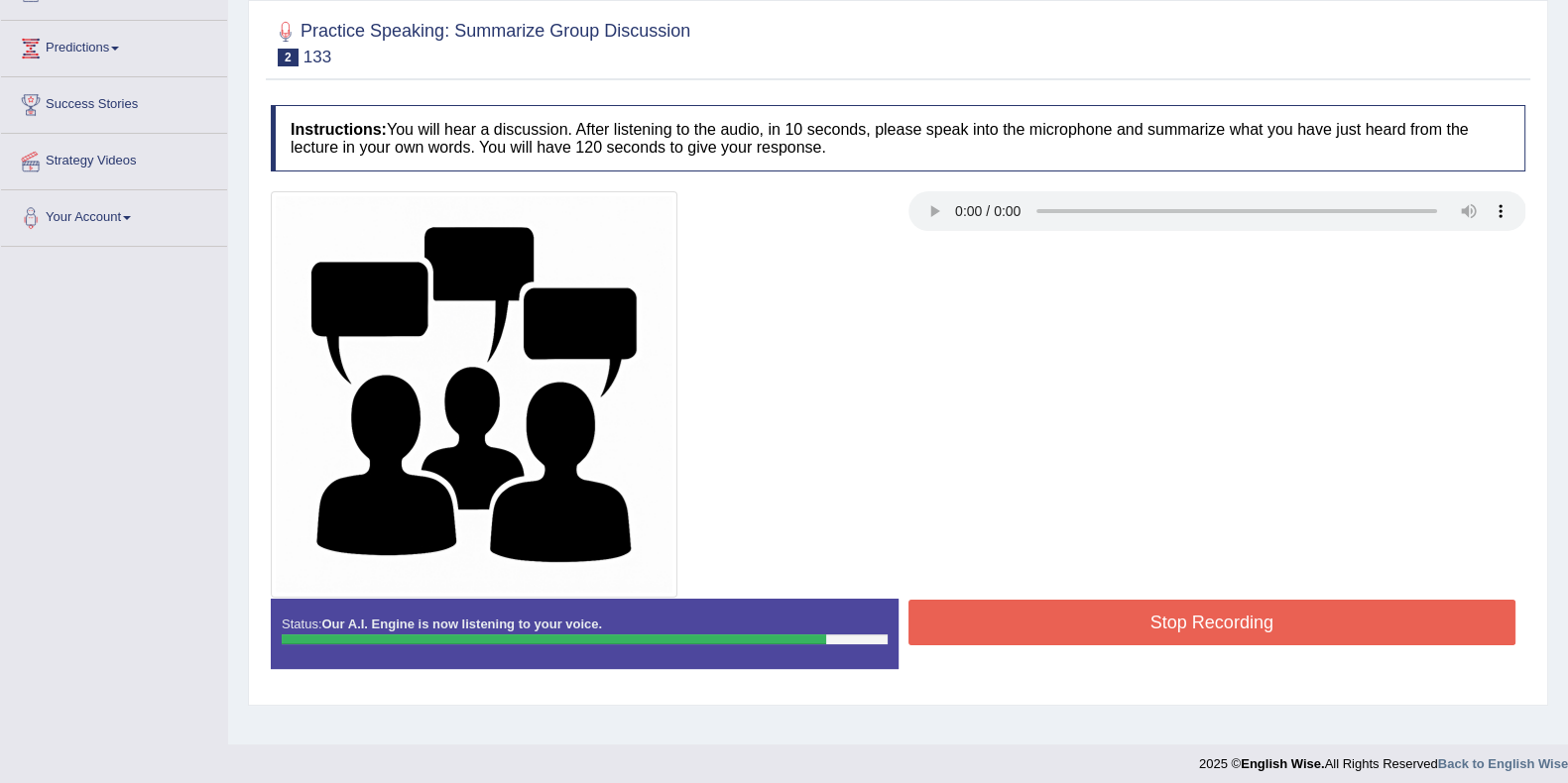
click at [1099, 608] on button "Stop Recording" at bounding box center [1212, 623] width 608 height 46
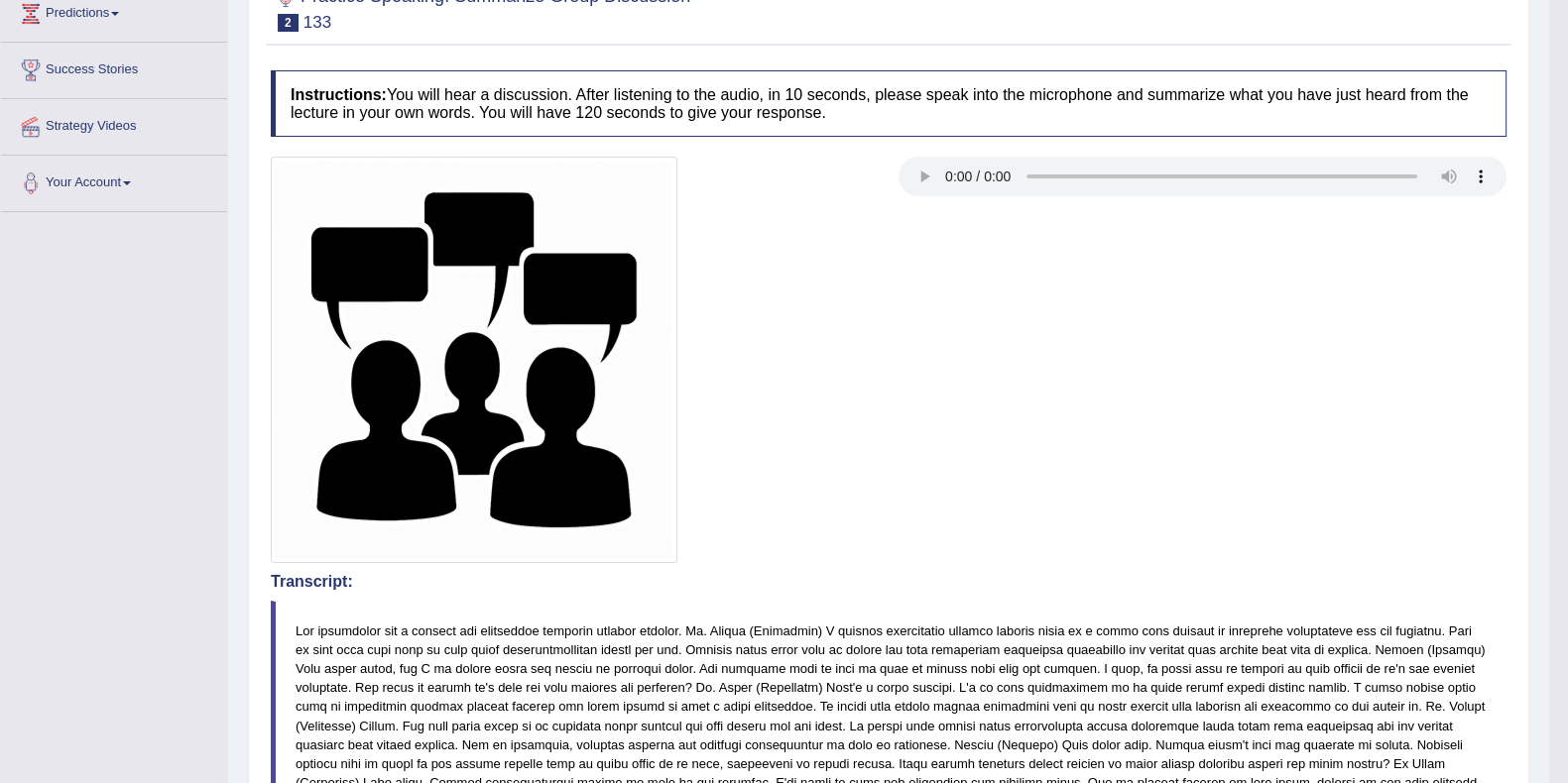
scroll to position [123, 0]
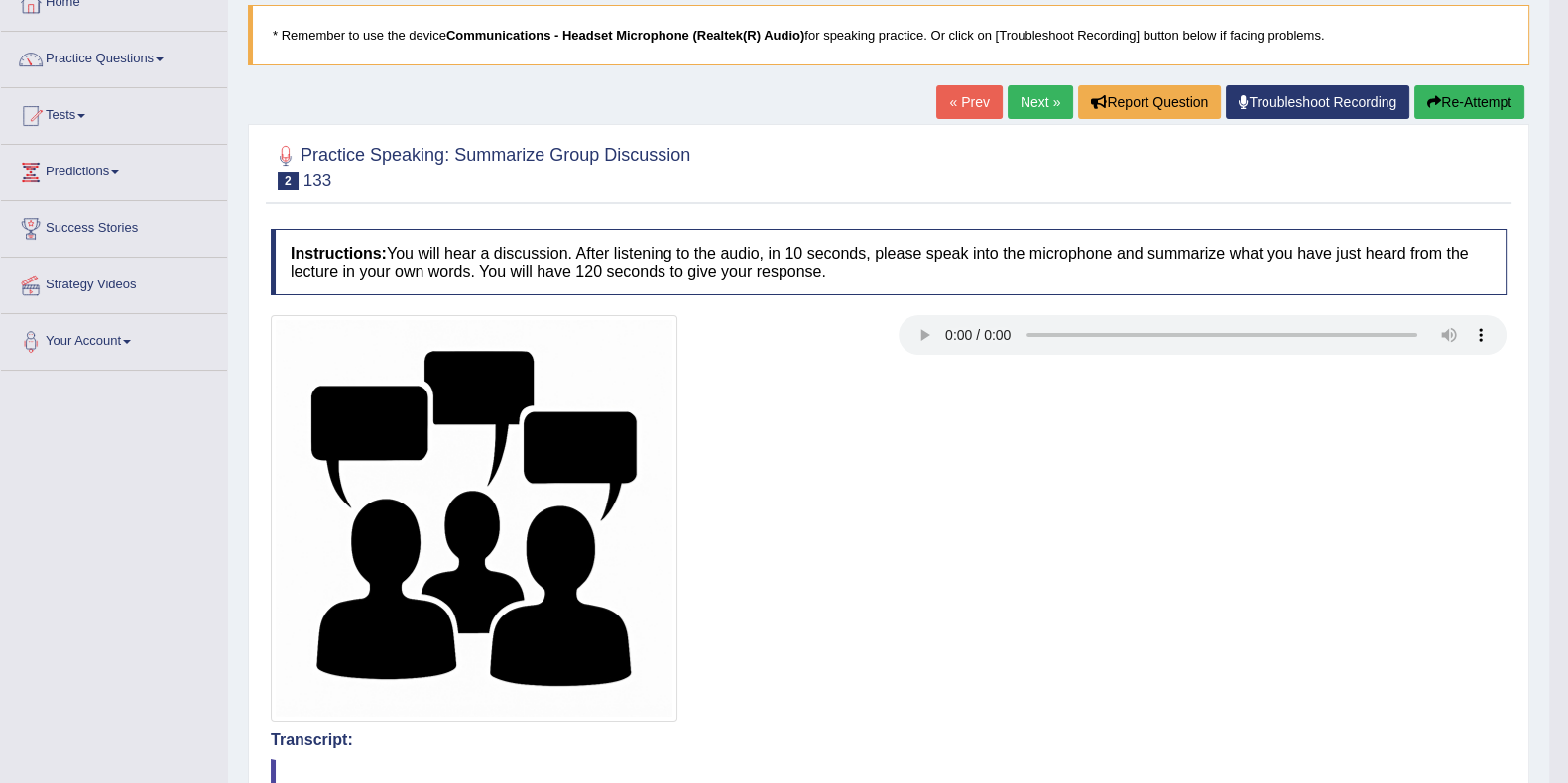
click at [1457, 107] on button "Re-Attempt" at bounding box center [1468, 103] width 110 height 34
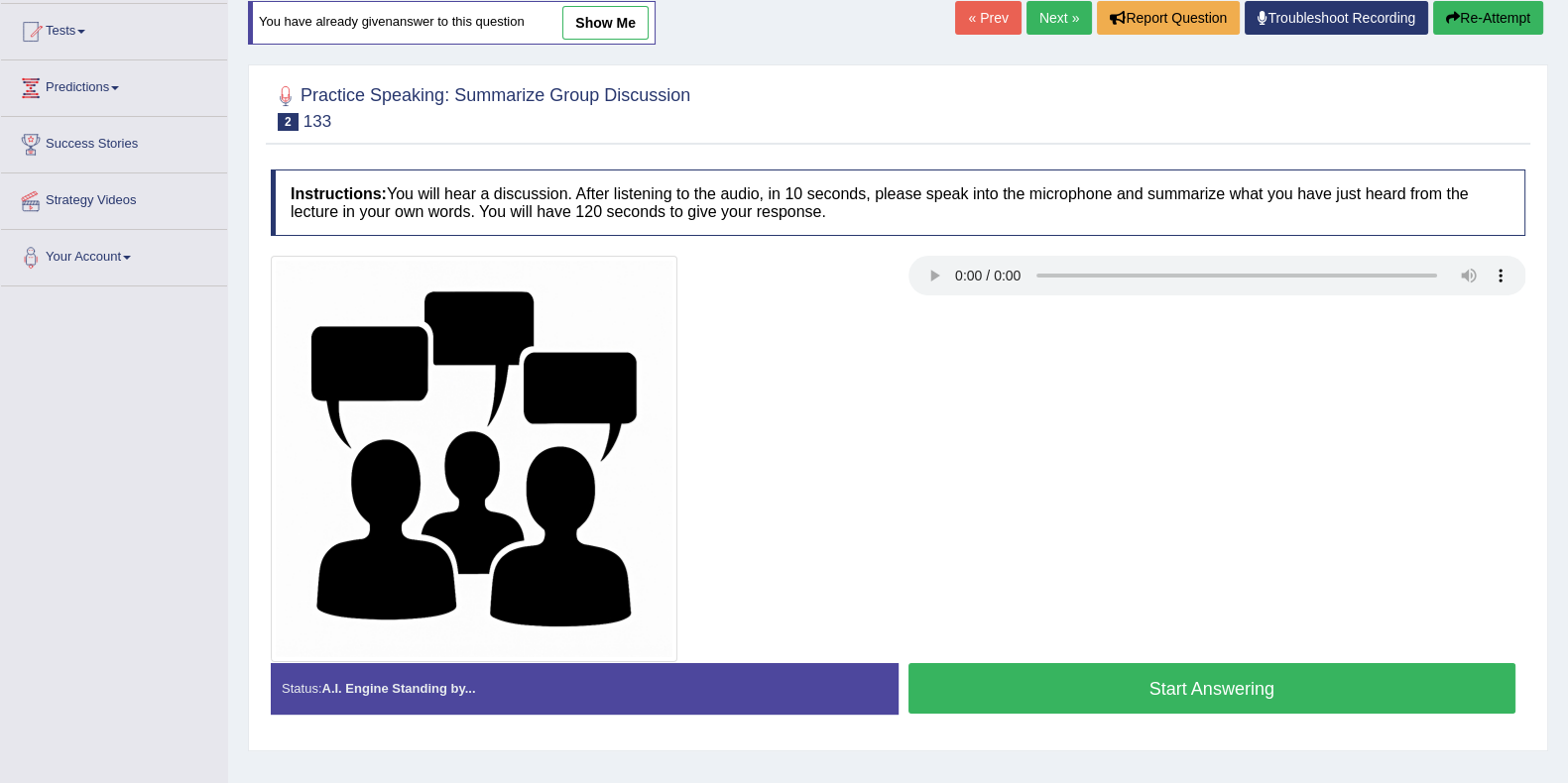
scroll to position [258, 0]
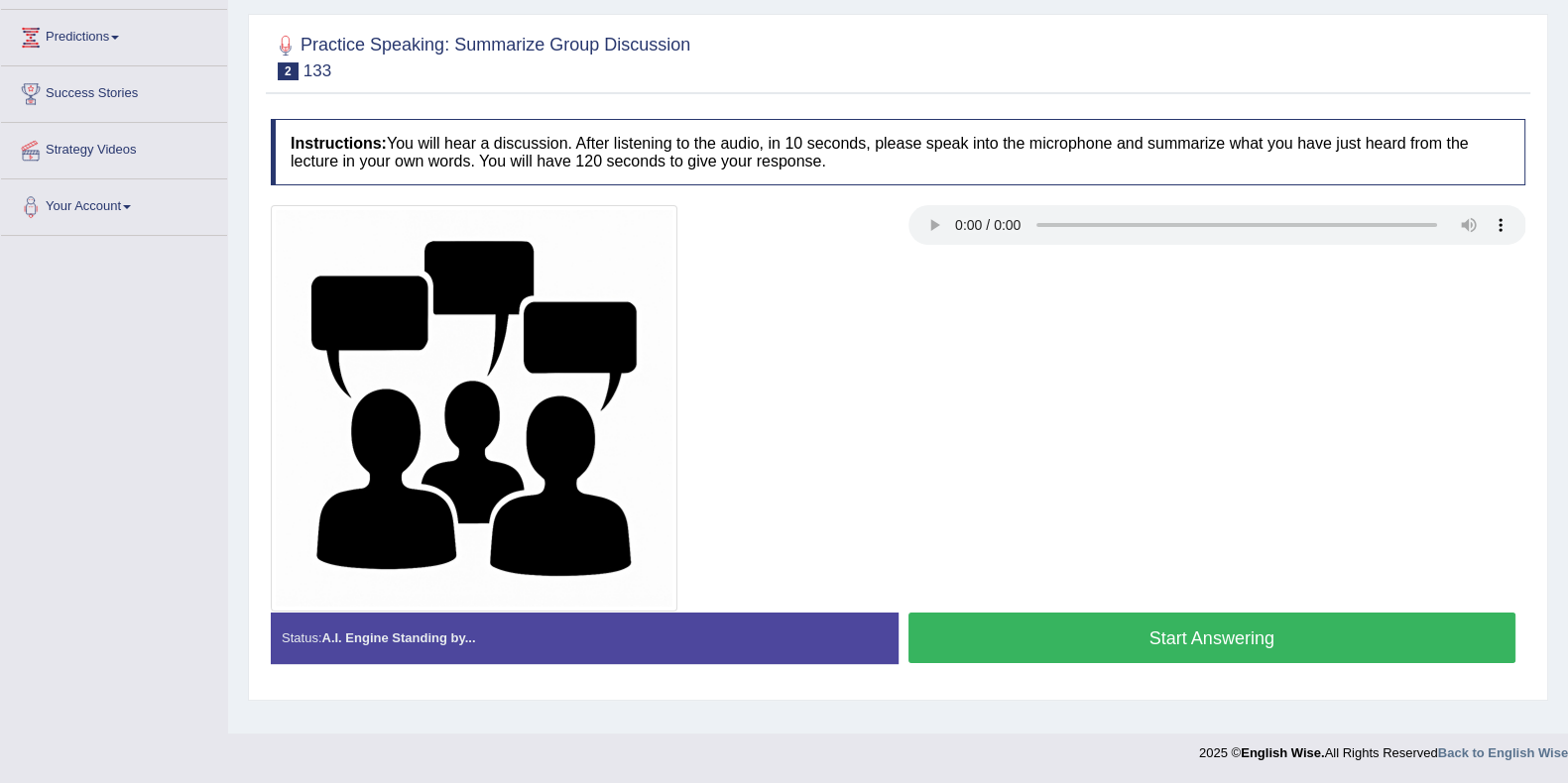
click at [1117, 634] on button "Start Answering" at bounding box center [1212, 638] width 608 height 51
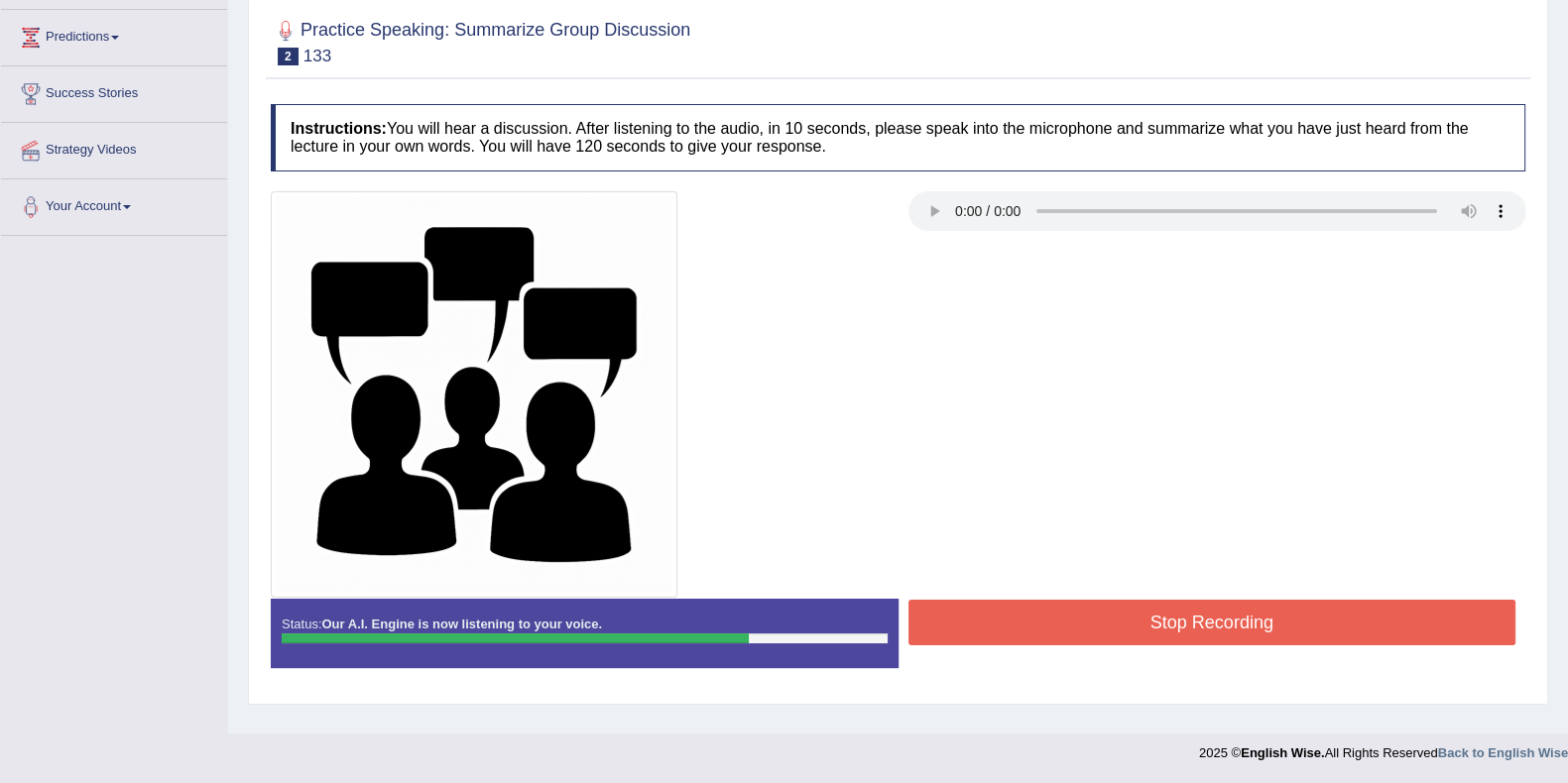
click at [1108, 619] on button "Stop Recording" at bounding box center [1212, 623] width 608 height 46
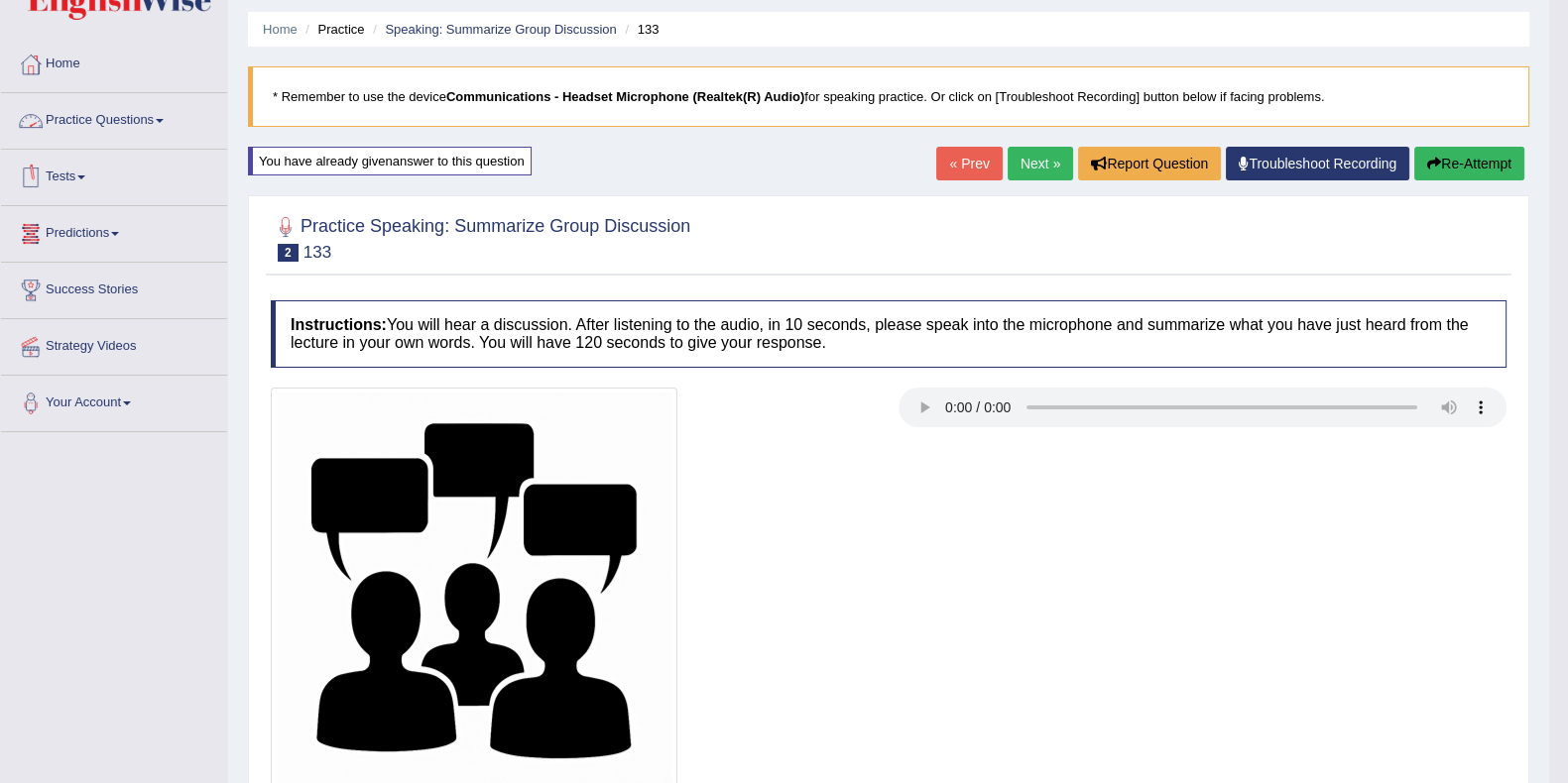
scroll to position [0, 0]
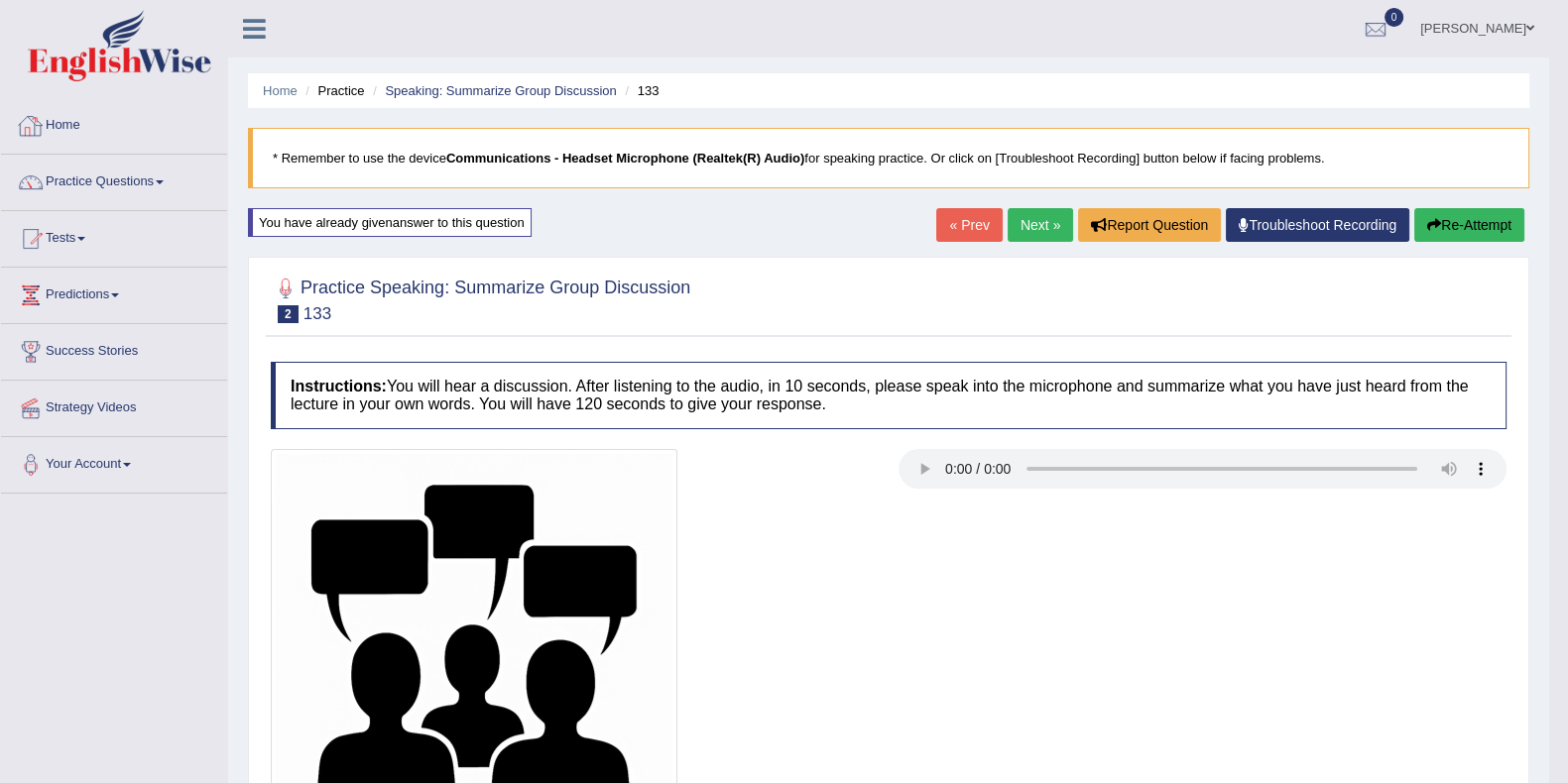
click at [123, 176] on link "Practice Questions" at bounding box center [114, 179] width 226 height 50
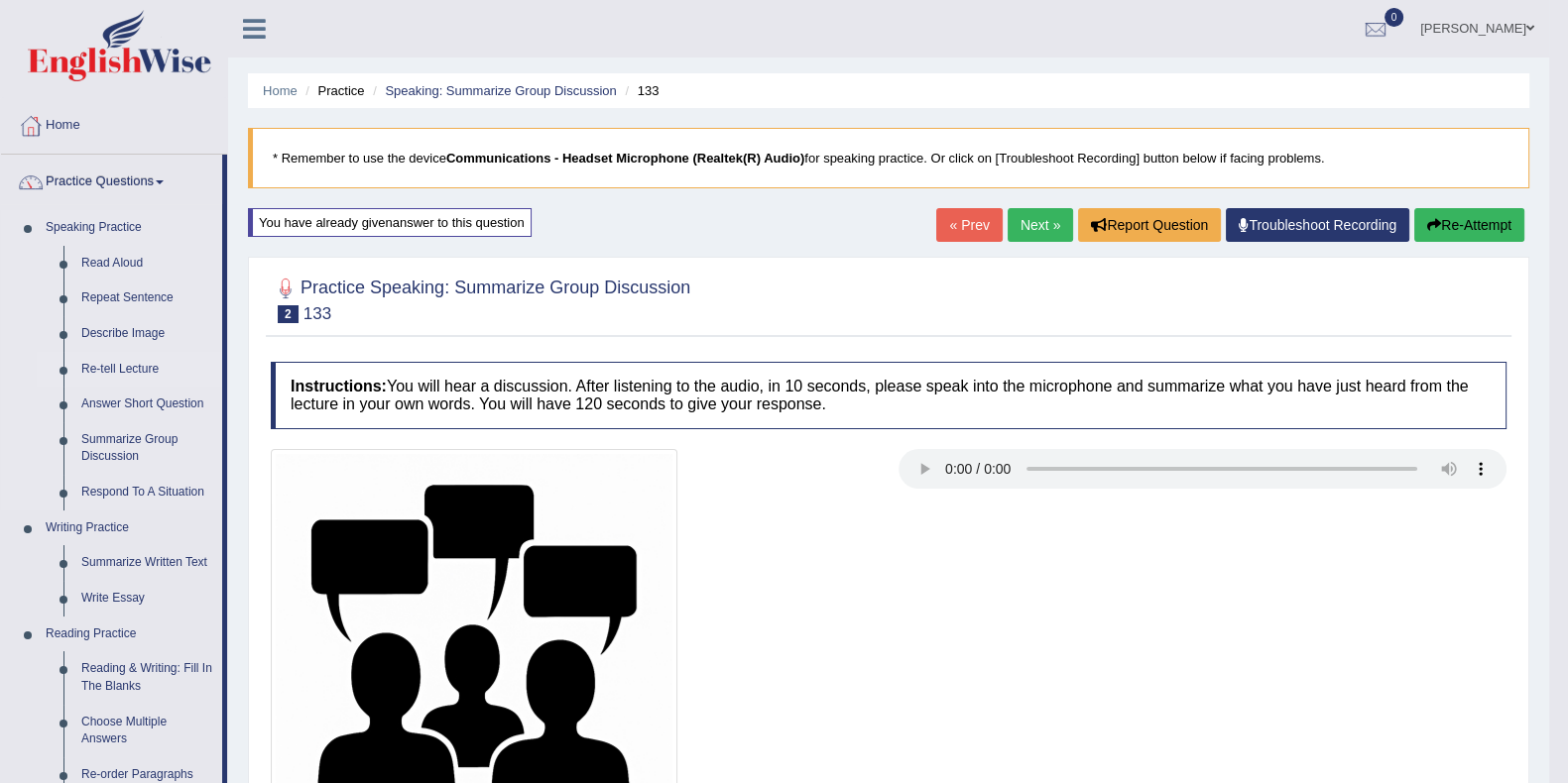
click at [115, 368] on link "Re-tell Lecture" at bounding box center [147, 370] width 149 height 36
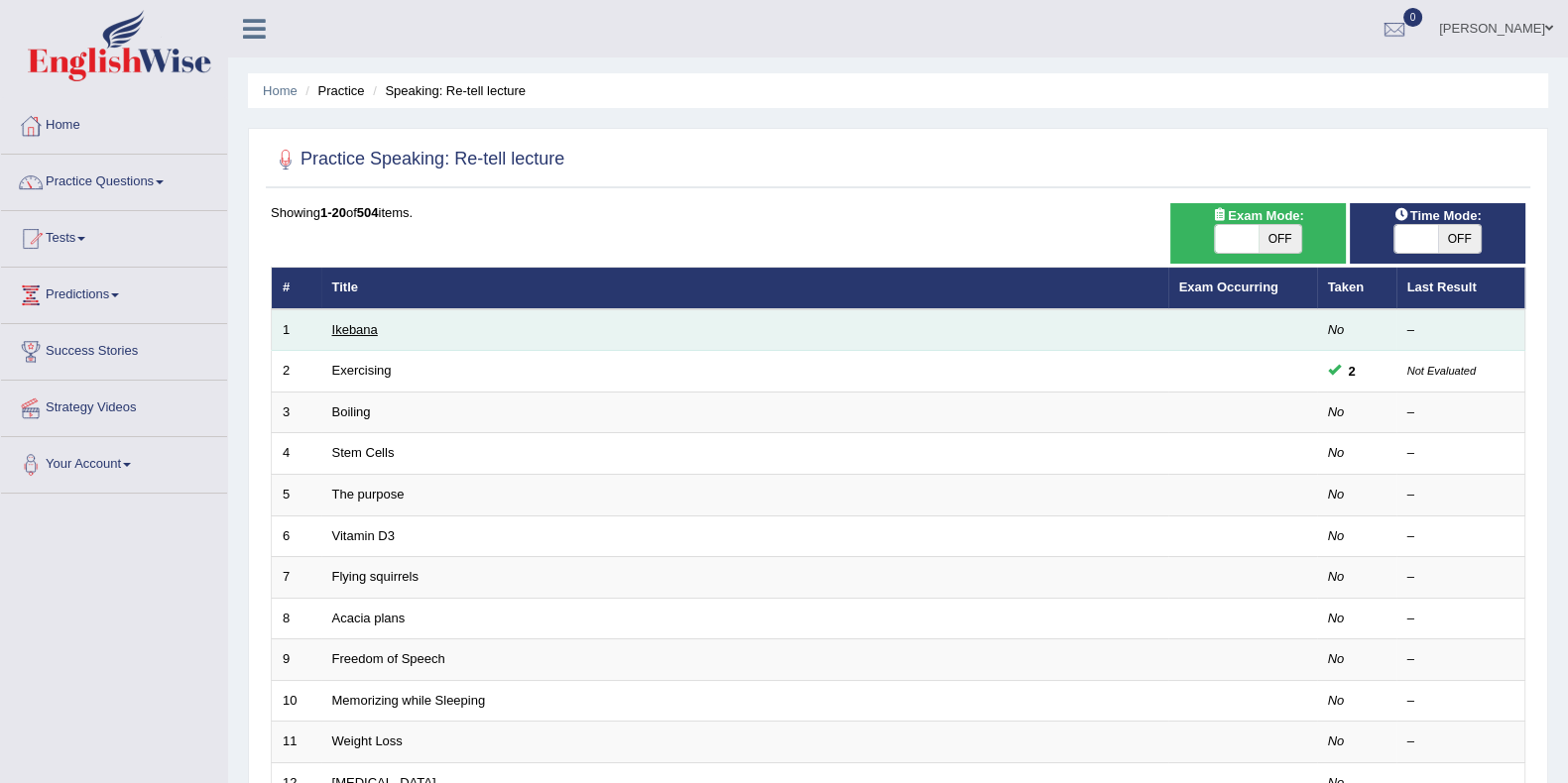
click at [361, 328] on link "Ikebana" at bounding box center [355, 329] width 46 height 15
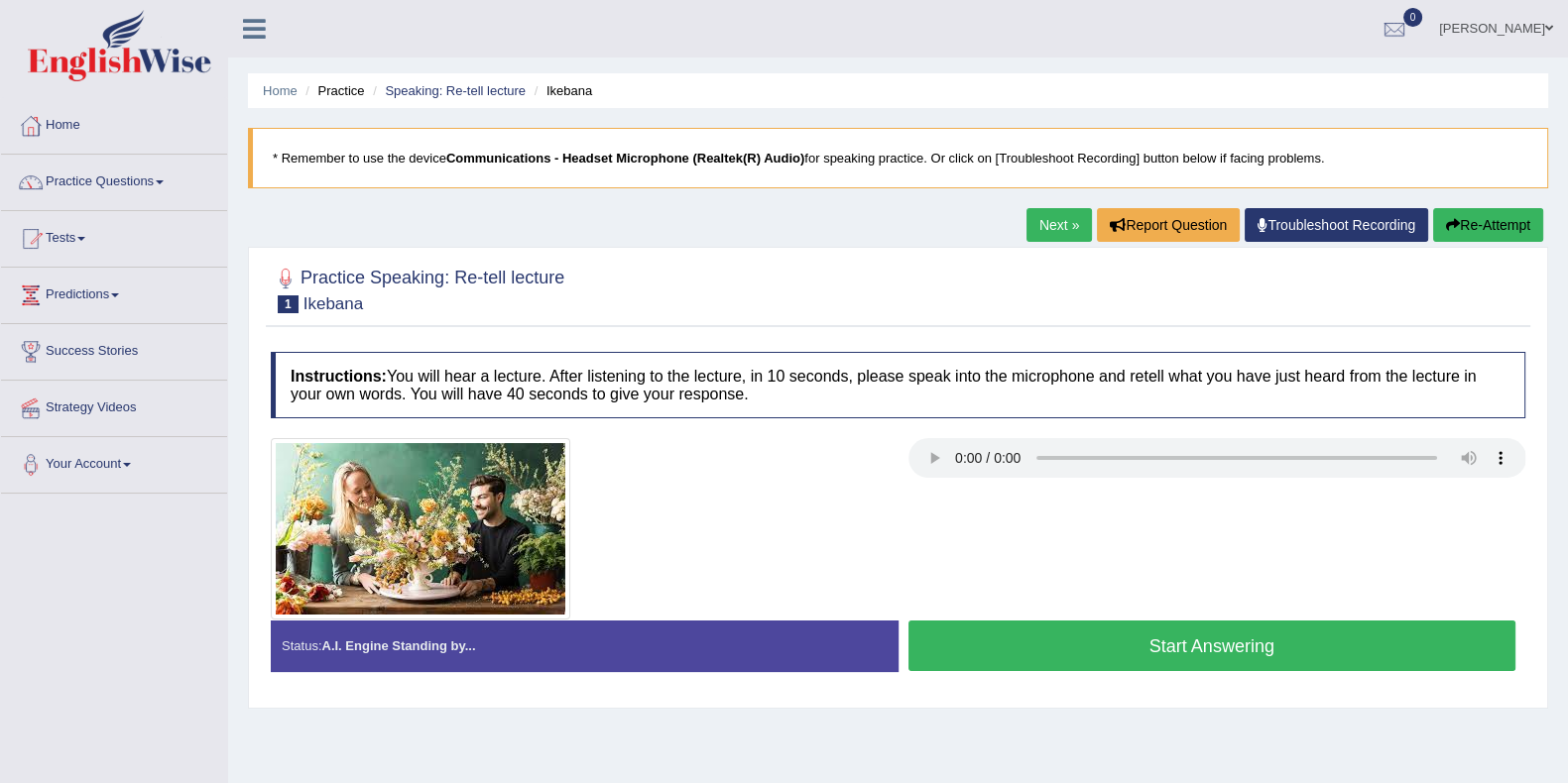
click at [1325, 650] on button "Start Answering" at bounding box center [1212, 646] width 608 height 51
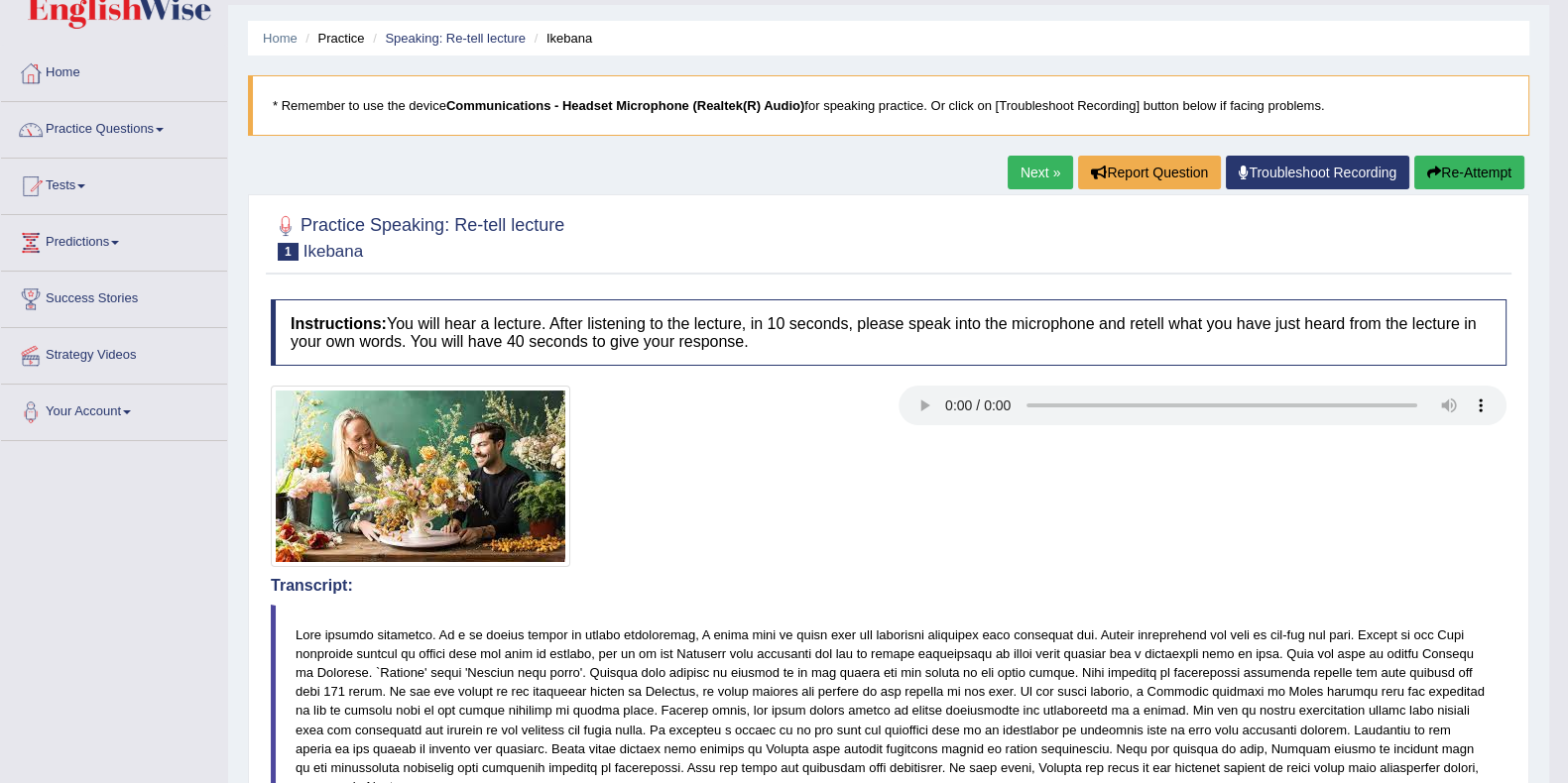
scroll to position [43, 0]
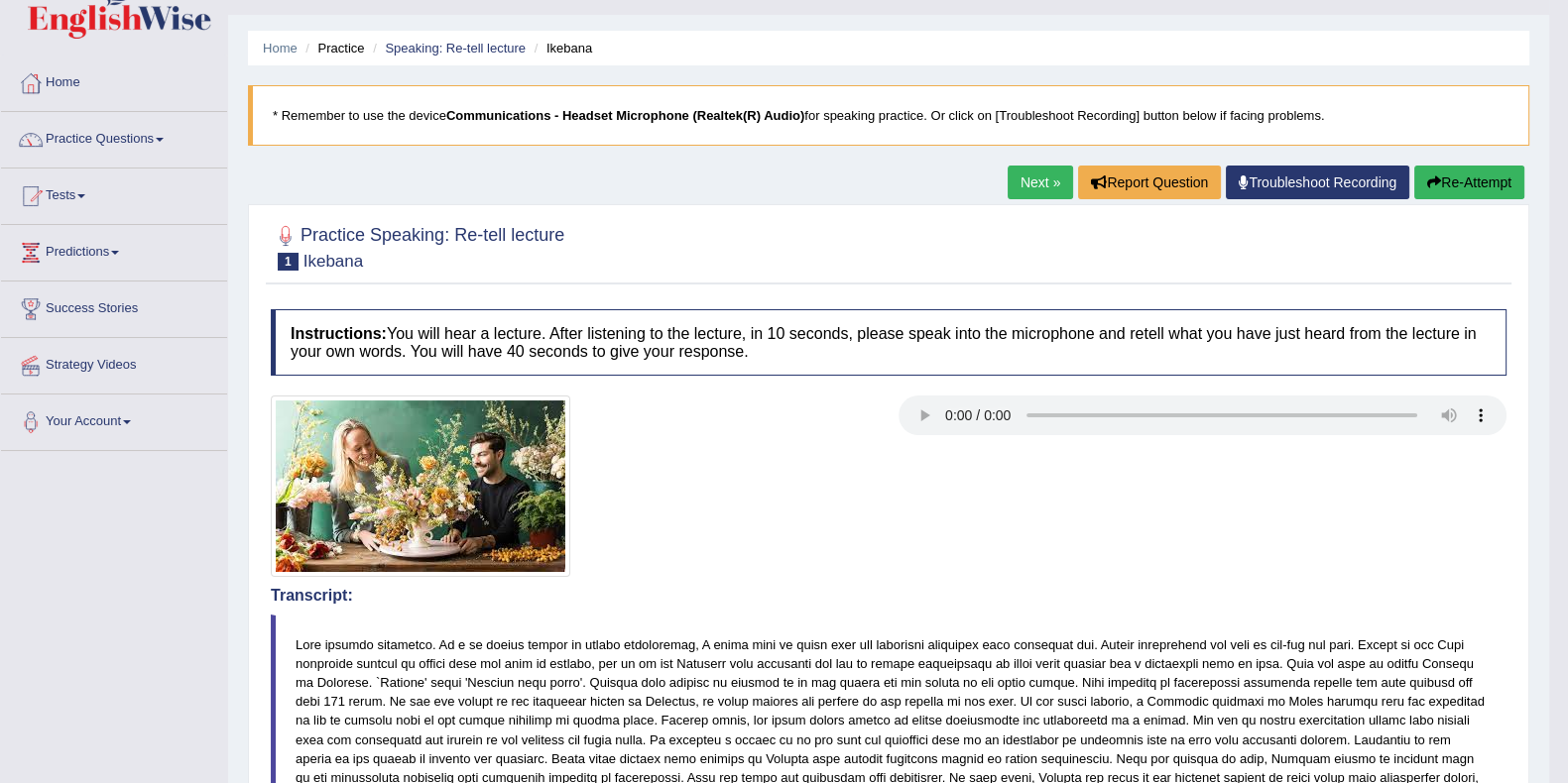
click at [1476, 185] on button "Re-Attempt" at bounding box center [1468, 182] width 110 height 34
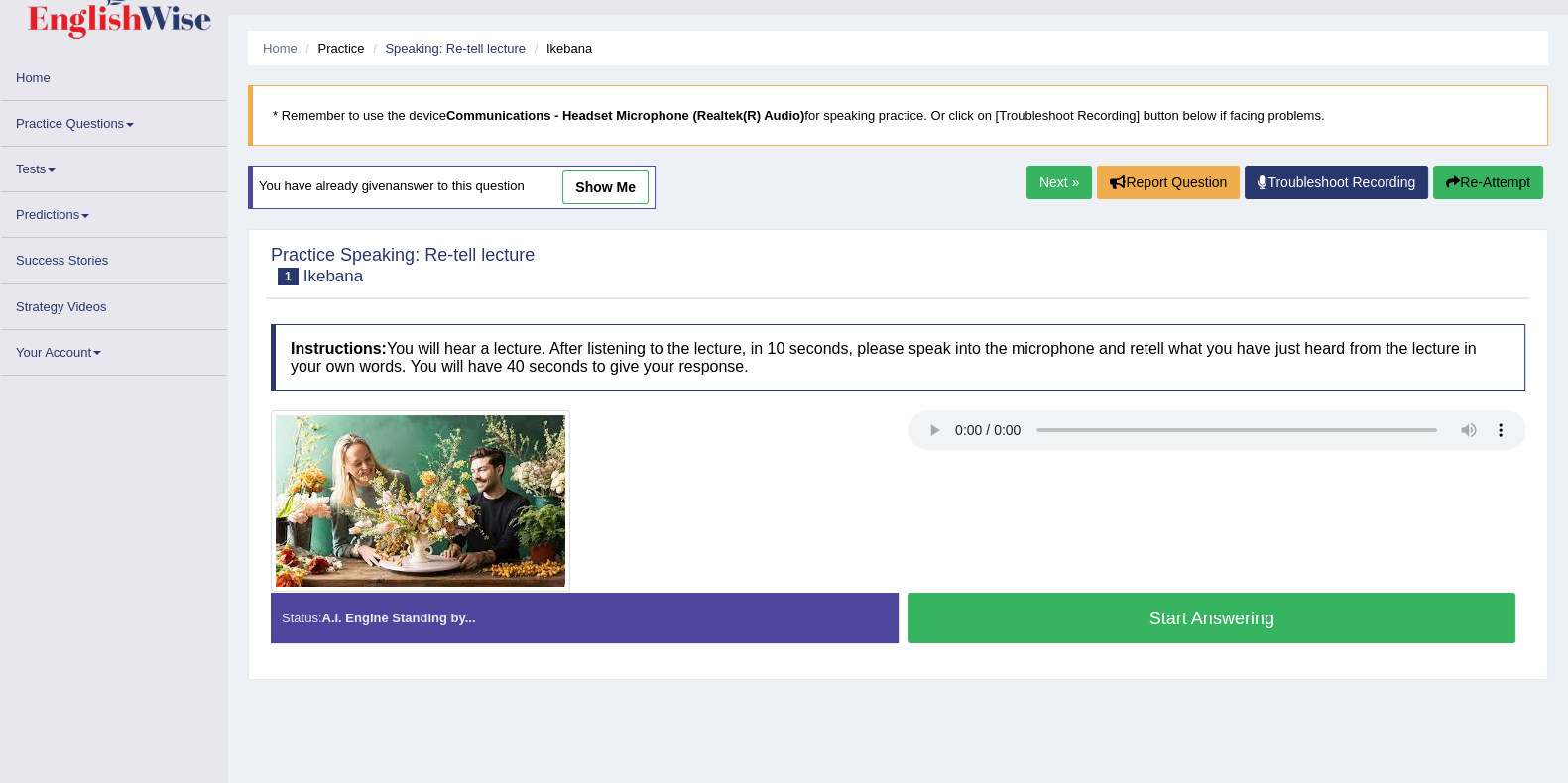
scroll to position [43, 0]
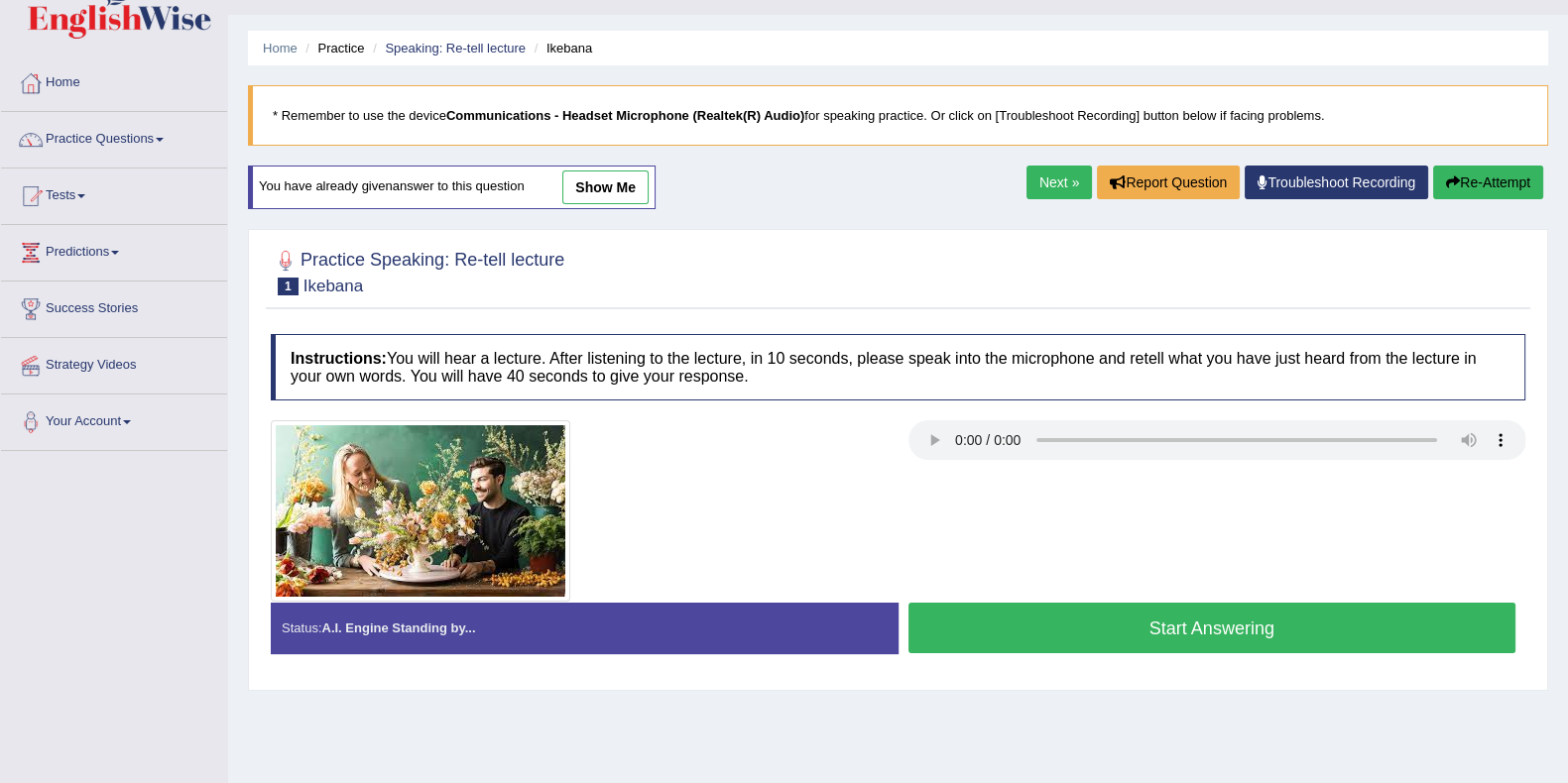
click at [1179, 632] on button "Start Answering" at bounding box center [1212, 628] width 608 height 51
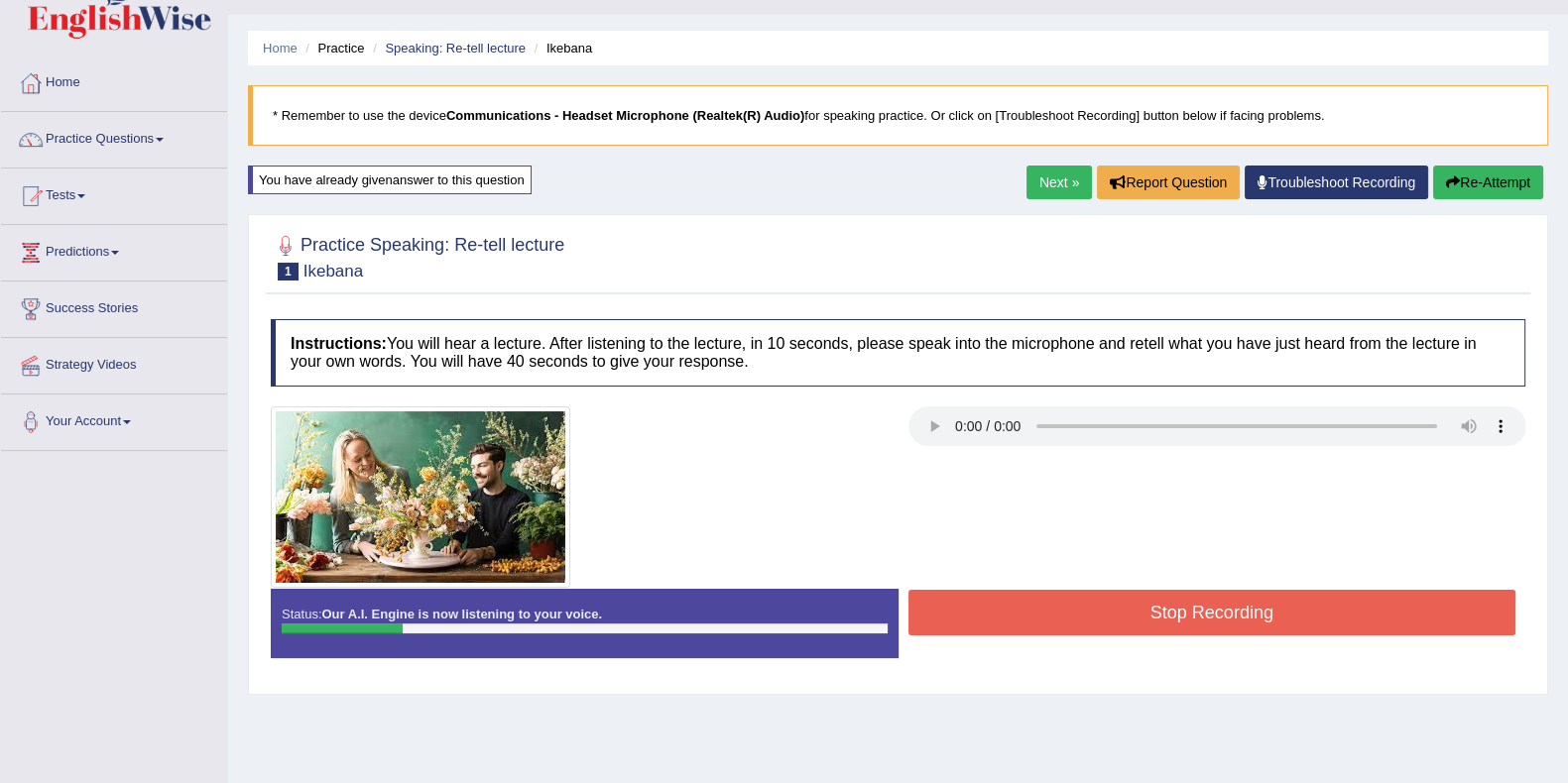
click at [1456, 174] on button "Re-Attempt" at bounding box center [1487, 182] width 110 height 34
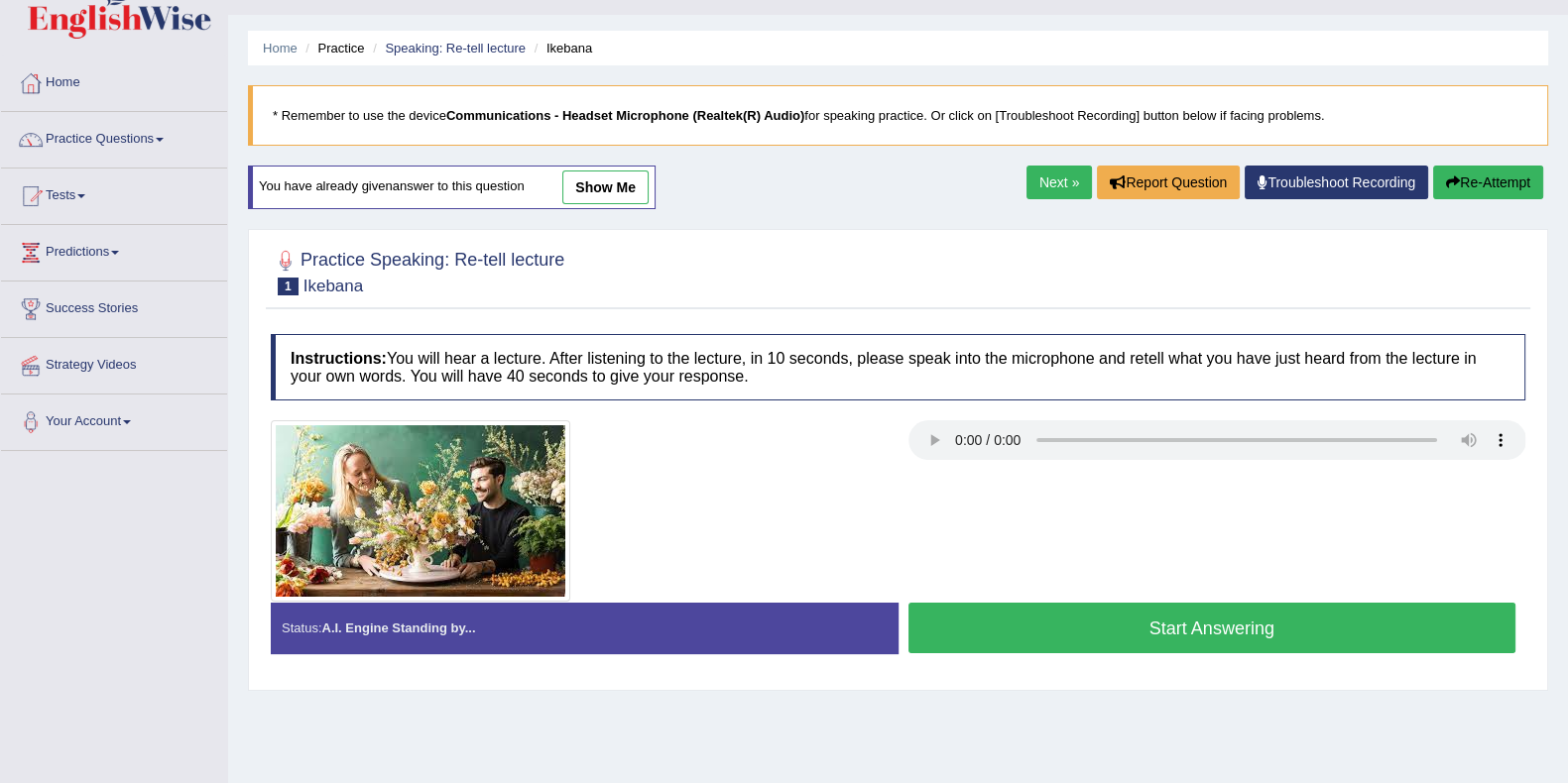
scroll to position [43, 0]
click at [1290, 627] on button "Start Answering" at bounding box center [1212, 628] width 608 height 51
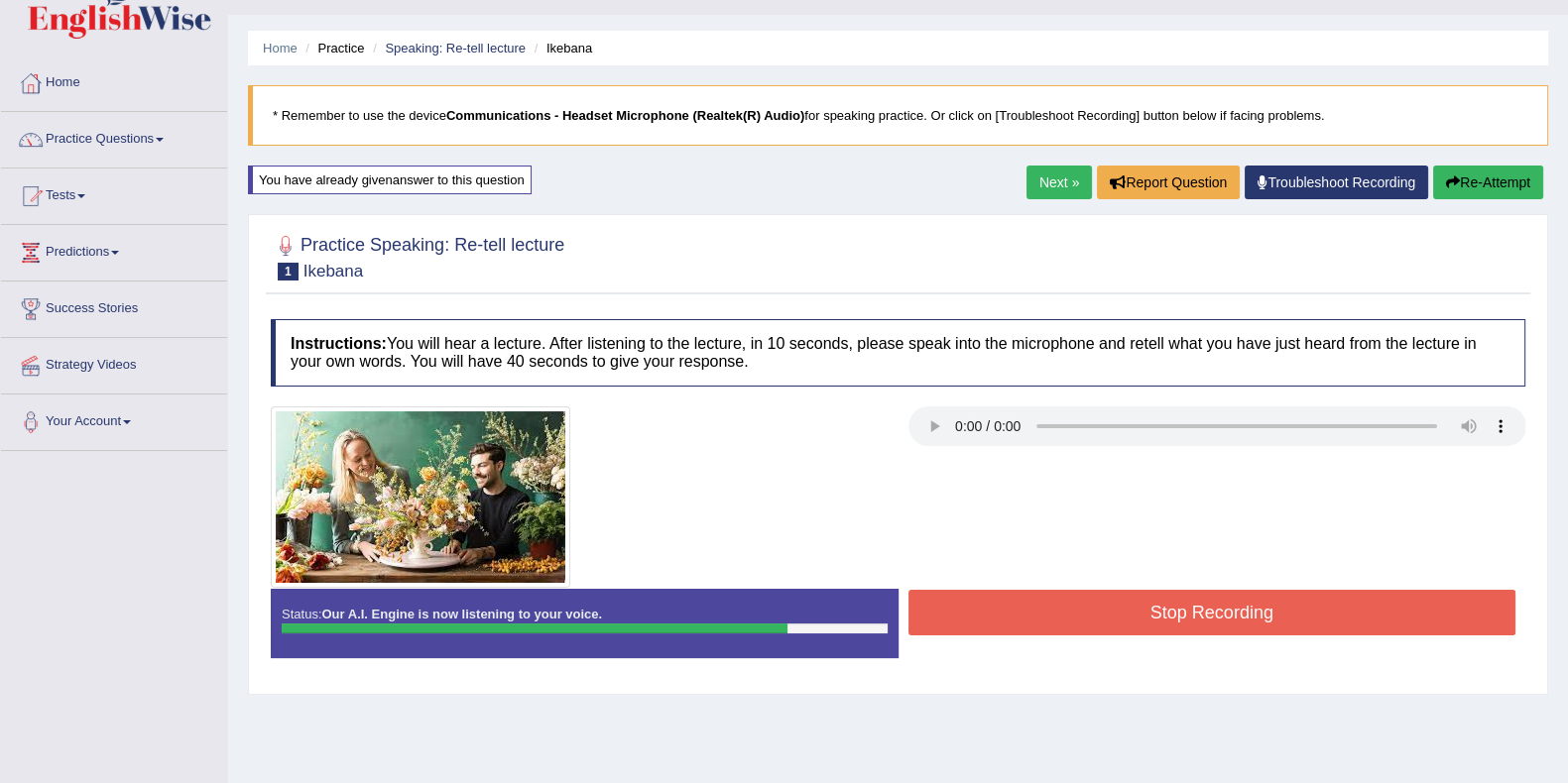
click at [1056, 613] on button "Stop Recording" at bounding box center [1212, 613] width 608 height 46
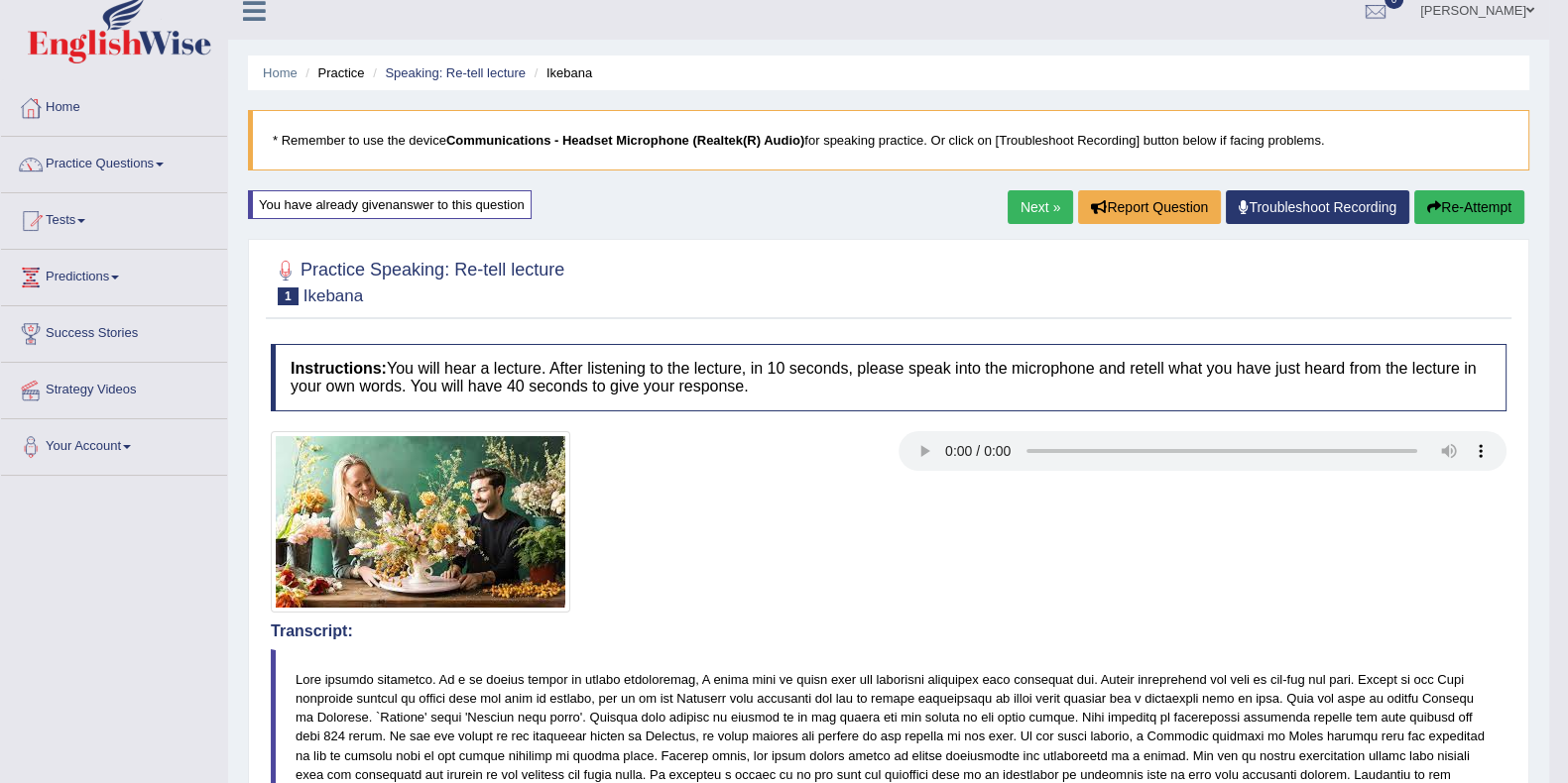
scroll to position [0, 0]
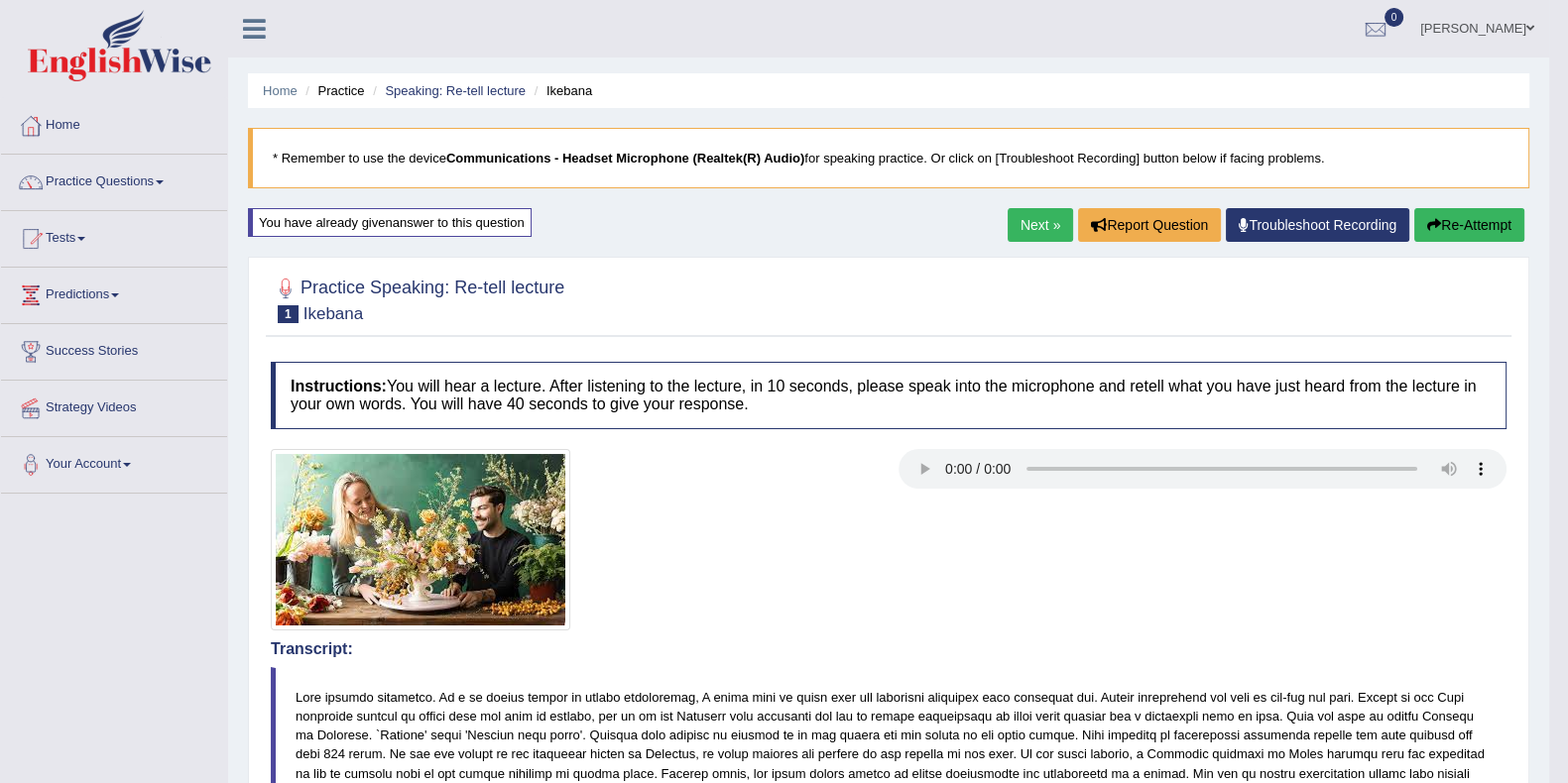
click at [1469, 225] on button "Re-Attempt" at bounding box center [1468, 225] width 110 height 34
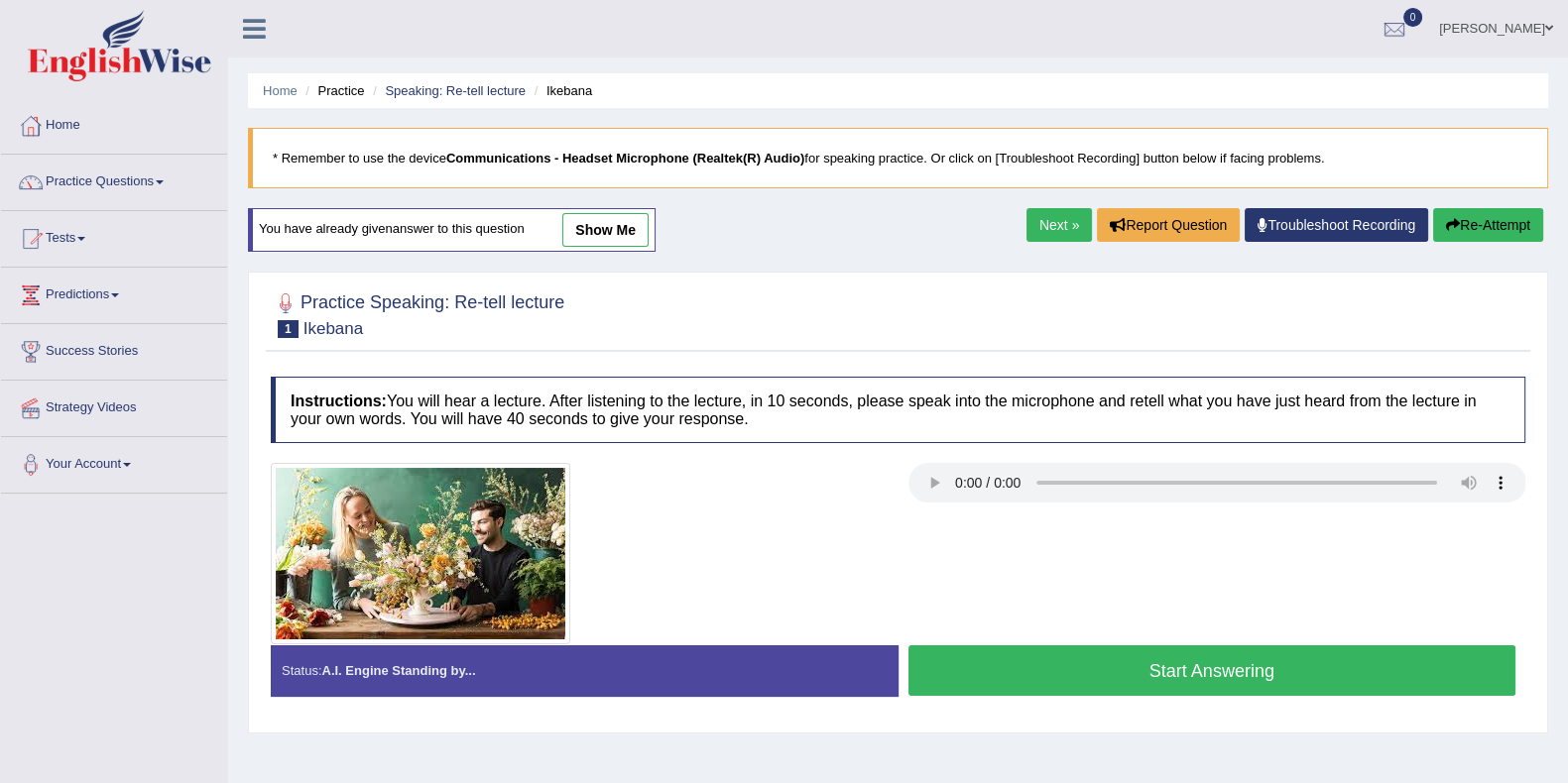
click at [1080, 678] on button "Start Answering" at bounding box center [1212, 670] width 608 height 51
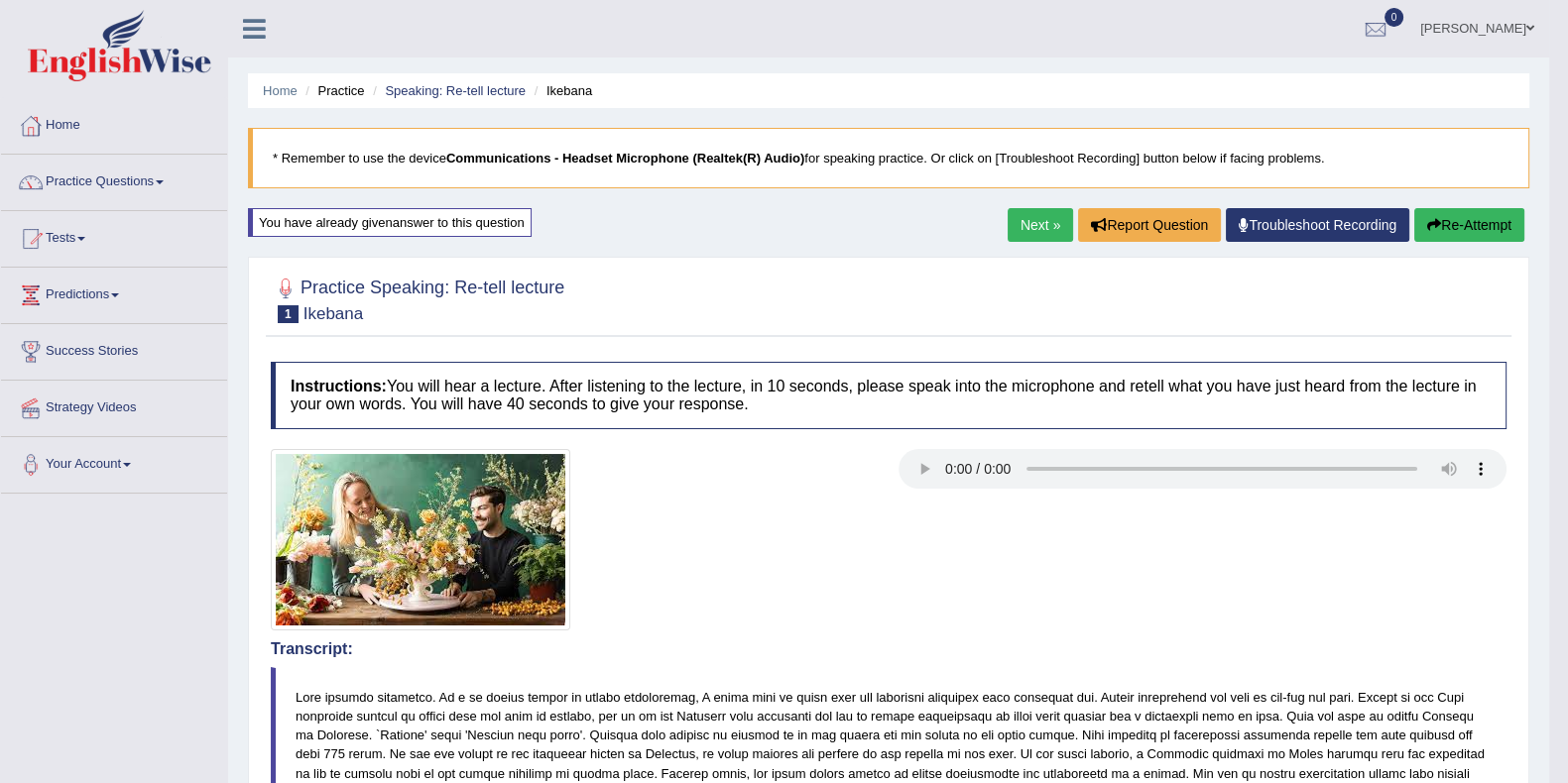
click at [1477, 220] on button "Re-Attempt" at bounding box center [1468, 225] width 110 height 34
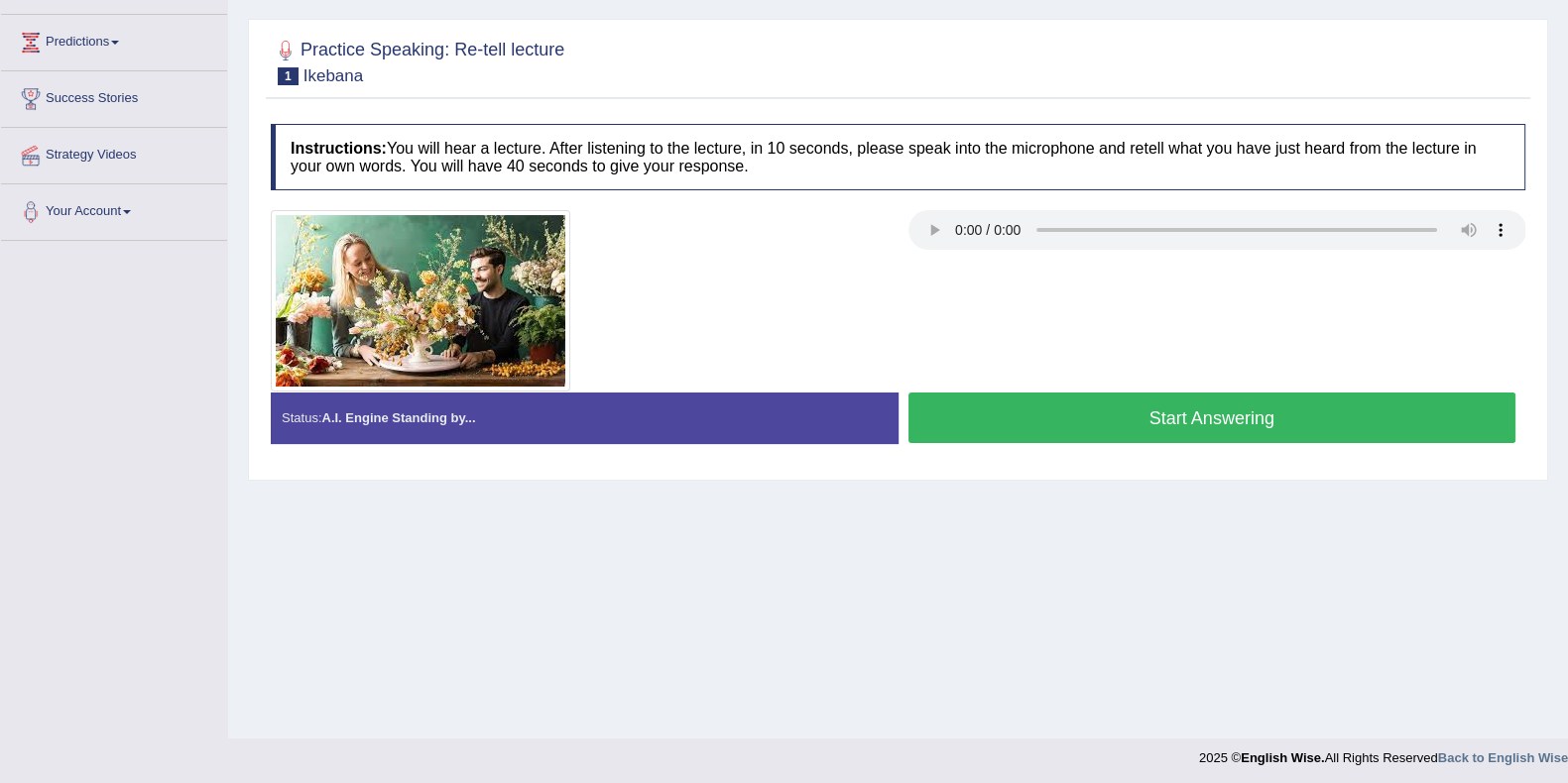
scroll to position [258, 0]
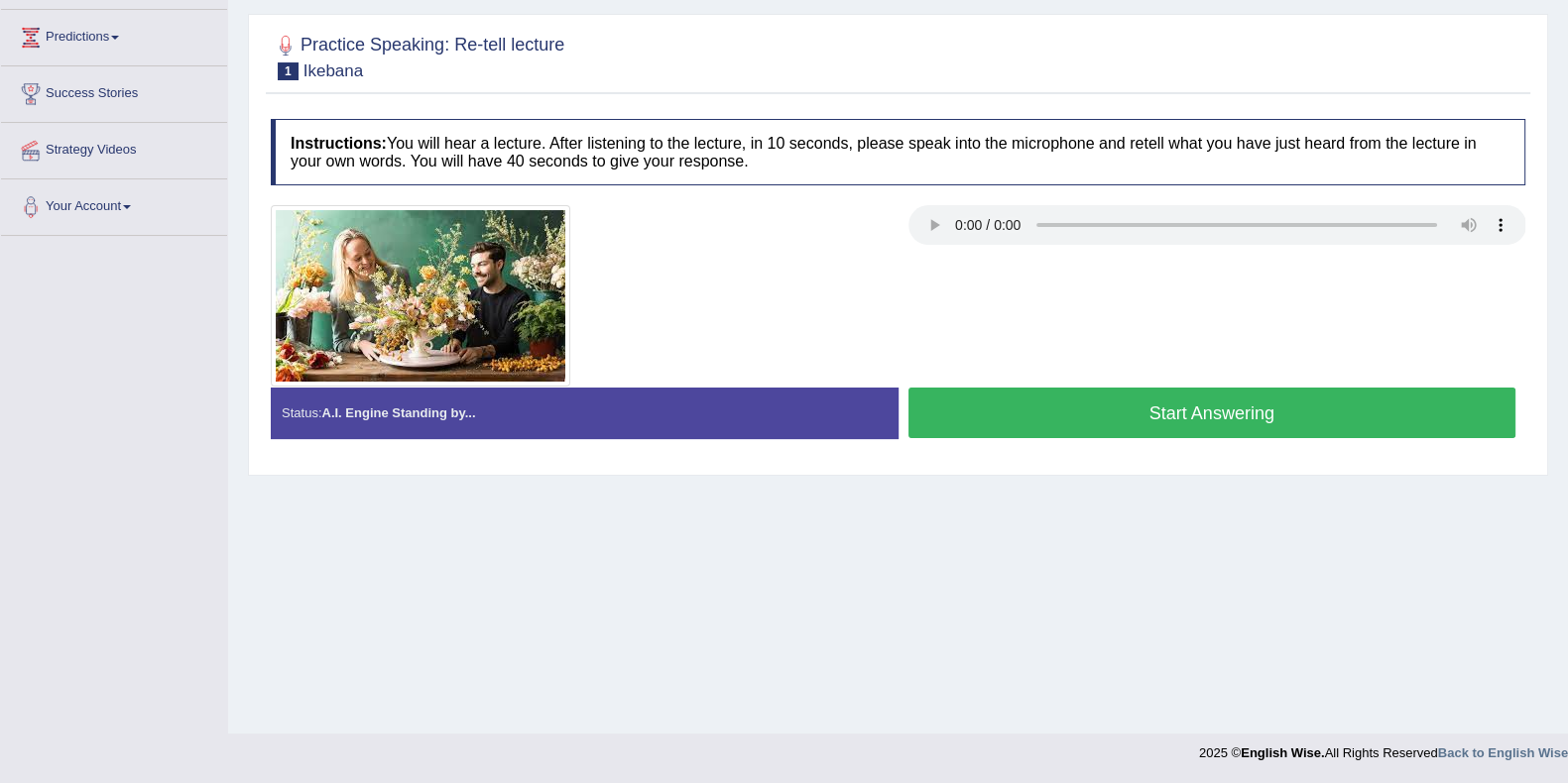
click at [1055, 414] on button "Start Answering" at bounding box center [1212, 412] width 608 height 51
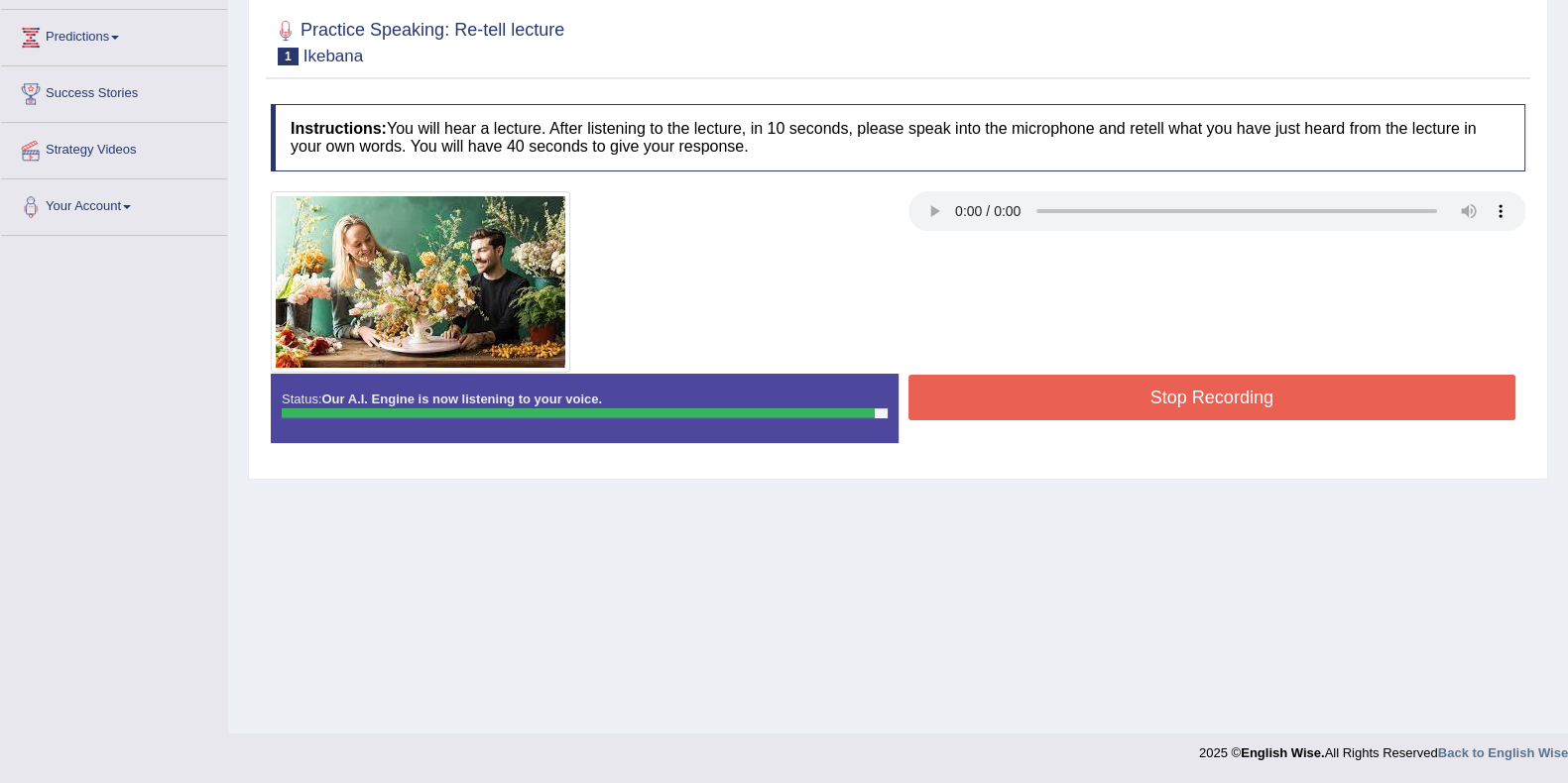
drag, startPoint x: 985, startPoint y: 391, endPoint x: 996, endPoint y: 399, distance: 13.6
click at [994, 398] on button "Stop Recording" at bounding box center [1212, 397] width 608 height 46
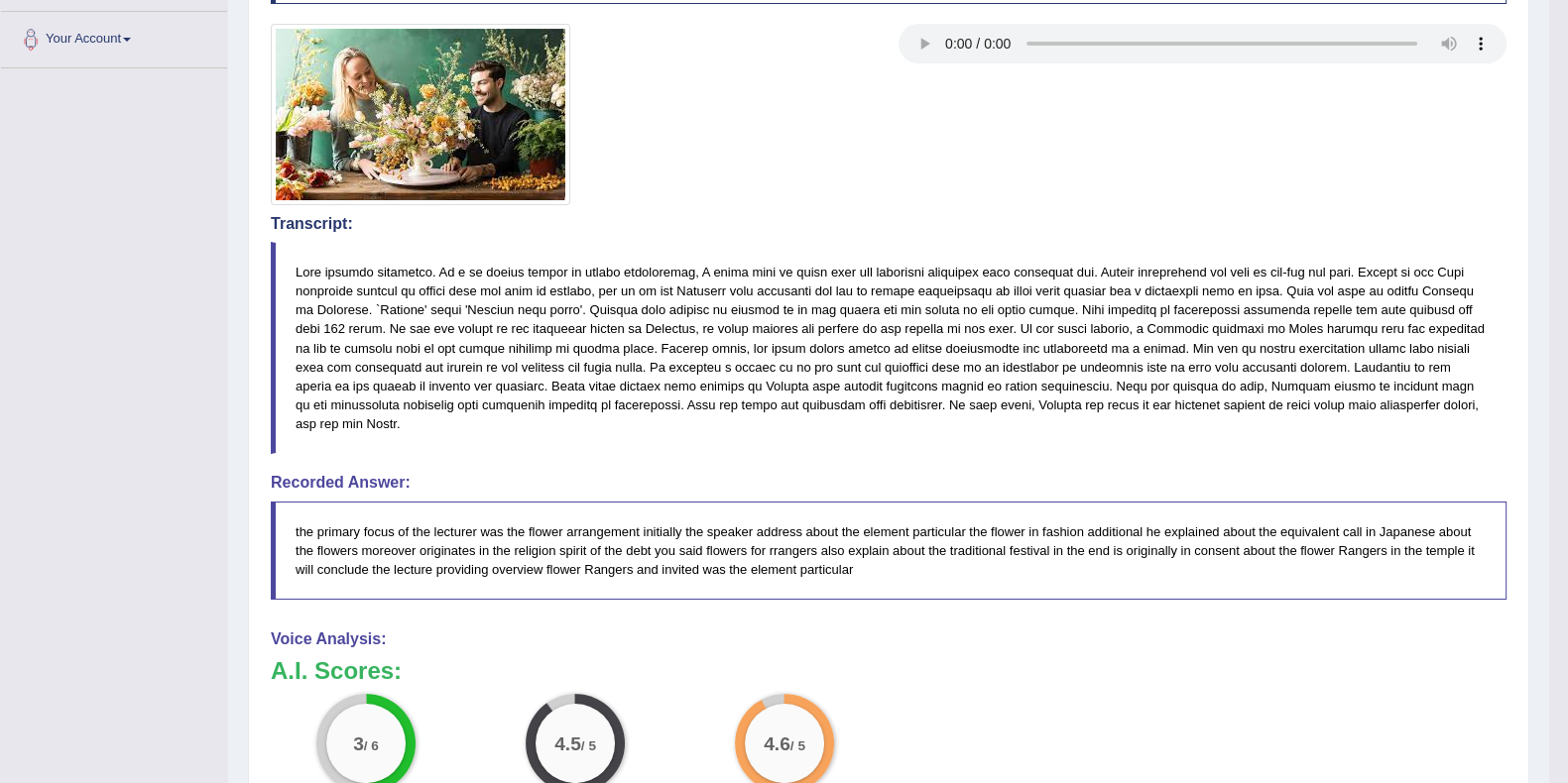
scroll to position [10, 0]
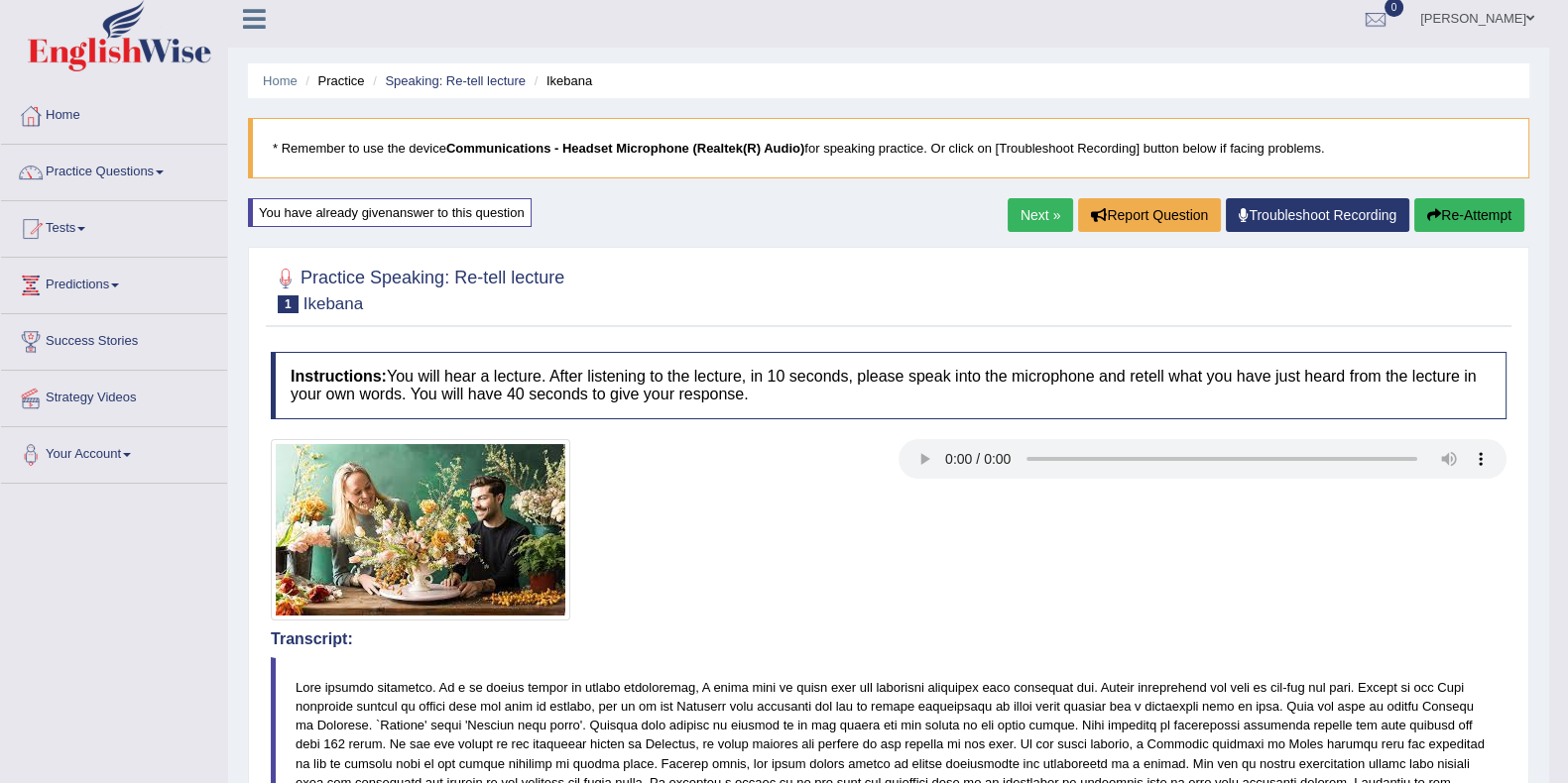
click at [1037, 218] on link "Next »" at bounding box center [1040, 215] width 66 height 34
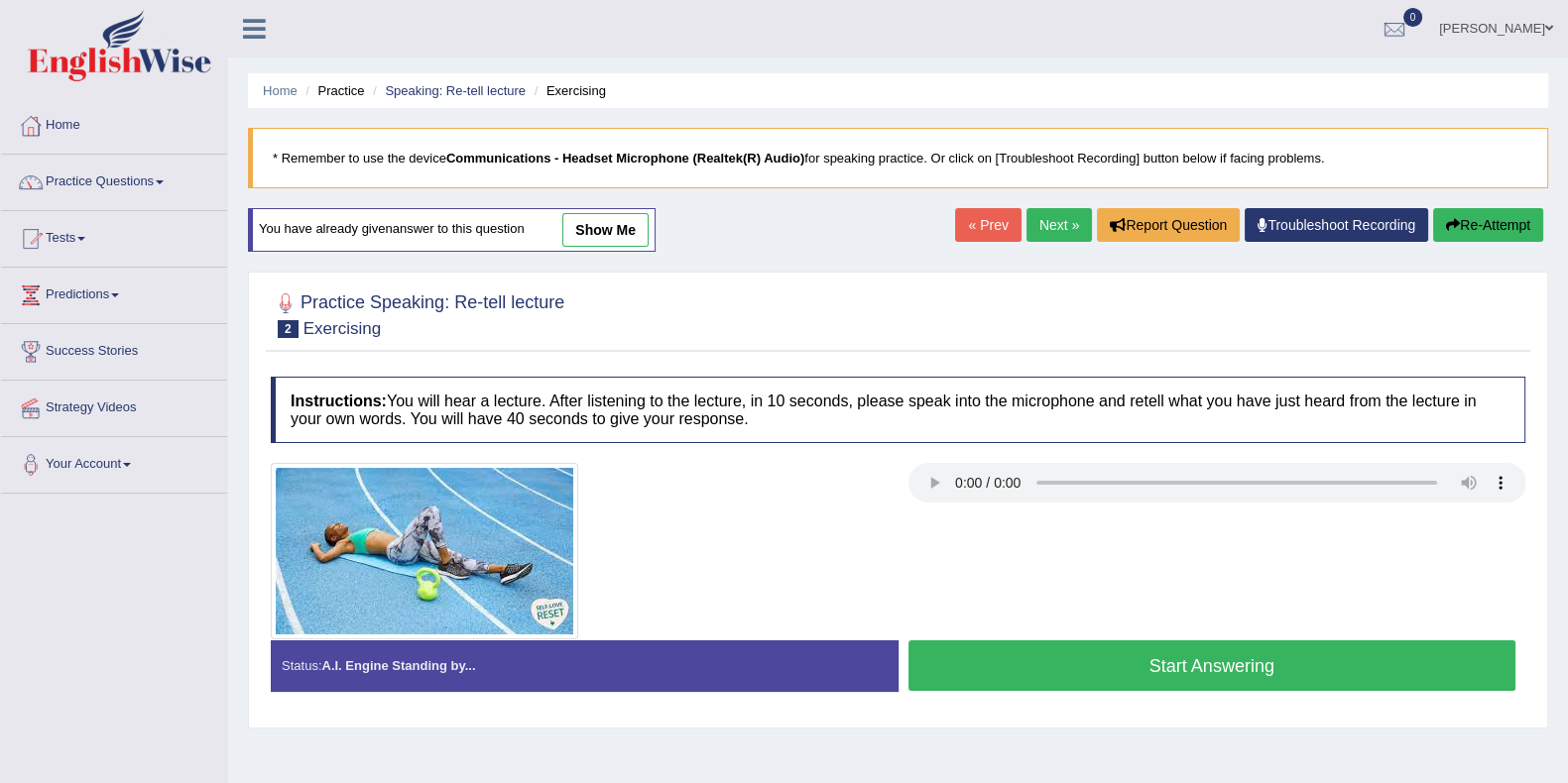
click at [1046, 228] on link "Next »" at bounding box center [1059, 225] width 66 height 34
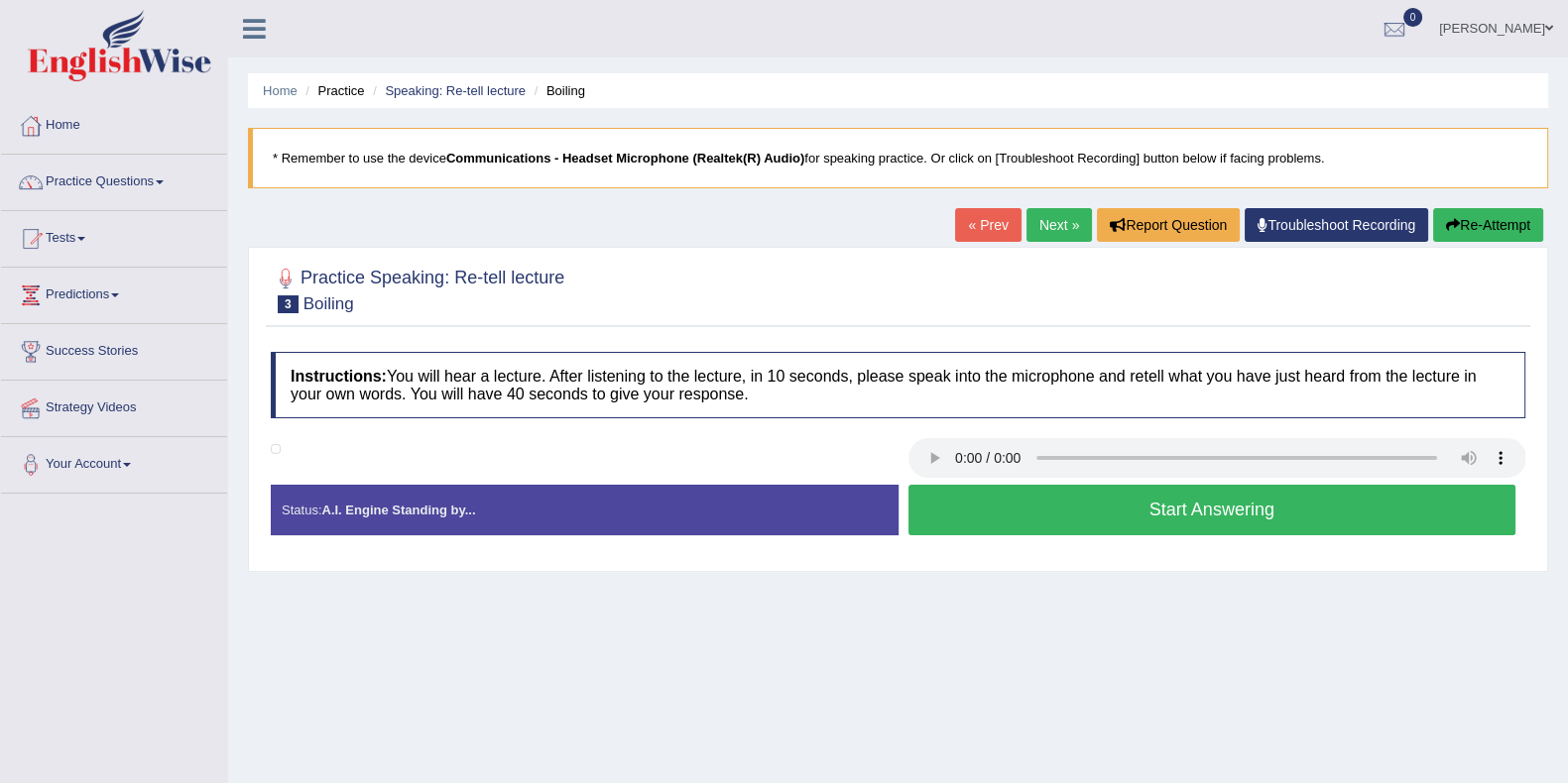
click at [1028, 507] on button "Start Answering" at bounding box center [1212, 510] width 608 height 51
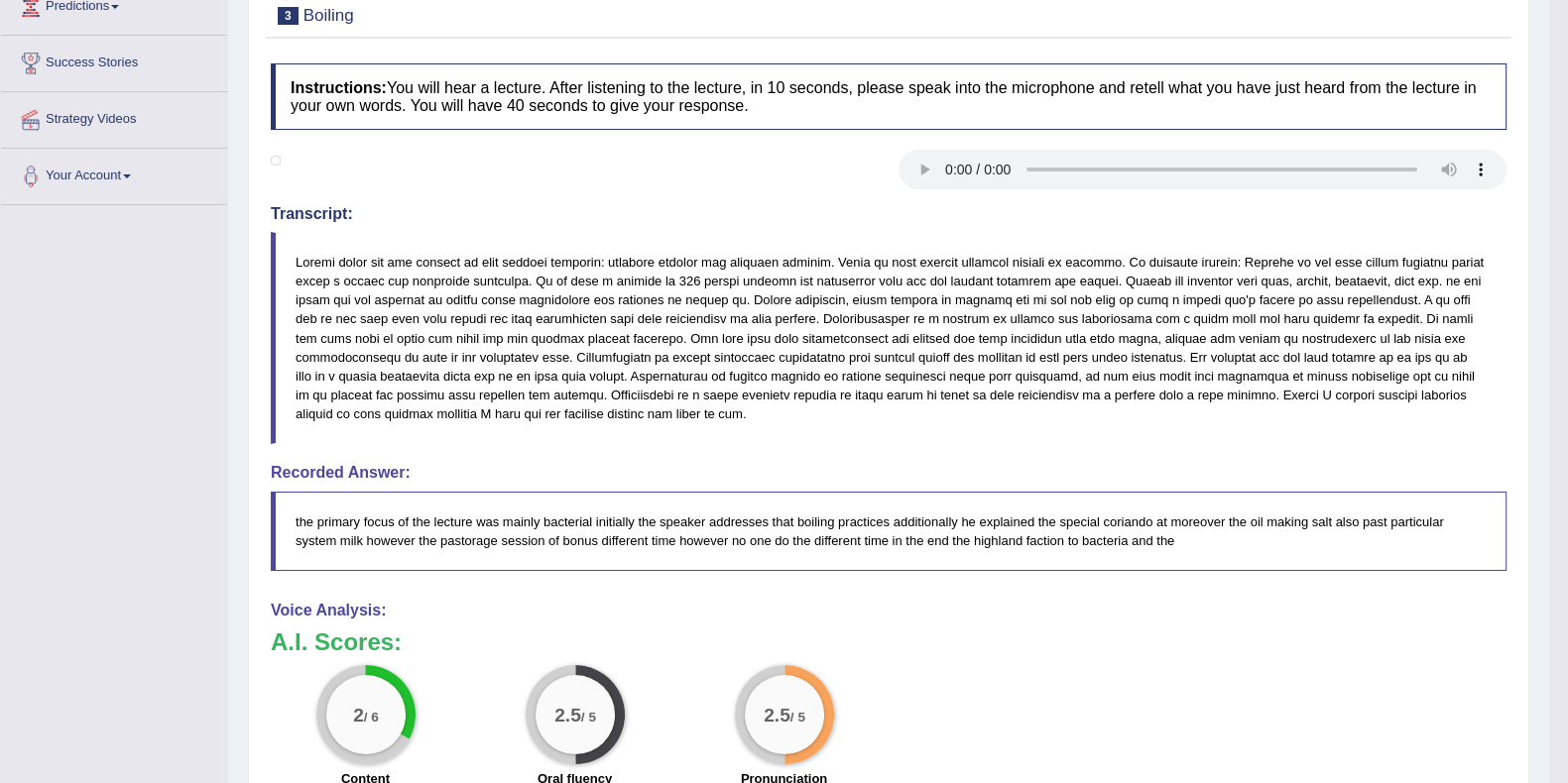
scroll to position [136, 0]
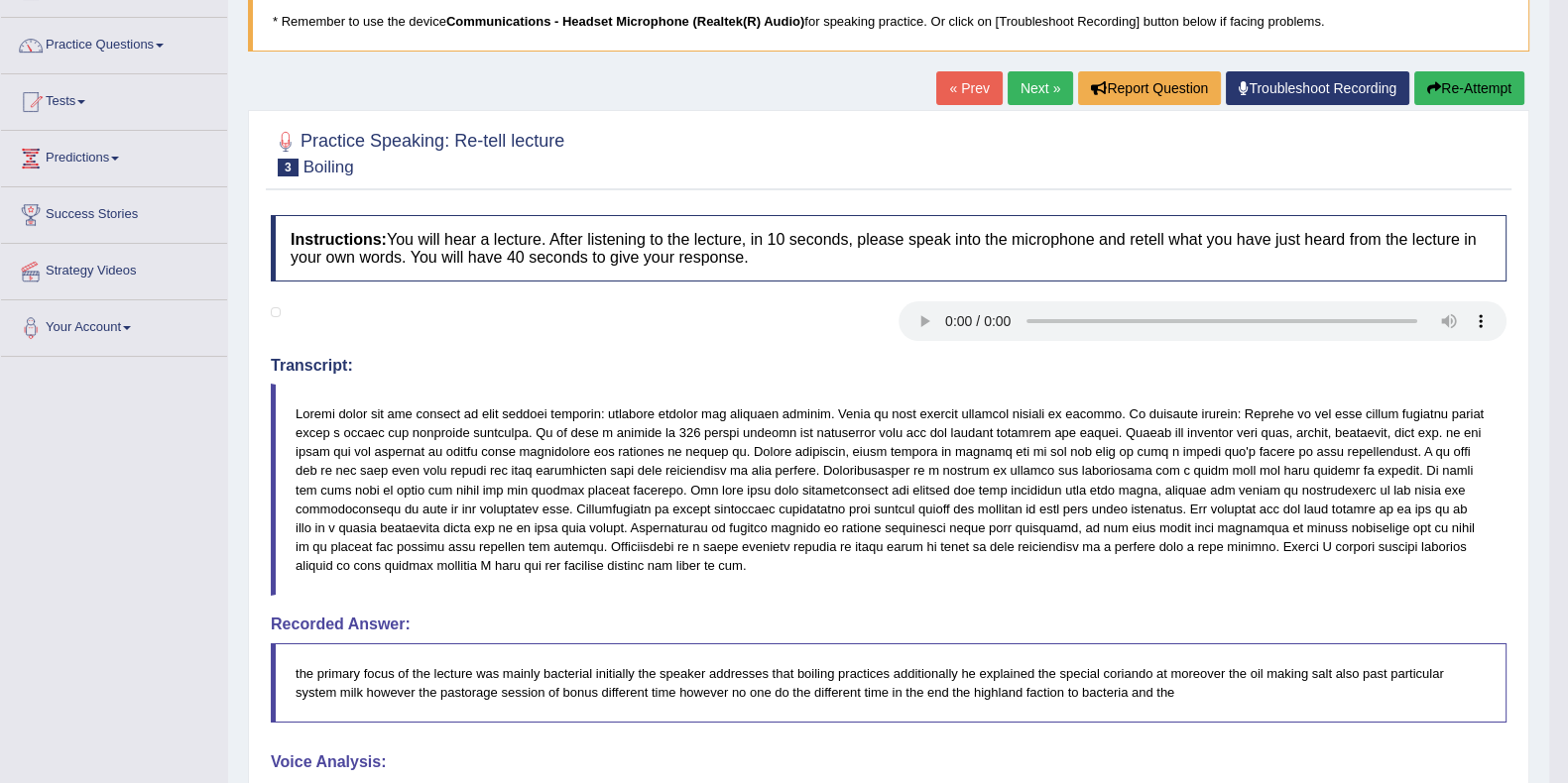
click at [1484, 86] on button "Re-Attempt" at bounding box center [1468, 89] width 110 height 34
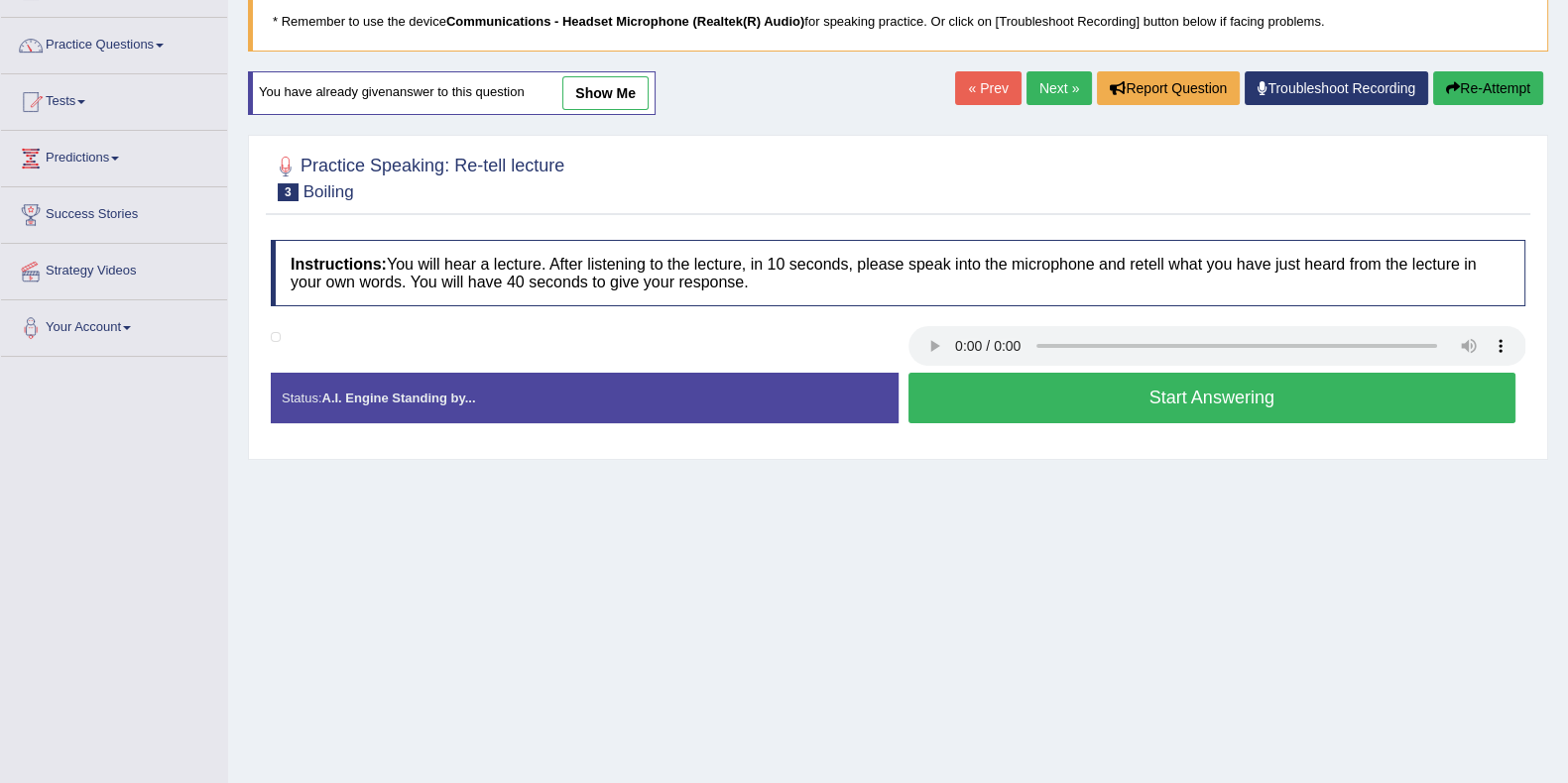
click at [1047, 389] on button "Start Answering" at bounding box center [1212, 397] width 608 height 51
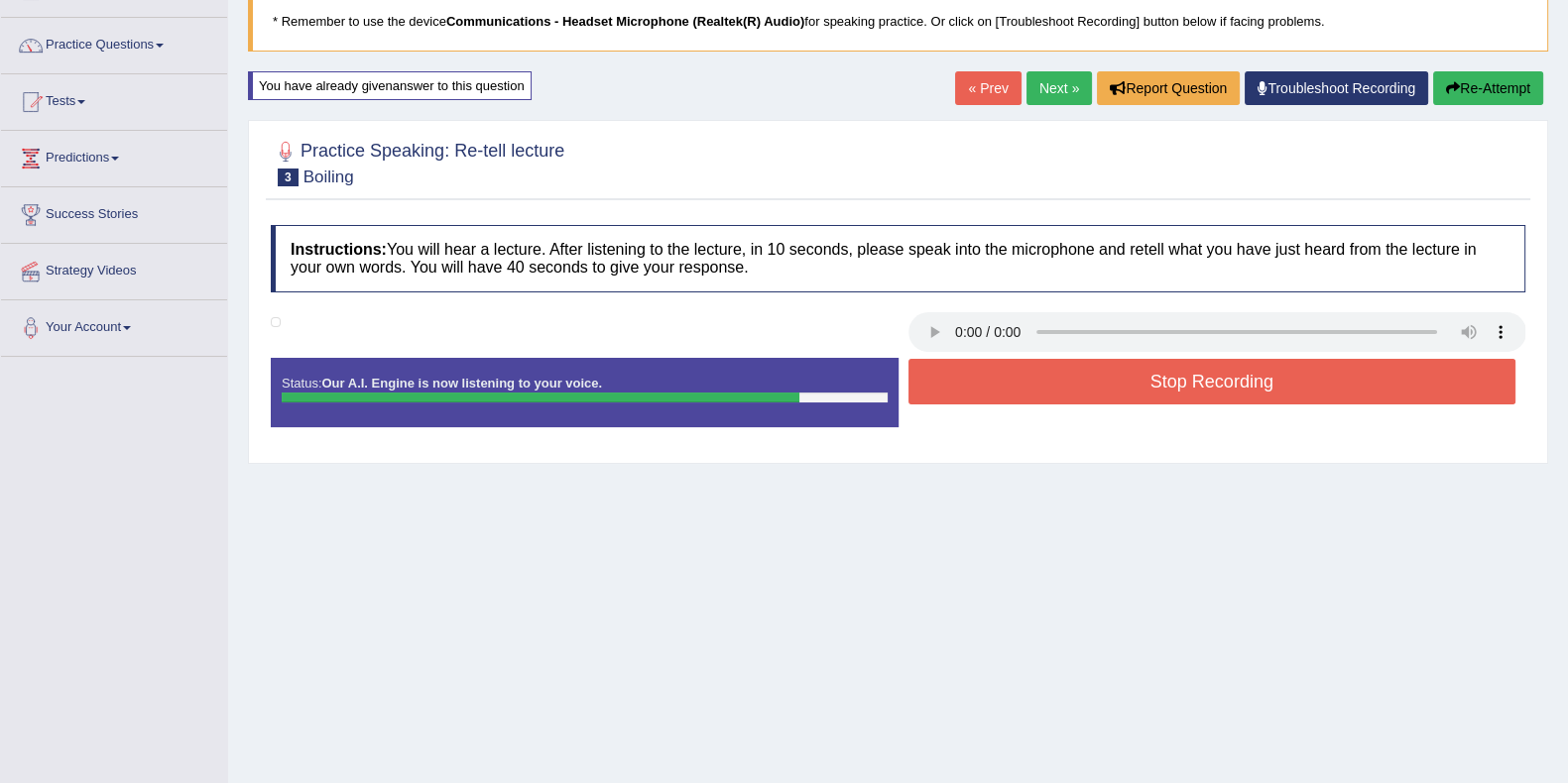
click at [1028, 374] on button "Stop Recording" at bounding box center [1212, 382] width 608 height 46
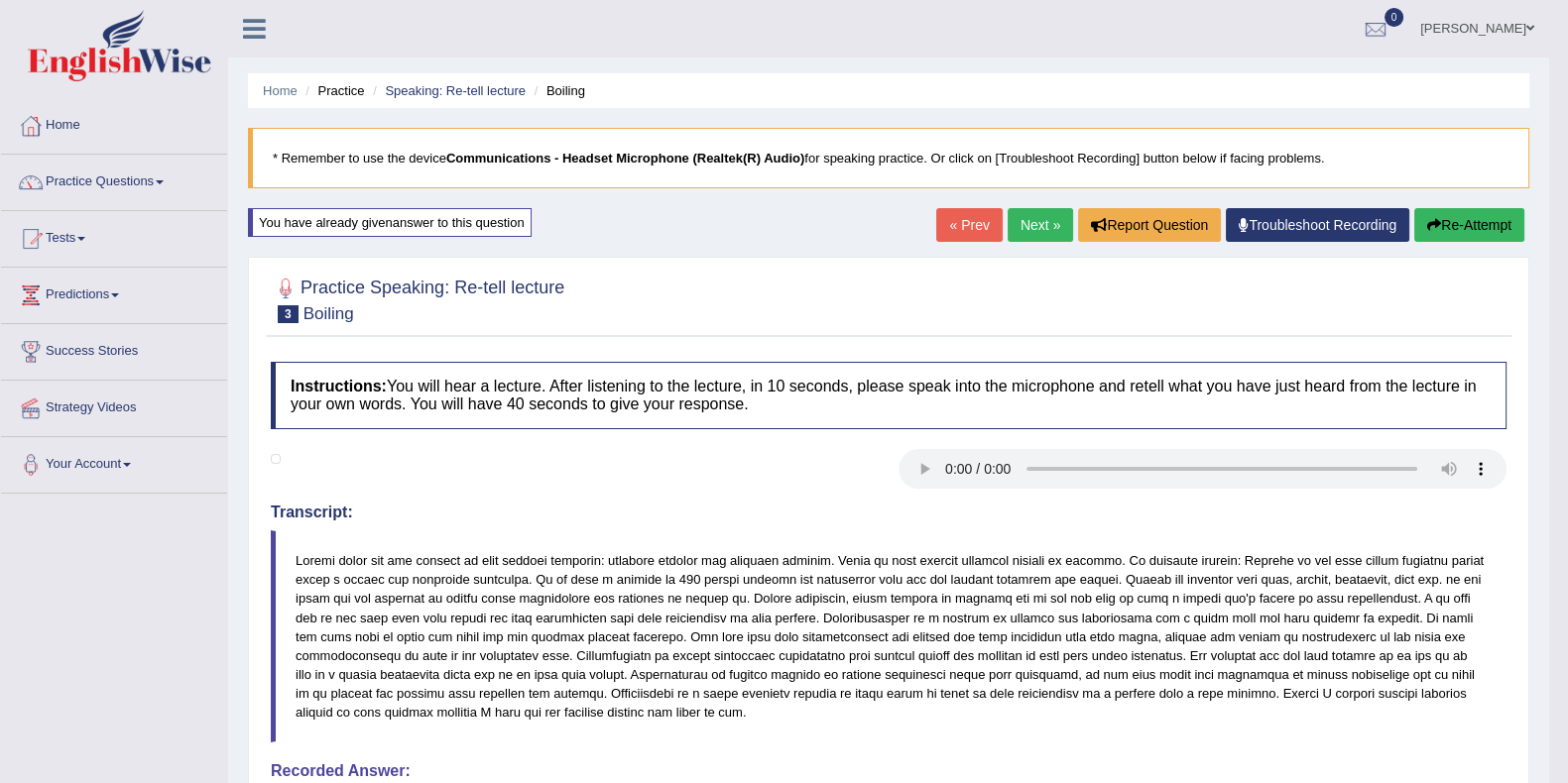
click at [1455, 220] on button "Re-Attempt" at bounding box center [1468, 225] width 110 height 34
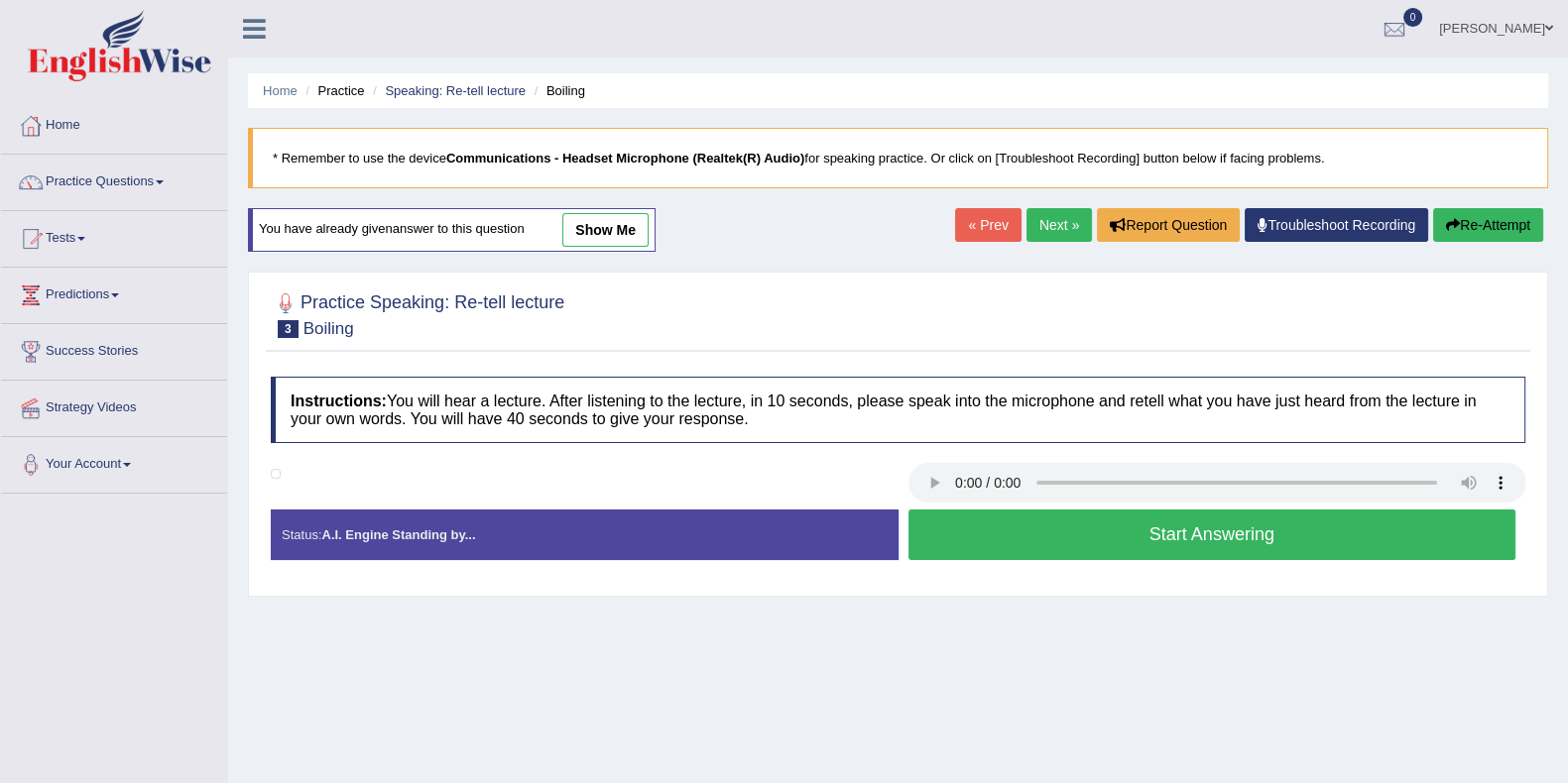
click at [1054, 528] on button "Start Answering" at bounding box center [1212, 535] width 608 height 51
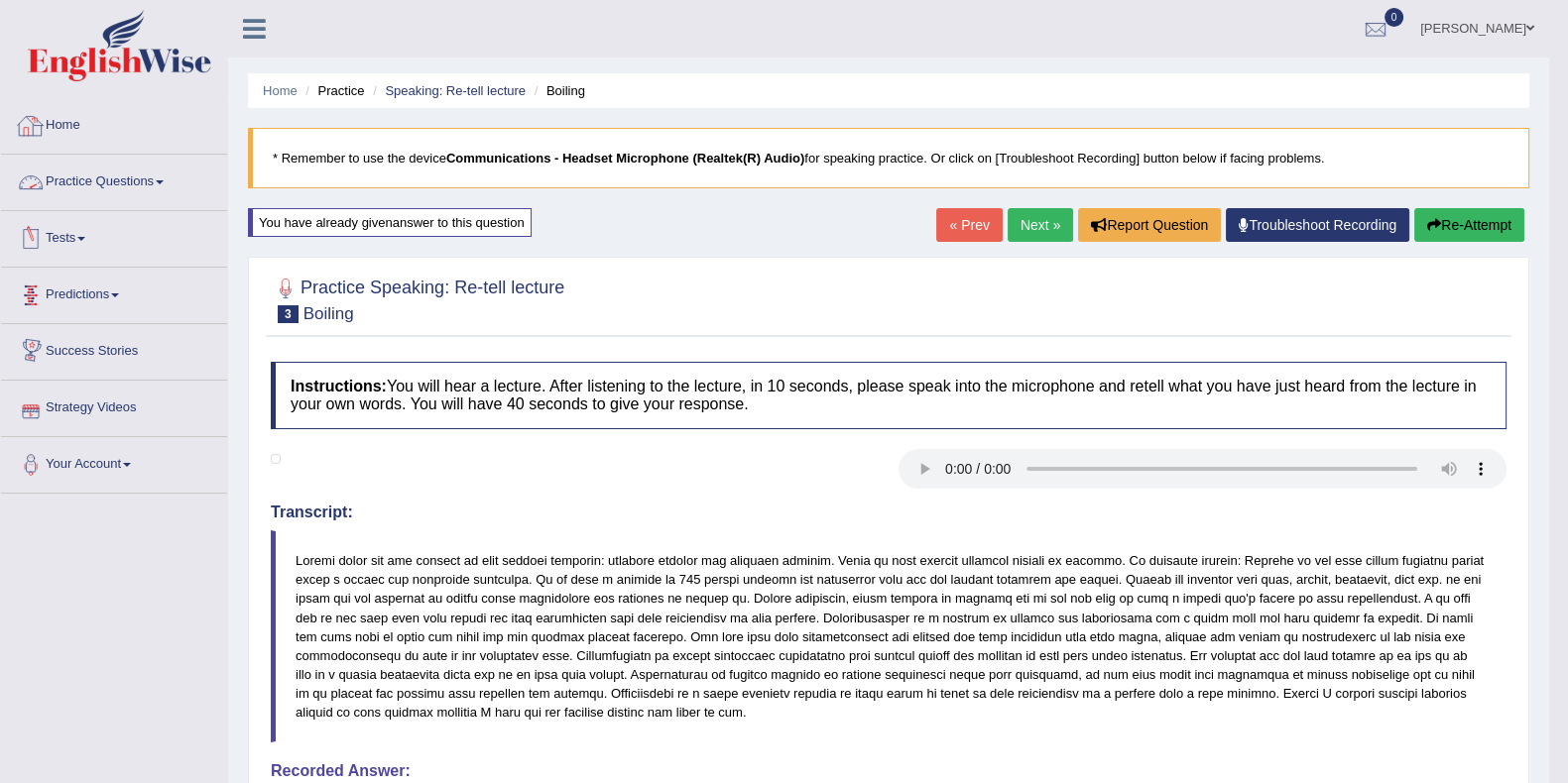
click at [90, 179] on link "Practice Questions" at bounding box center [114, 179] width 226 height 50
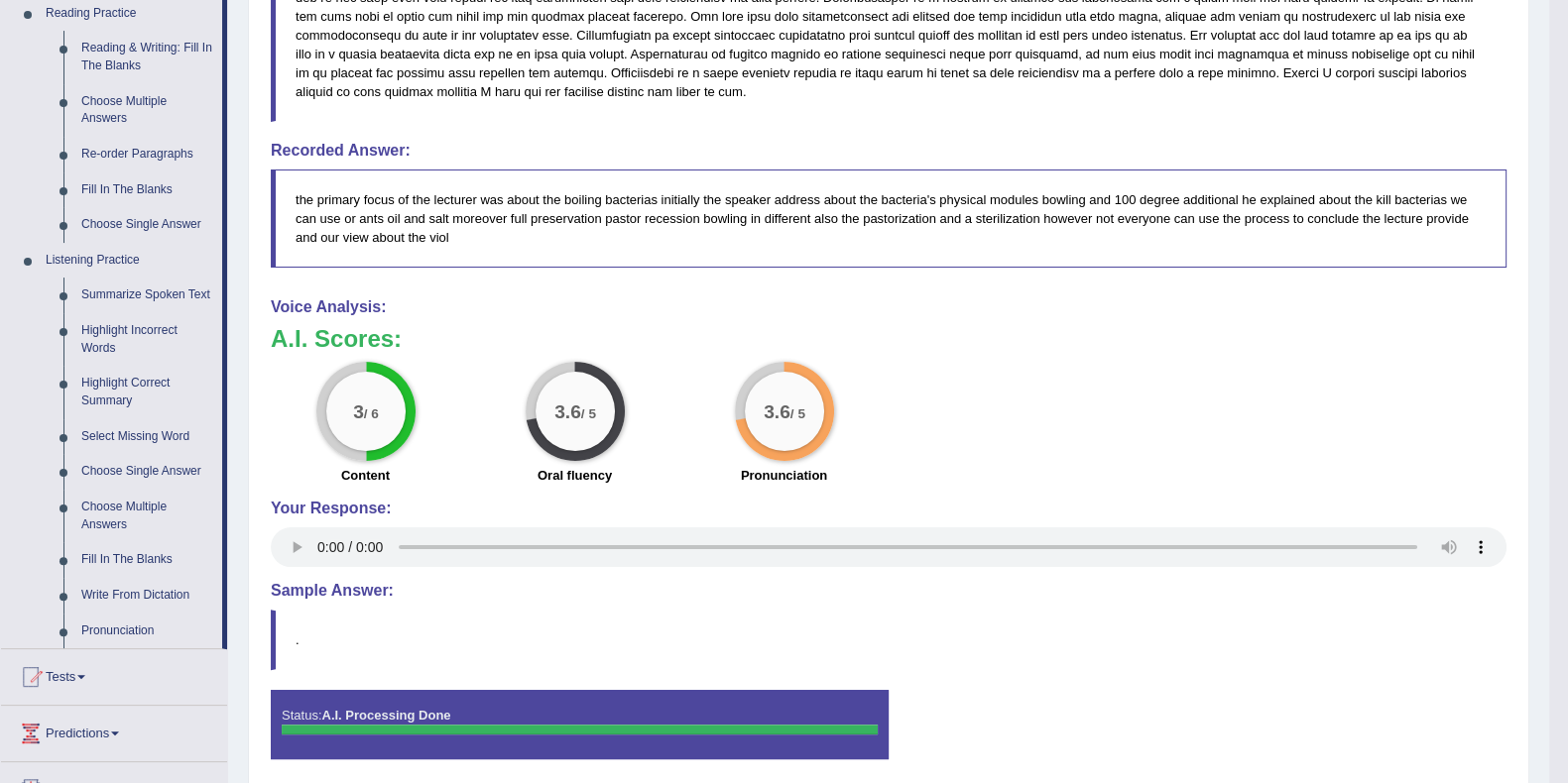
scroll to position [744, 0]
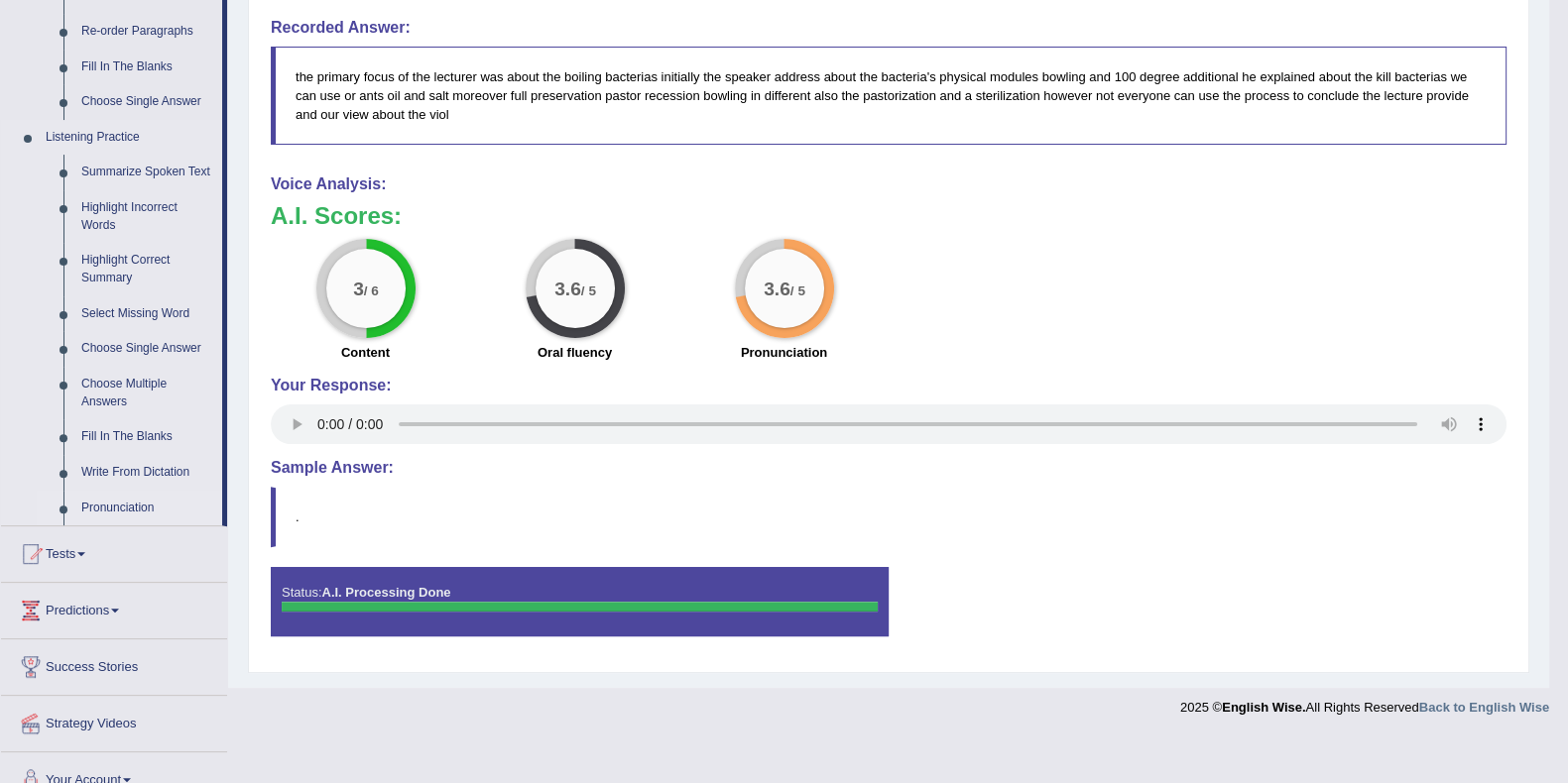
click at [106, 509] on link "Pronunciation" at bounding box center [147, 509] width 149 height 36
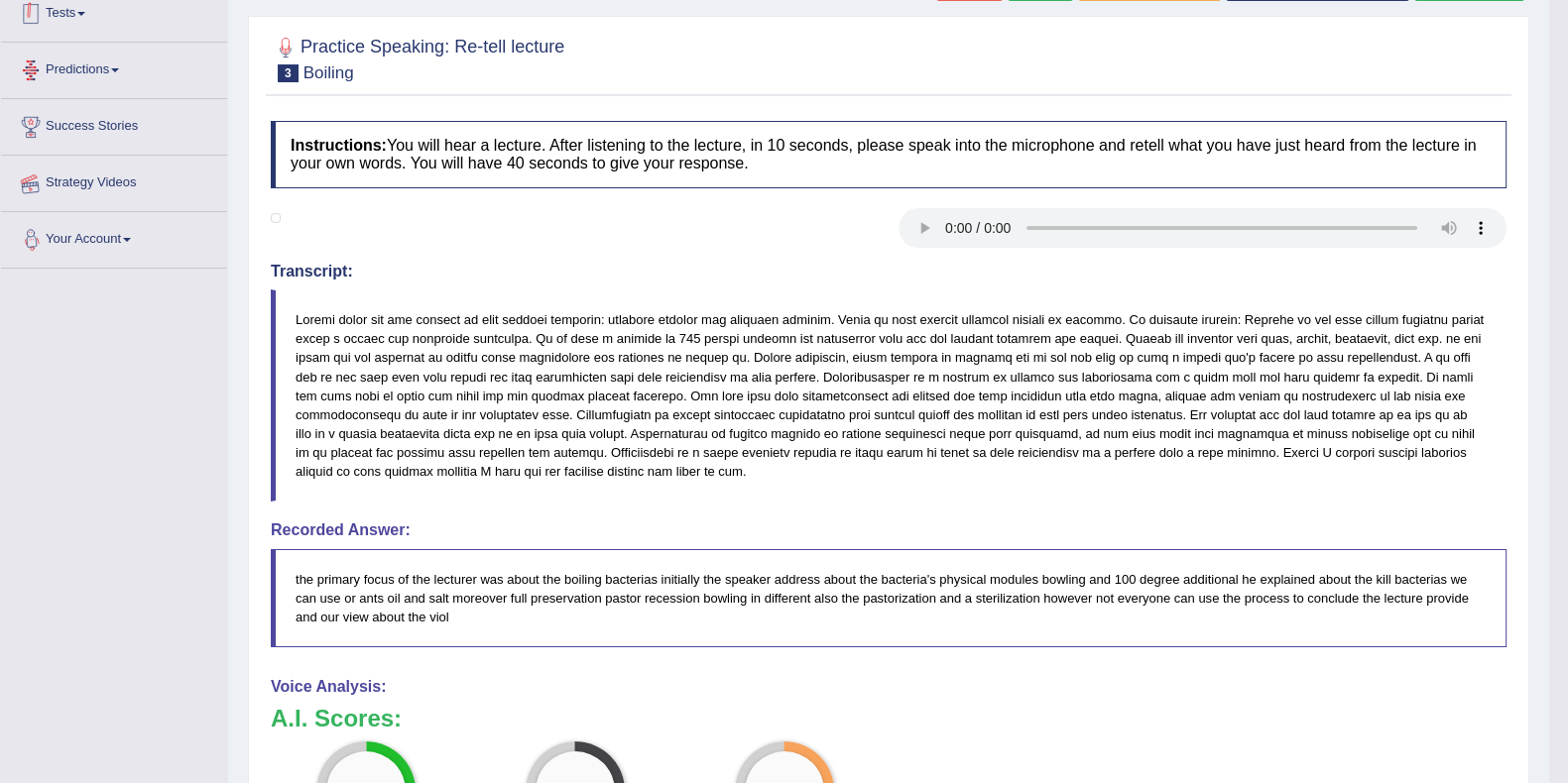
scroll to position [283, 0]
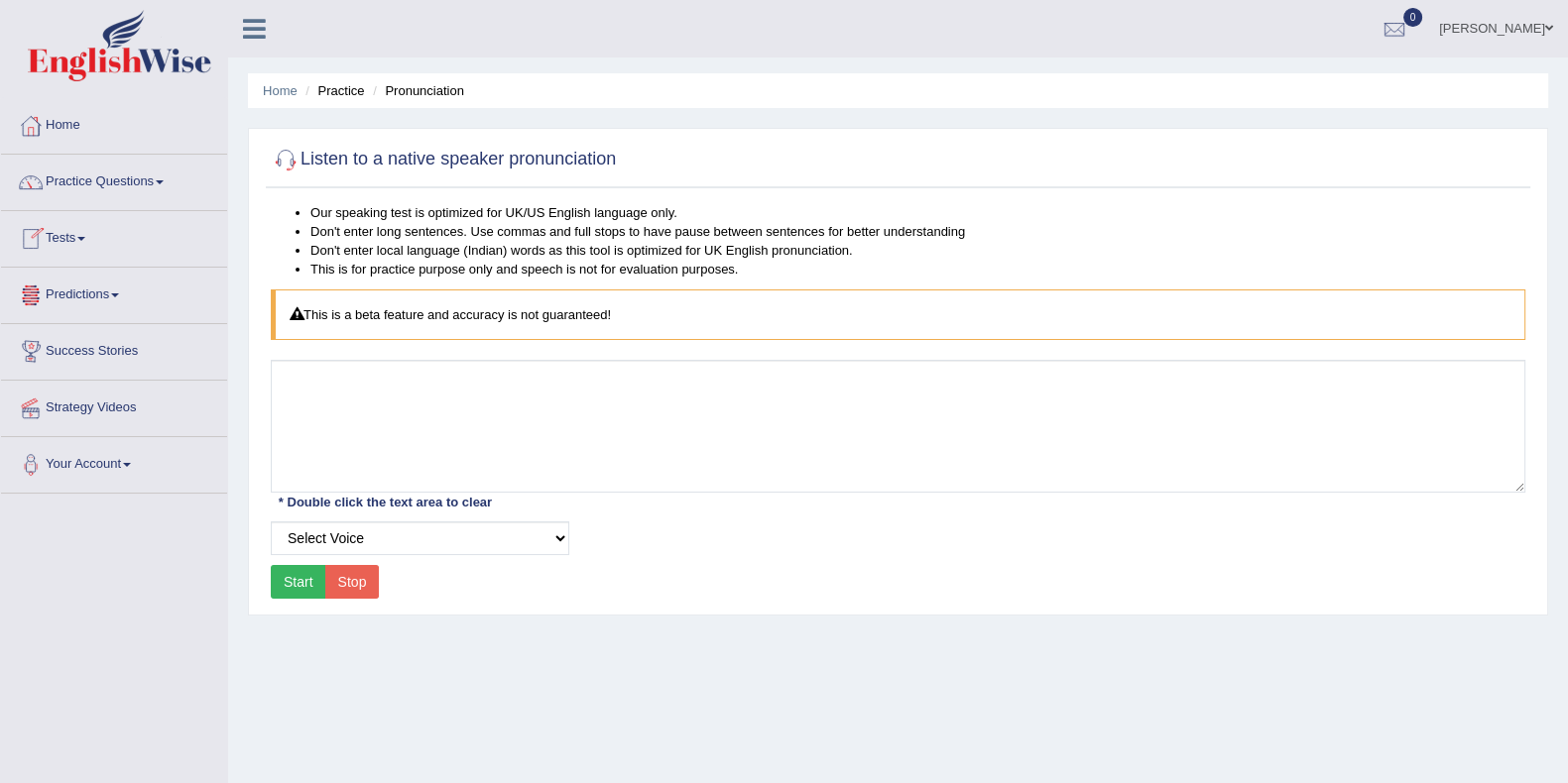
click at [62, 232] on link "Tests" at bounding box center [114, 236] width 226 height 50
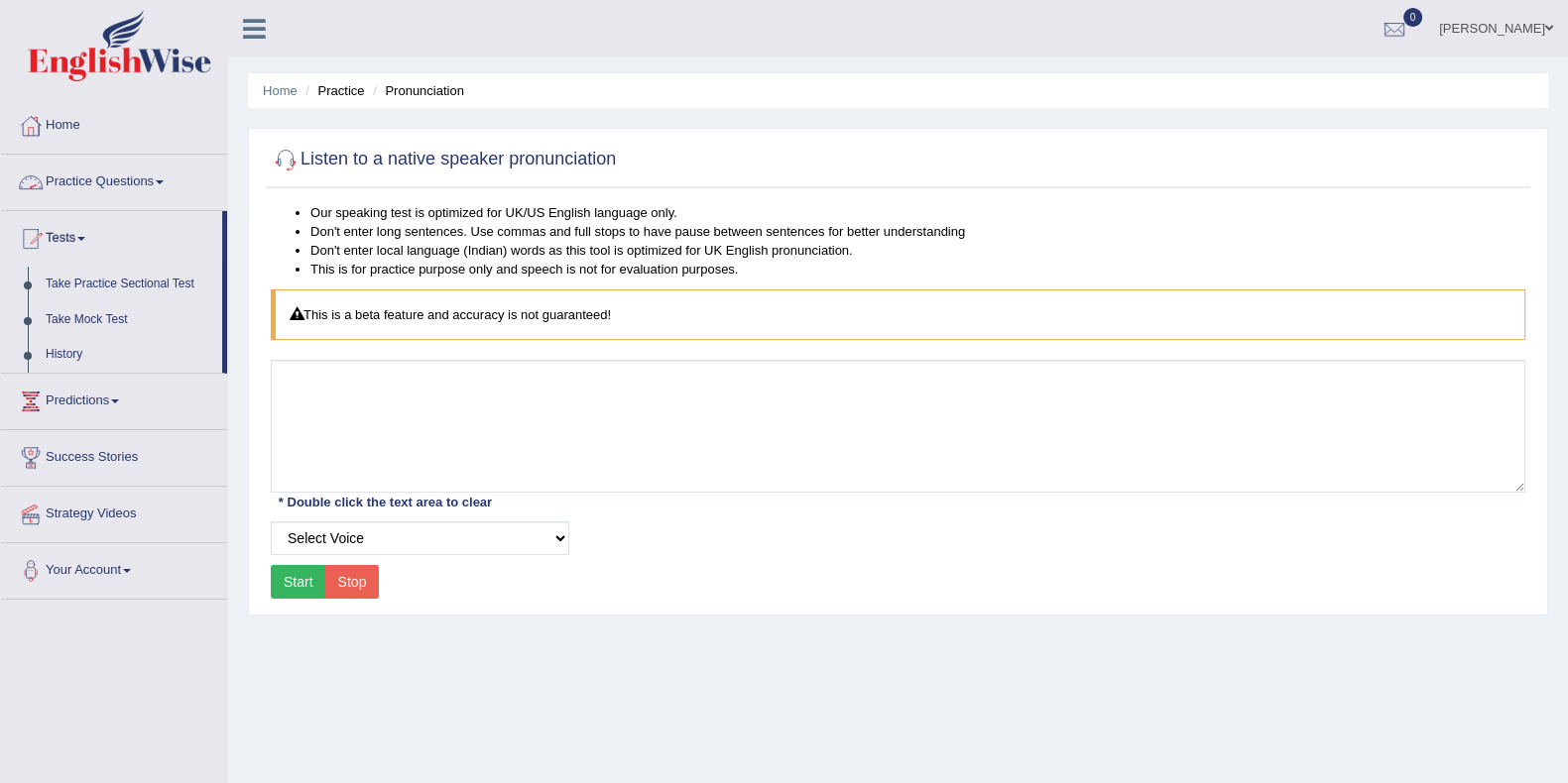
click at [118, 174] on link "Practice Questions" at bounding box center [114, 179] width 226 height 50
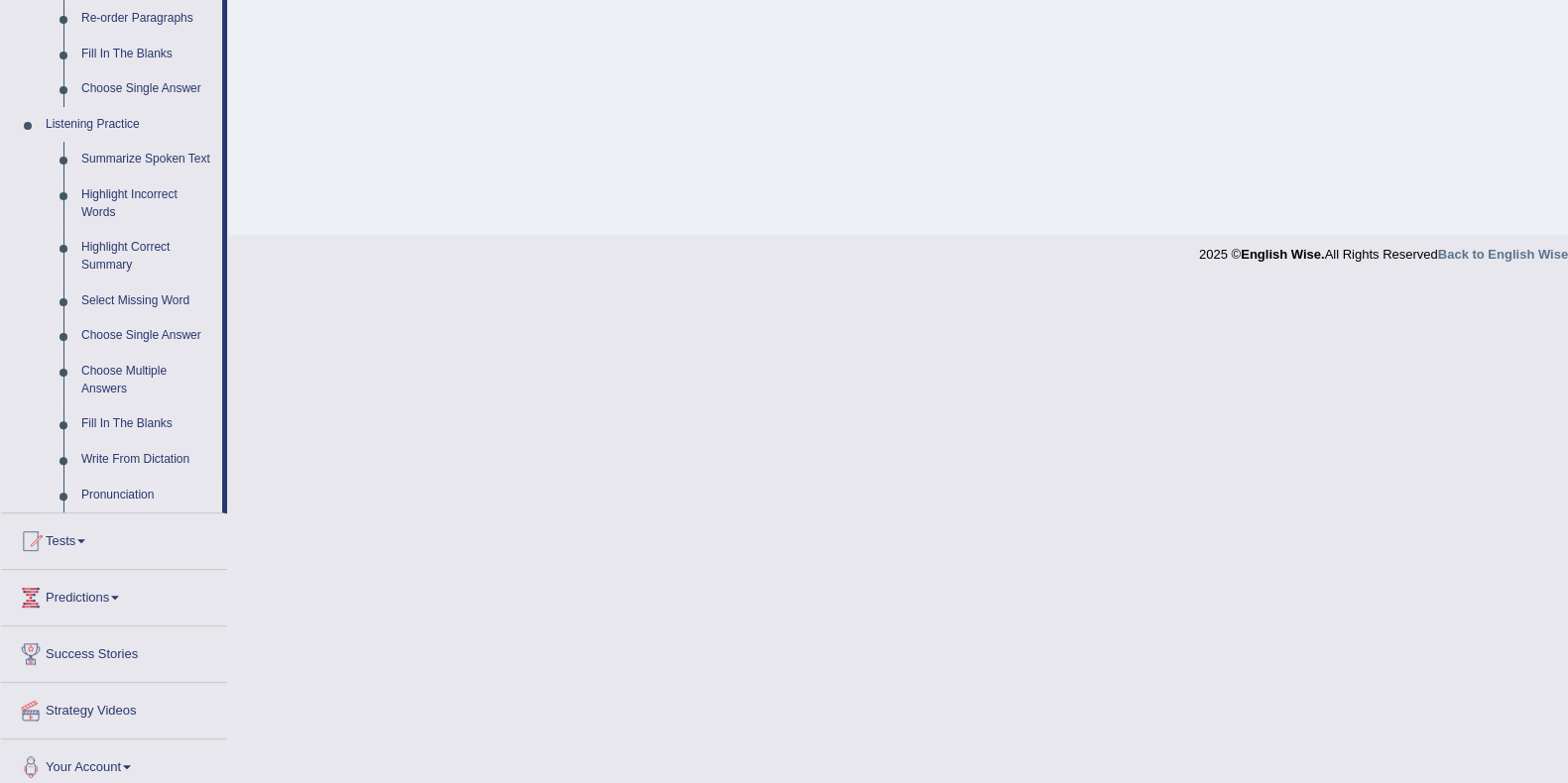
scroll to position [768, 0]
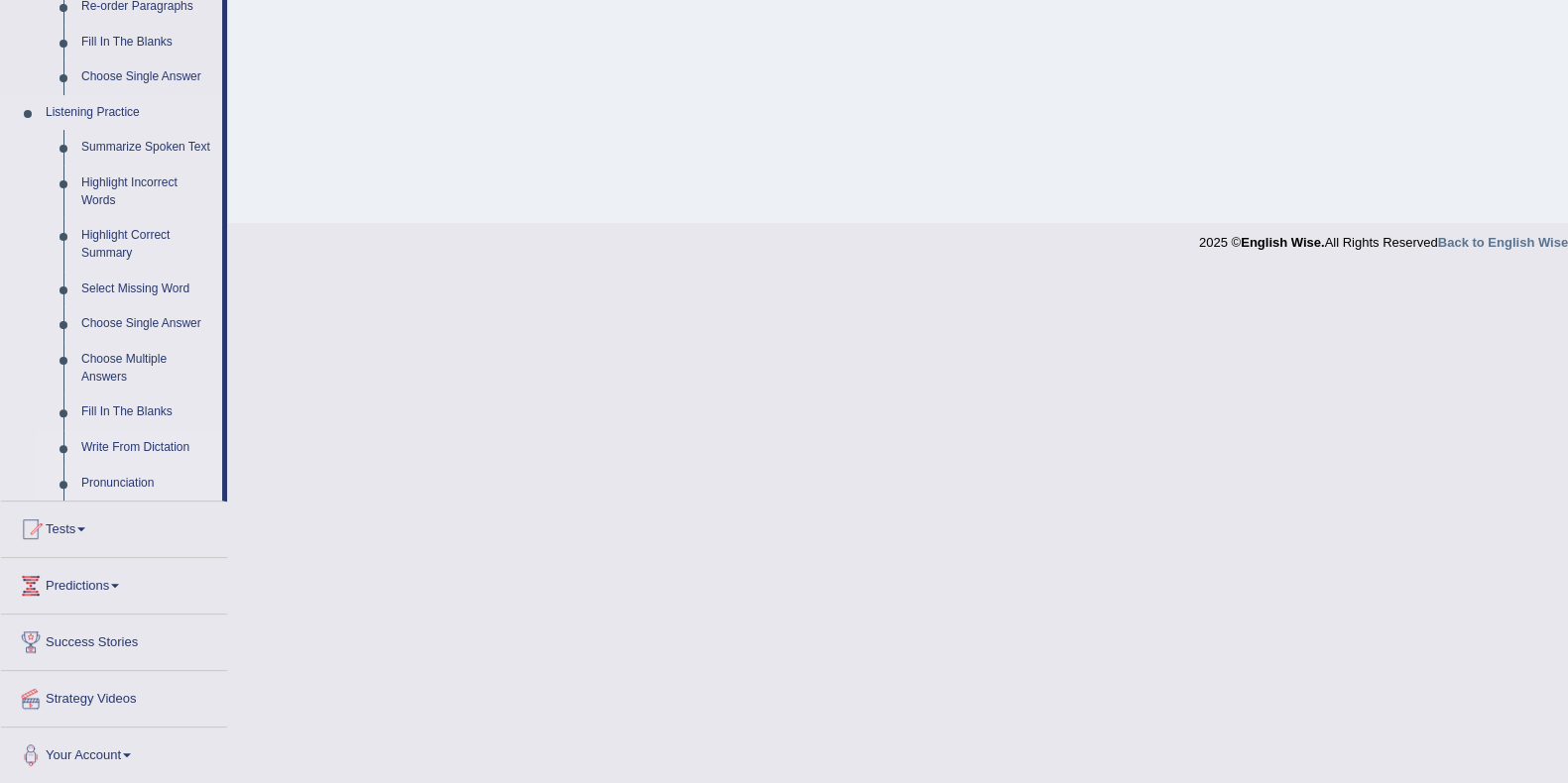
click at [127, 434] on link "Write From Dictation" at bounding box center [147, 448] width 149 height 36
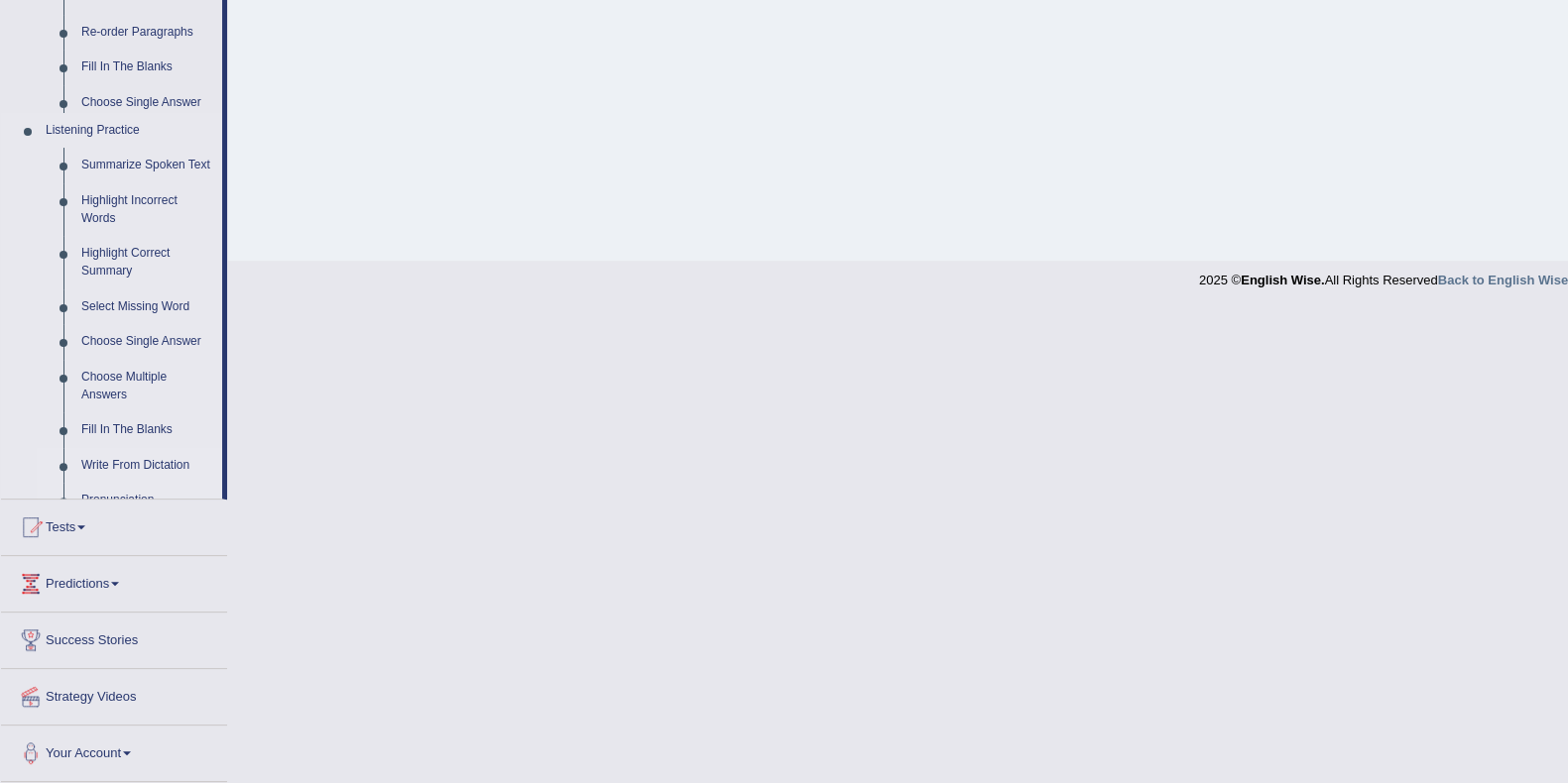
scroll to position [258, 0]
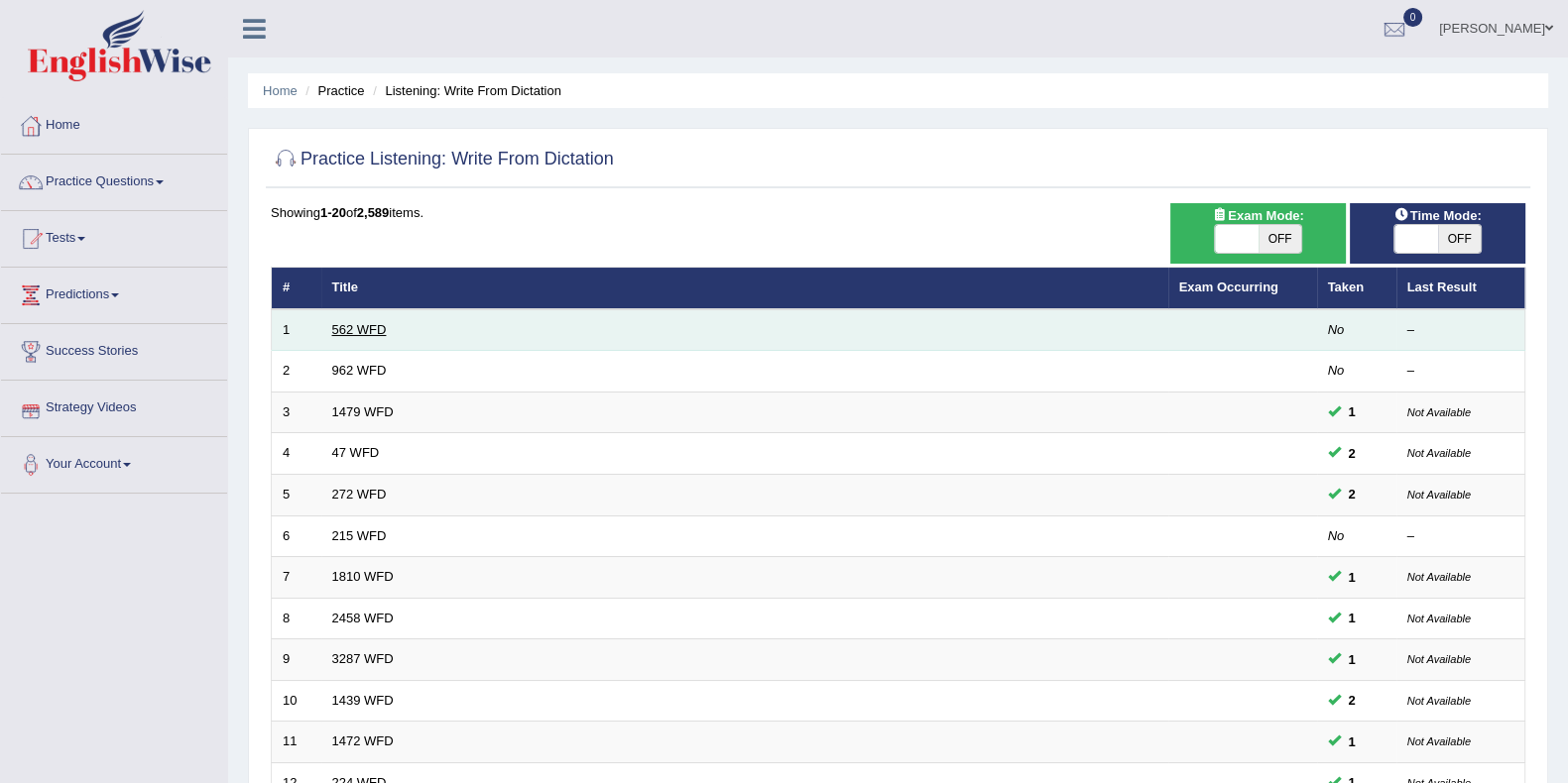
click at [372, 328] on link "562 WFD" at bounding box center [359, 329] width 55 height 15
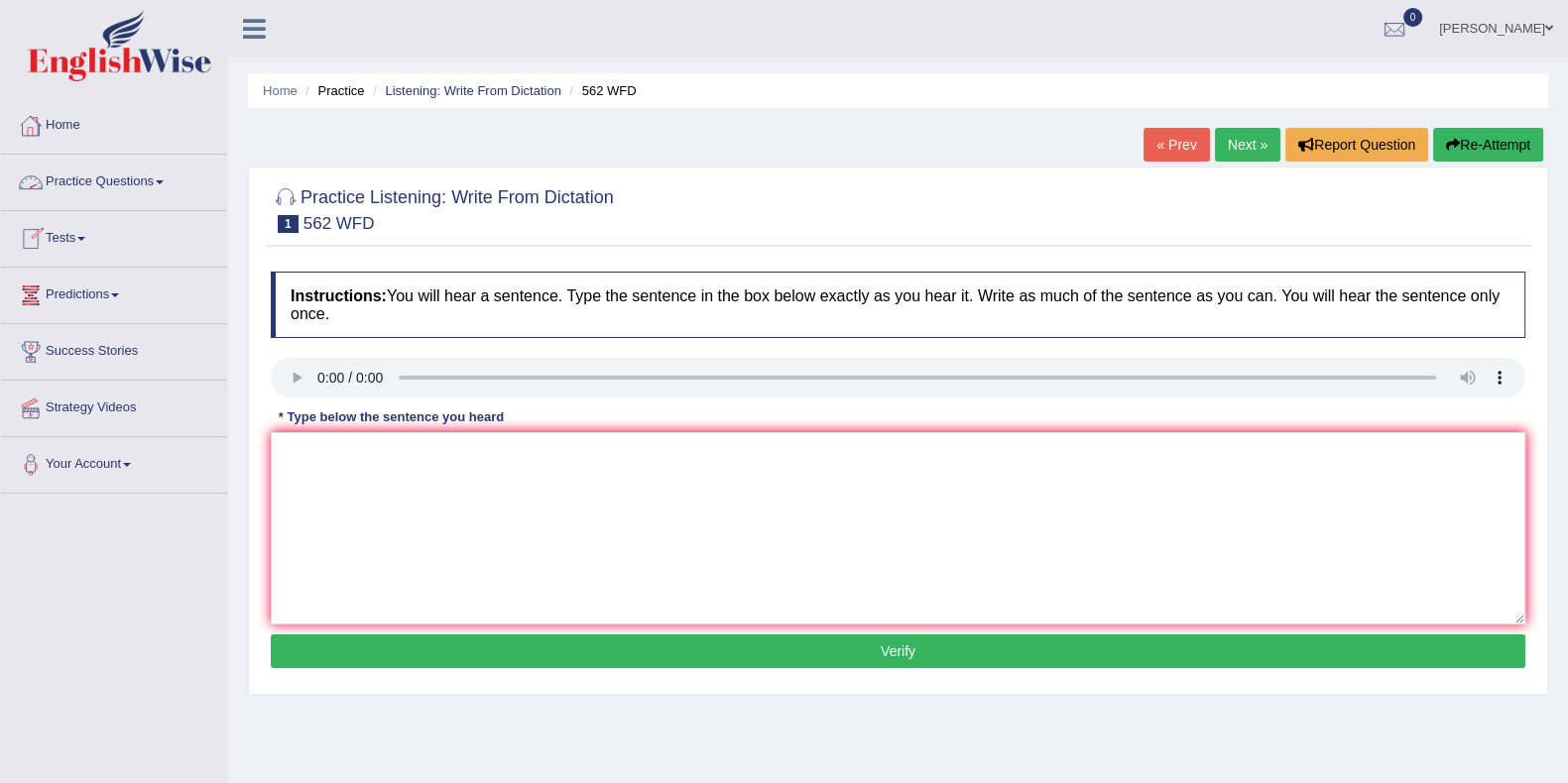
click at [105, 178] on link "Practice Questions" at bounding box center [114, 179] width 226 height 50
